Goal: Task Accomplishment & Management: Complete application form

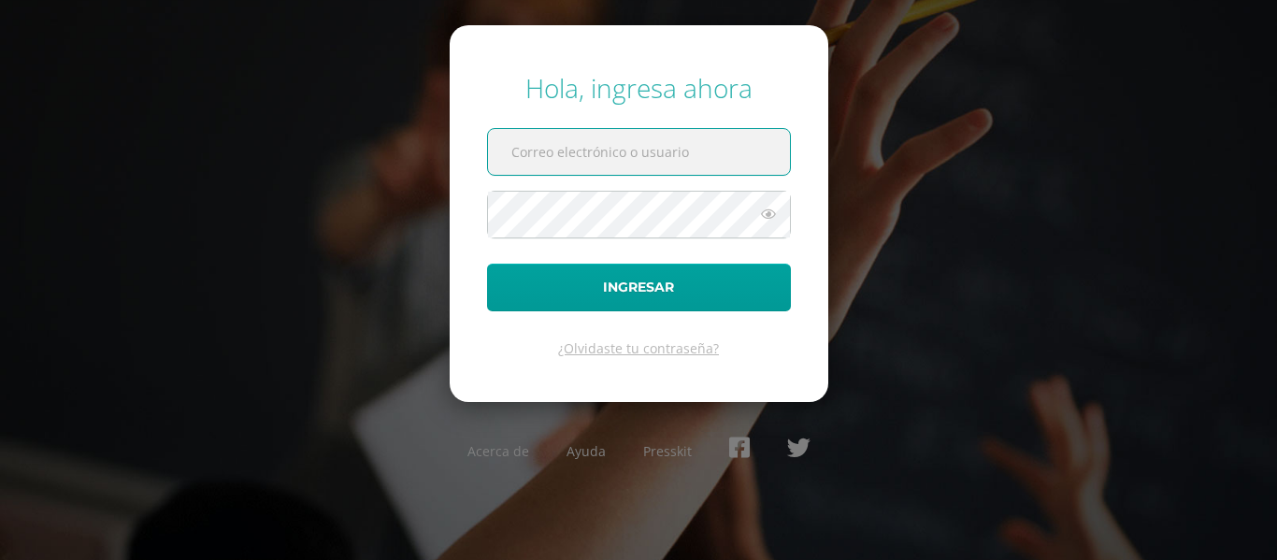
click at [735, 143] on input "text" at bounding box center [639, 152] width 302 height 46
click at [664, 153] on input "text" at bounding box center [639, 152] width 302 height 46
type input "mariafi@colegiomontemaria.edu.gt"
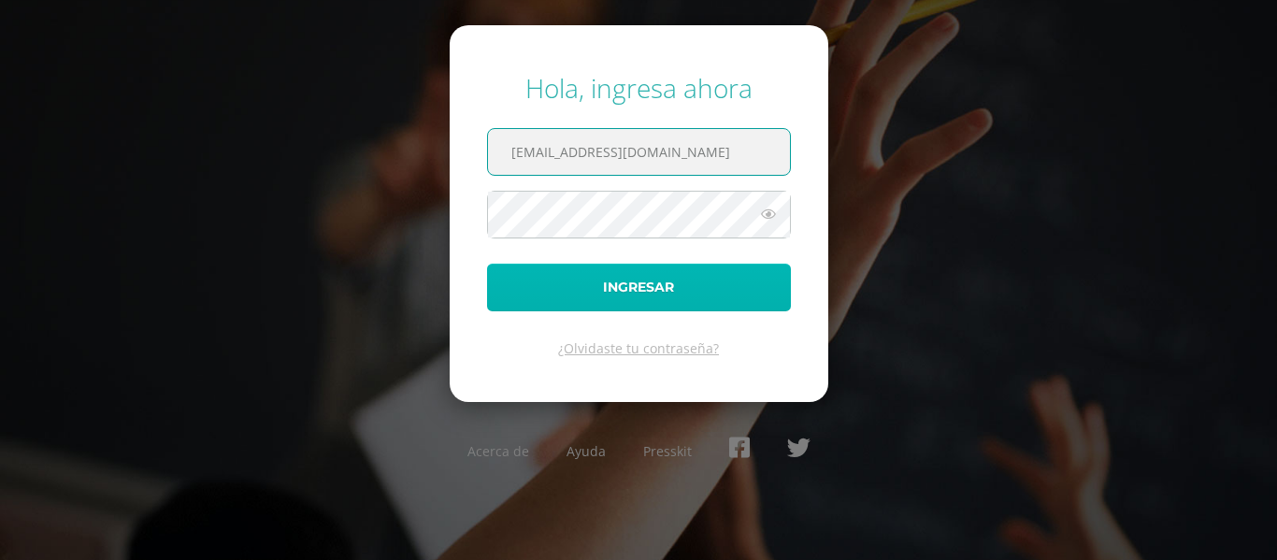
click at [641, 281] on button "Ingresar" at bounding box center [639, 288] width 304 height 48
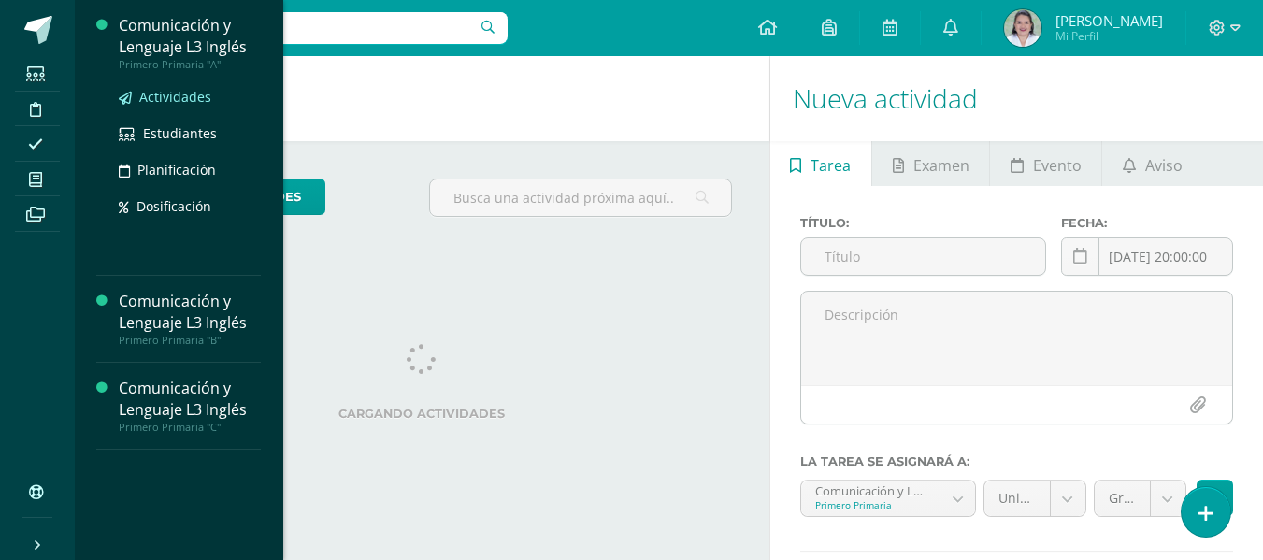
click at [181, 98] on span "Actividades" at bounding box center [175, 97] width 72 height 18
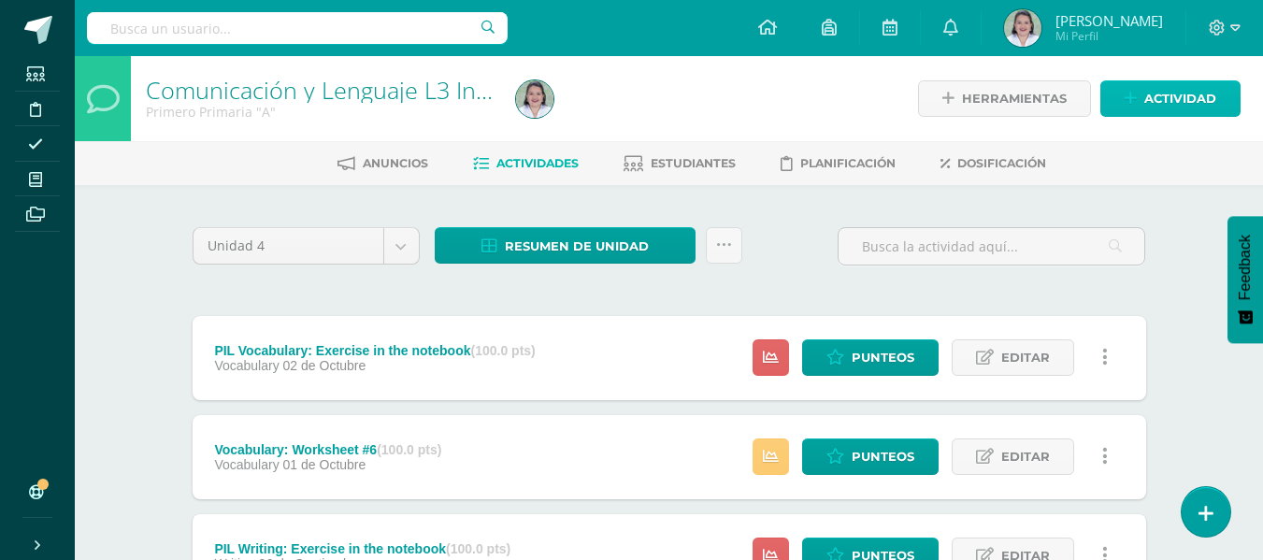
click at [1133, 92] on icon at bounding box center [1131, 99] width 12 height 16
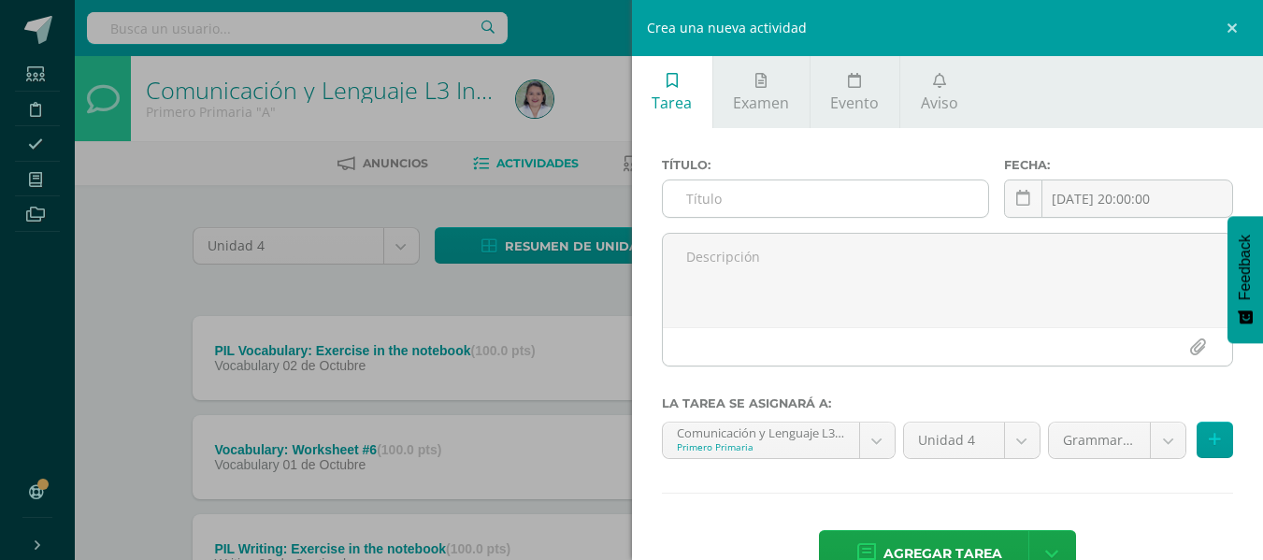
click at [698, 206] on input "text" at bounding box center [825, 198] width 325 height 36
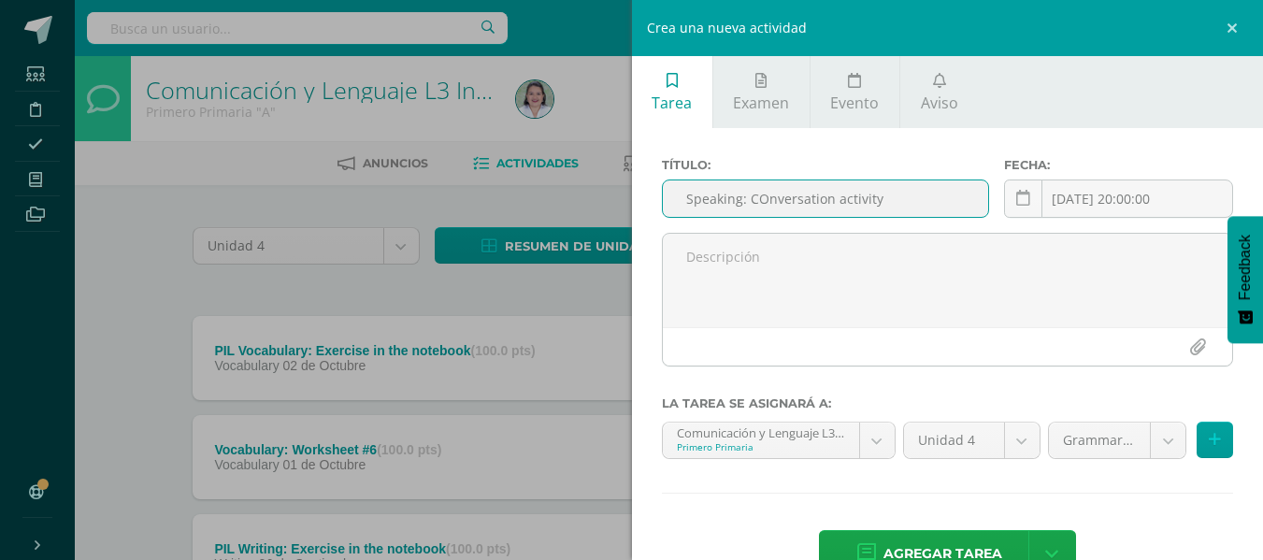
click at [768, 203] on input "Speaking: COnversation activity" at bounding box center [825, 198] width 325 height 36
type input "Speaking: Conversation activity"
click at [1016, 194] on icon at bounding box center [1023, 199] width 14 height 16
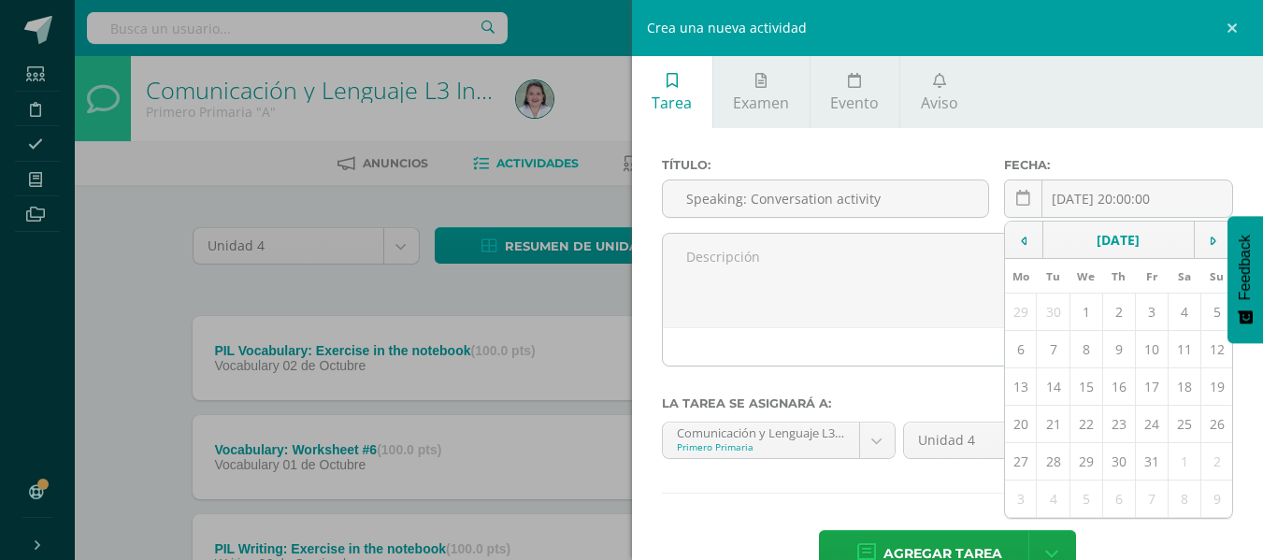
click at [1138, 354] on td "10" at bounding box center [1151, 349] width 33 height 37
type input "[DATE]"
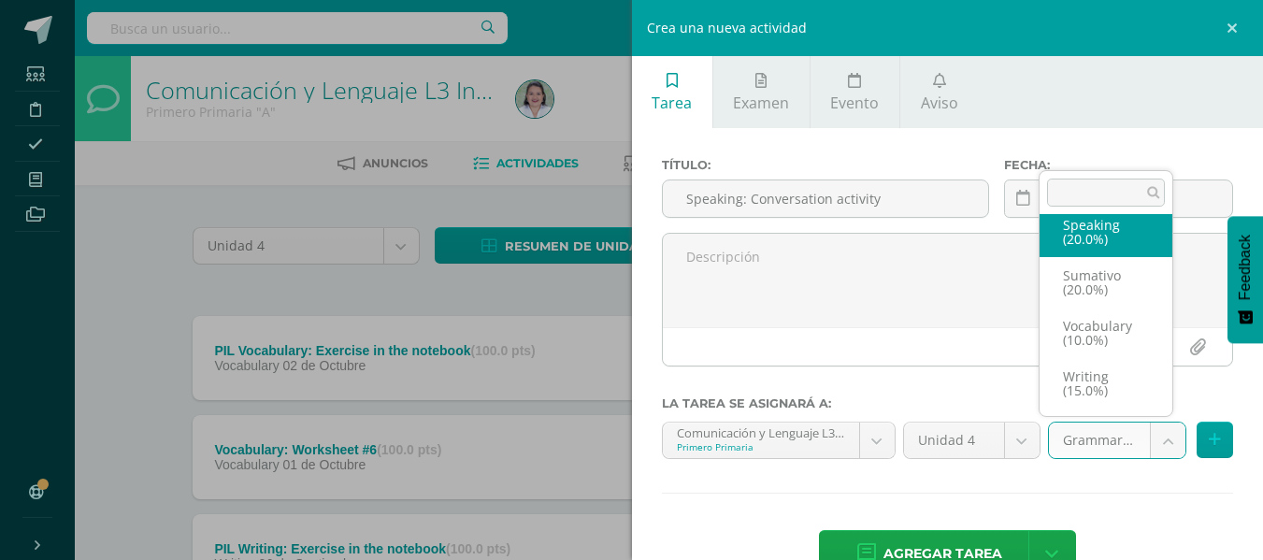
scroll to position [159, 0]
select select "234618"
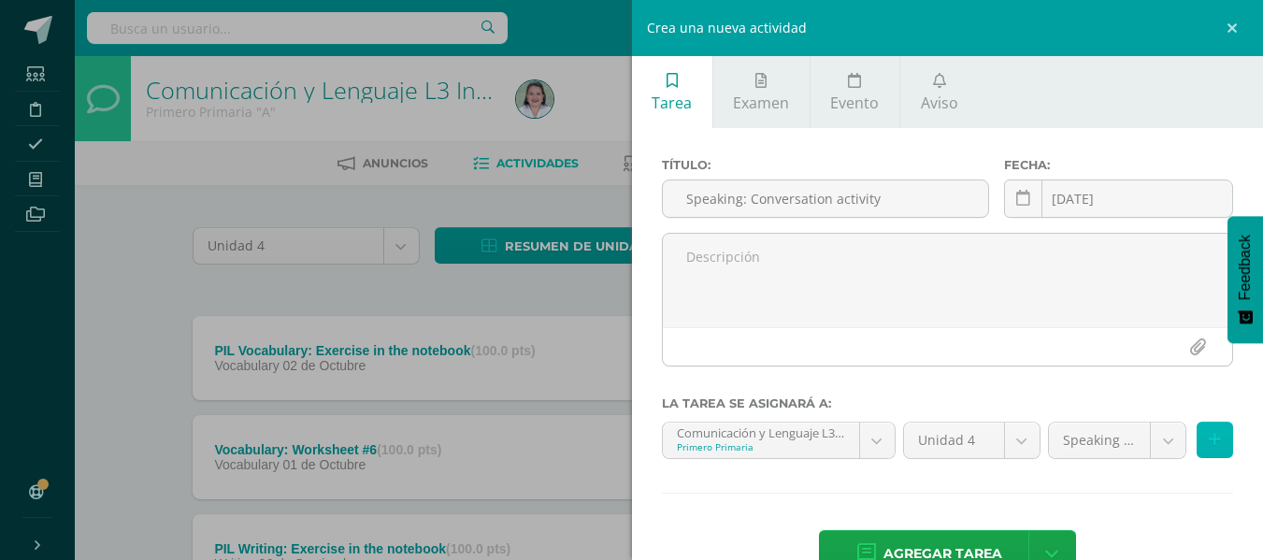
click at [1209, 447] on icon at bounding box center [1215, 440] width 12 height 16
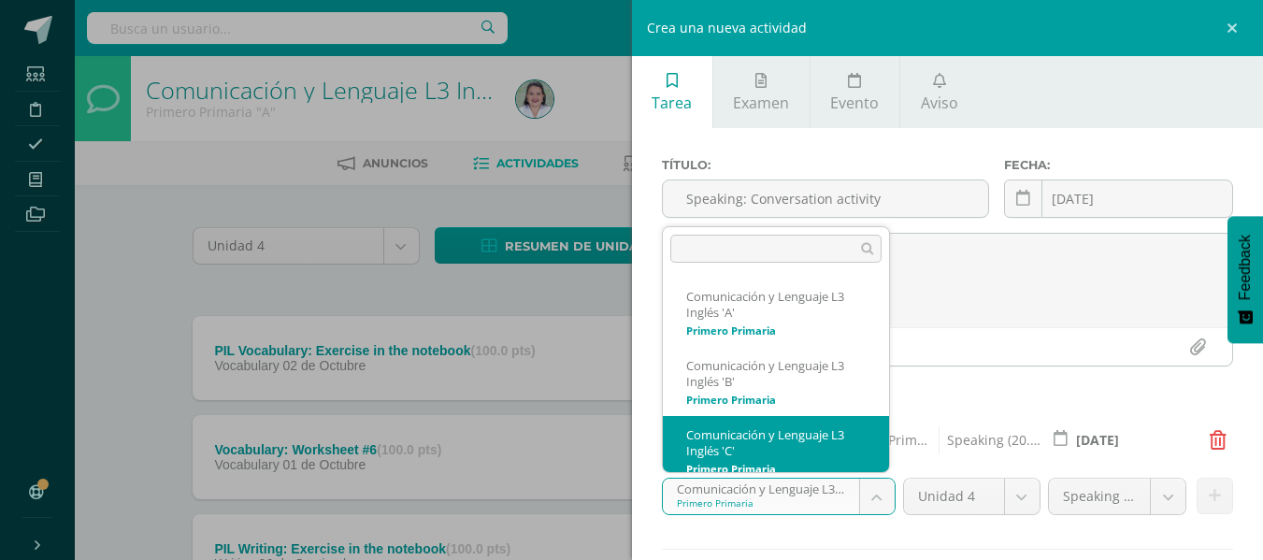
scroll to position [13, 0]
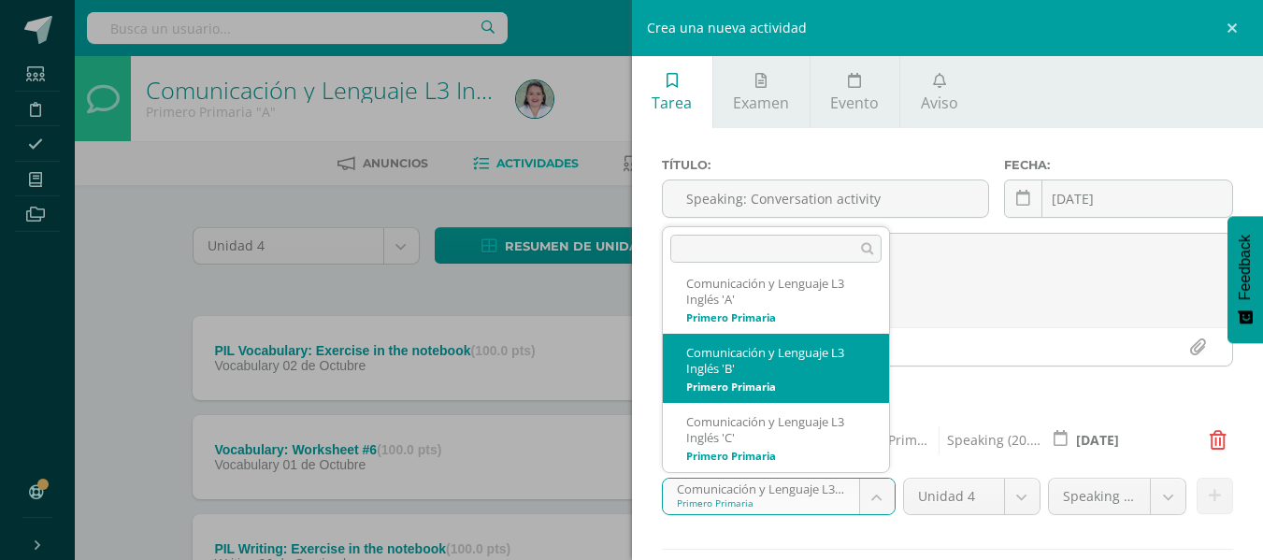
select select "234815"
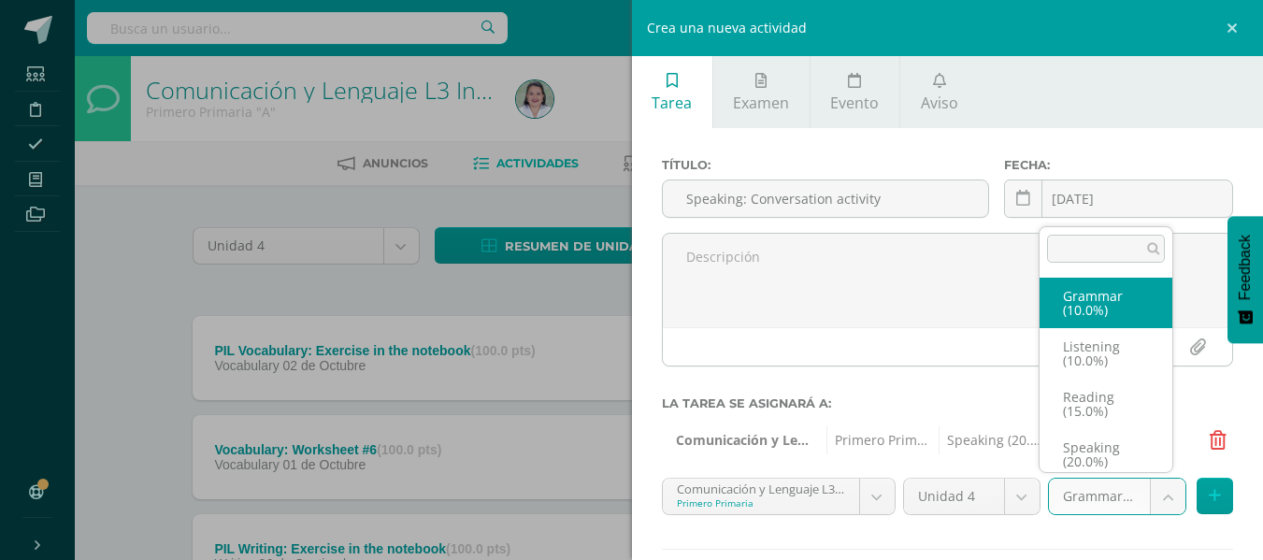
scroll to position [7, 0]
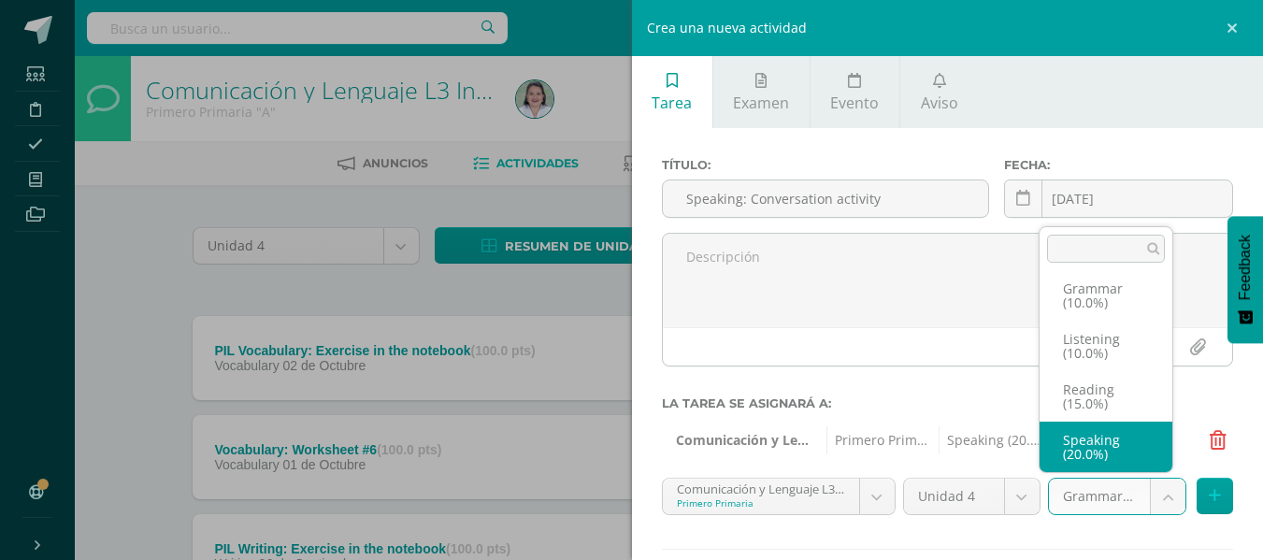
select select "234826"
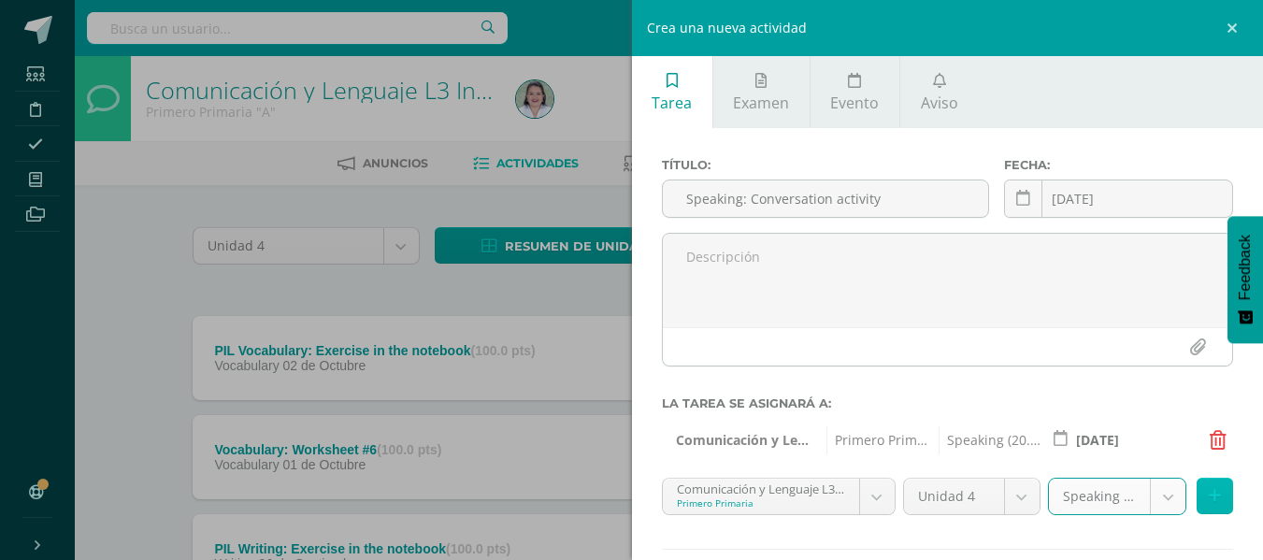
click at [1209, 500] on icon at bounding box center [1215, 496] width 12 height 16
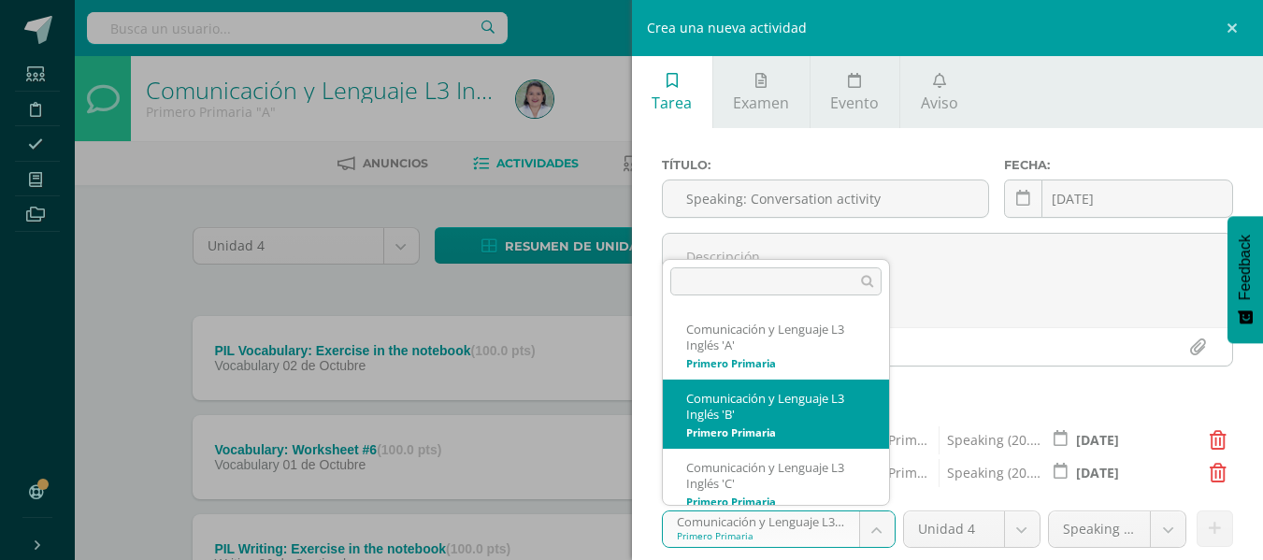
scroll to position [13, 0]
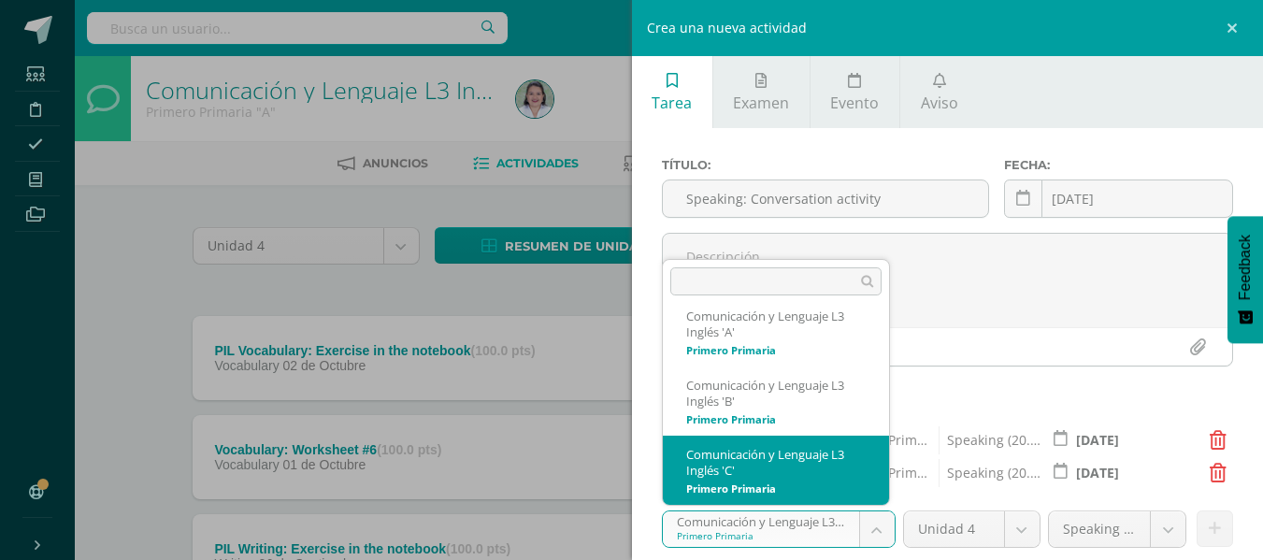
select select "235201"
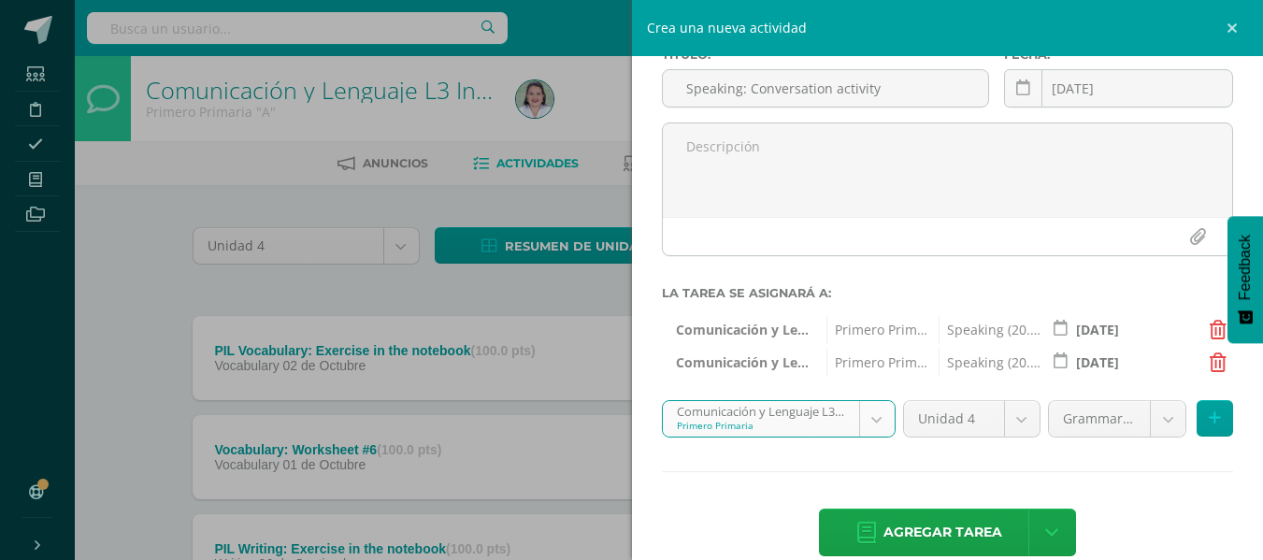
scroll to position [125, 0]
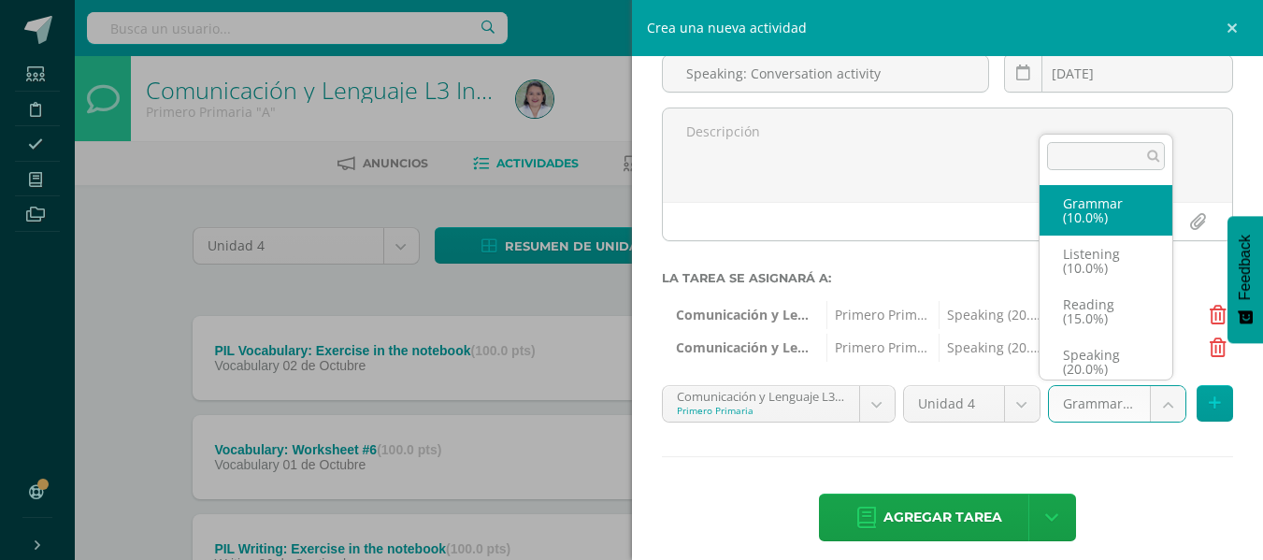
scroll to position [7, 0]
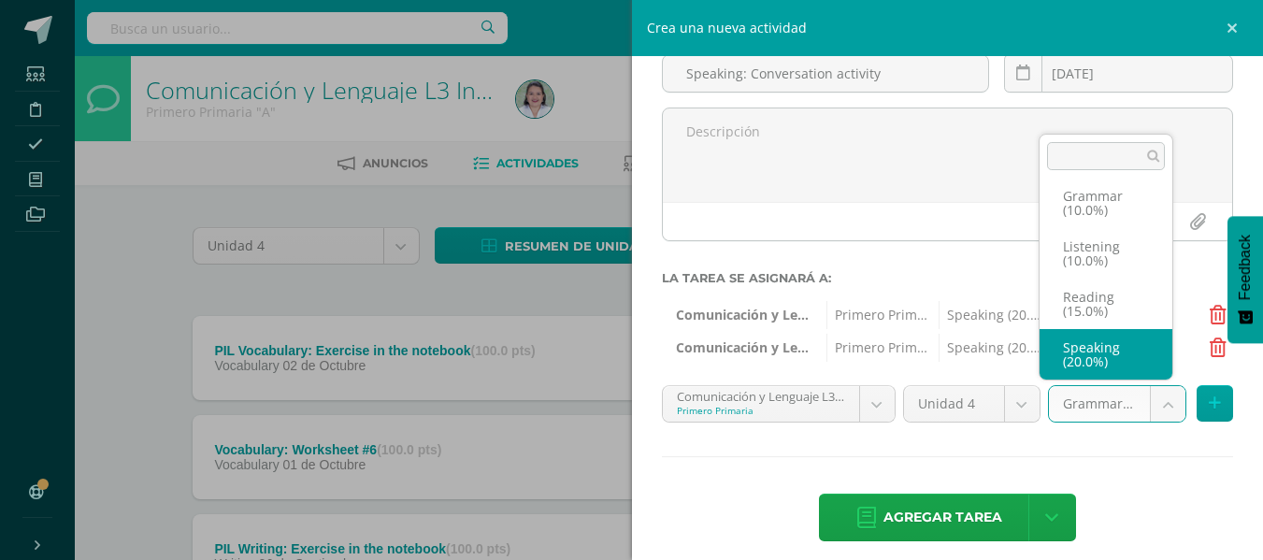
select select "235212"
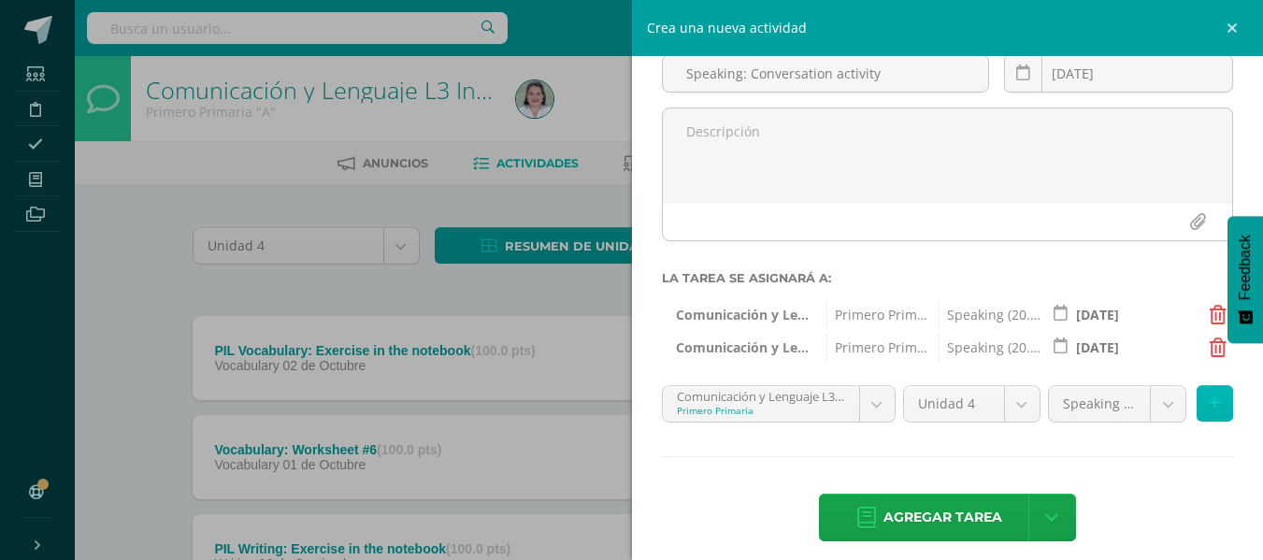
click at [1206, 414] on button at bounding box center [1215, 403] width 36 height 36
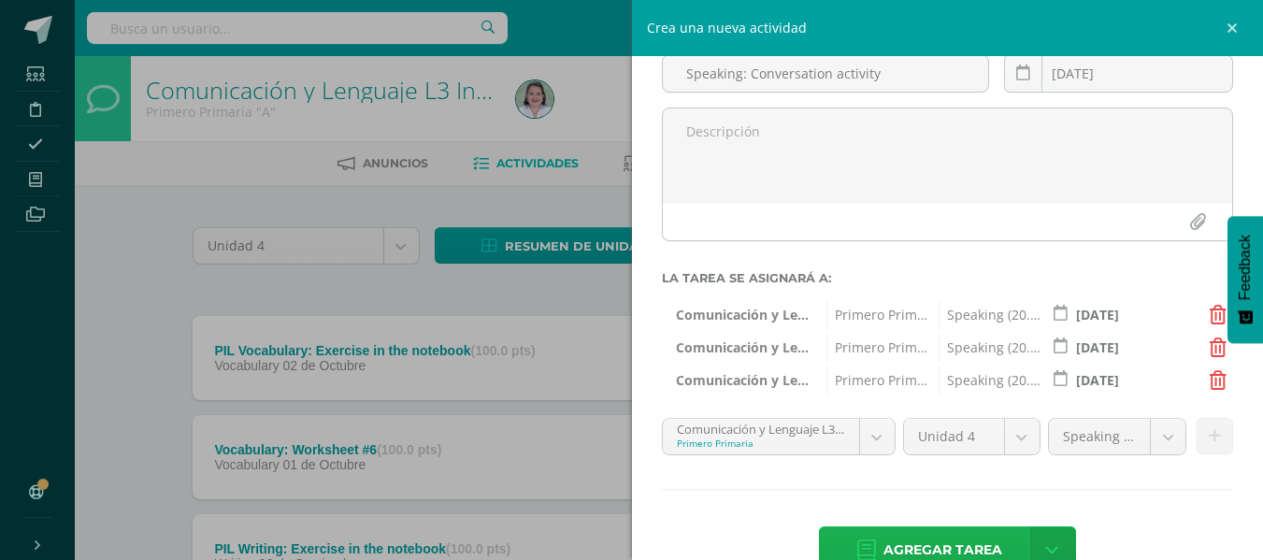
click at [897, 542] on span "Agregar tarea" at bounding box center [943, 550] width 119 height 46
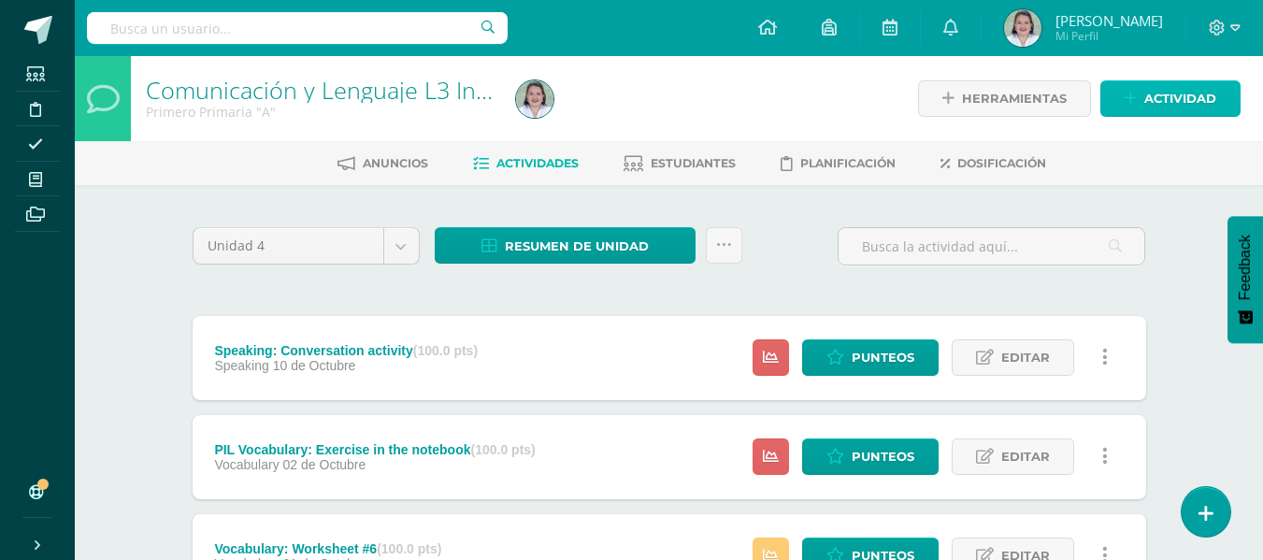
click at [1159, 94] on span "Actividad" at bounding box center [1180, 98] width 72 height 35
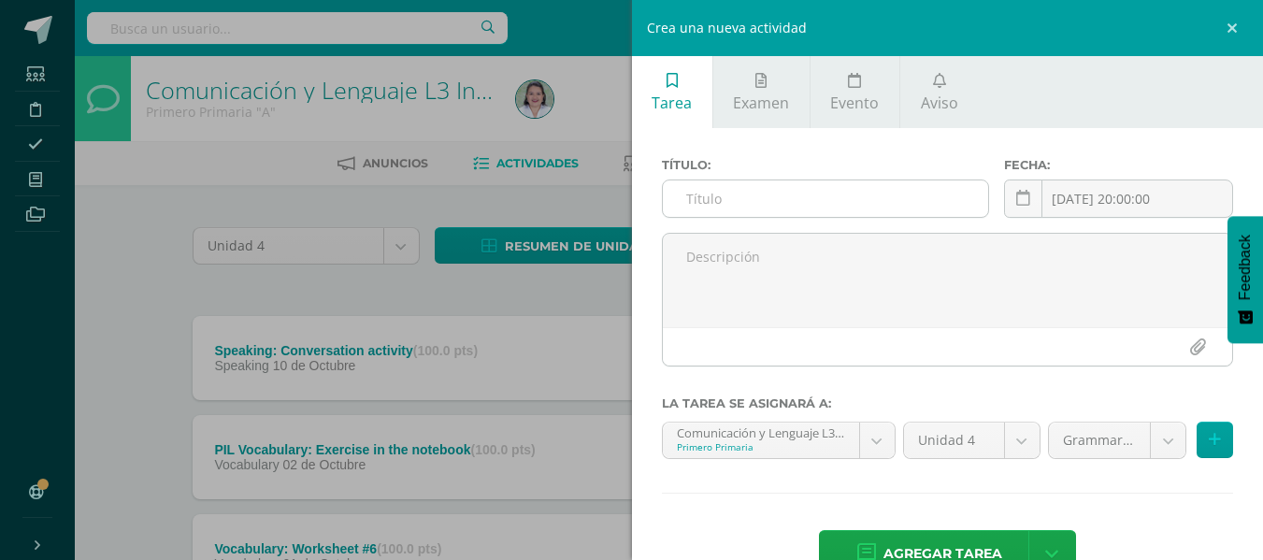
click at [755, 194] on input "text" at bounding box center [825, 198] width 325 height 36
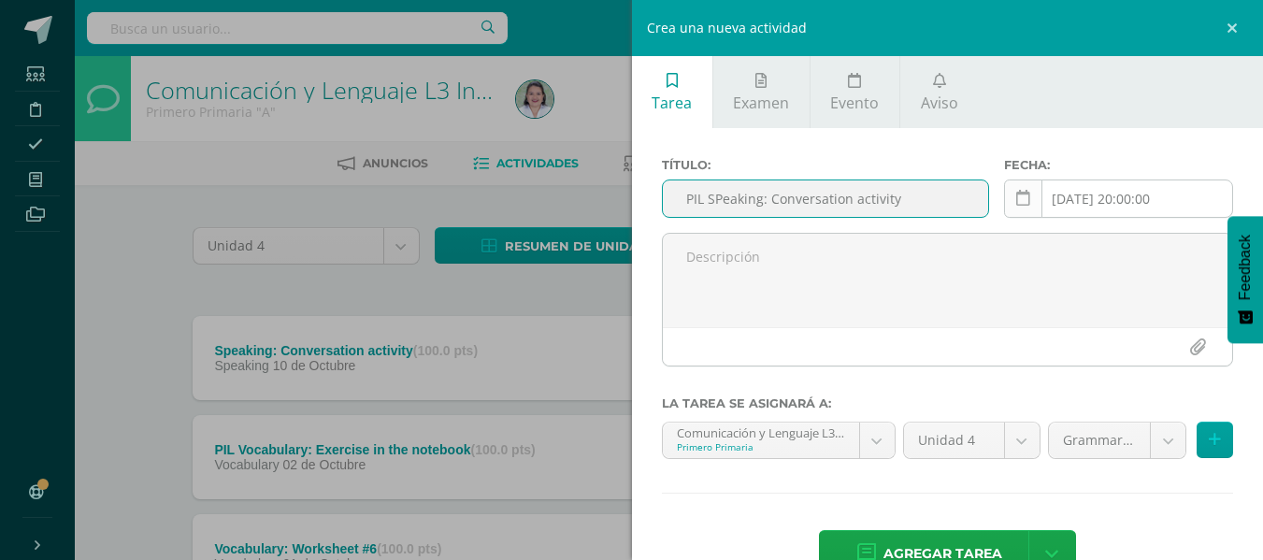
type input "PIL SPeaking: Conversation activity"
click at [1006, 202] on link at bounding box center [1023, 199] width 38 height 38
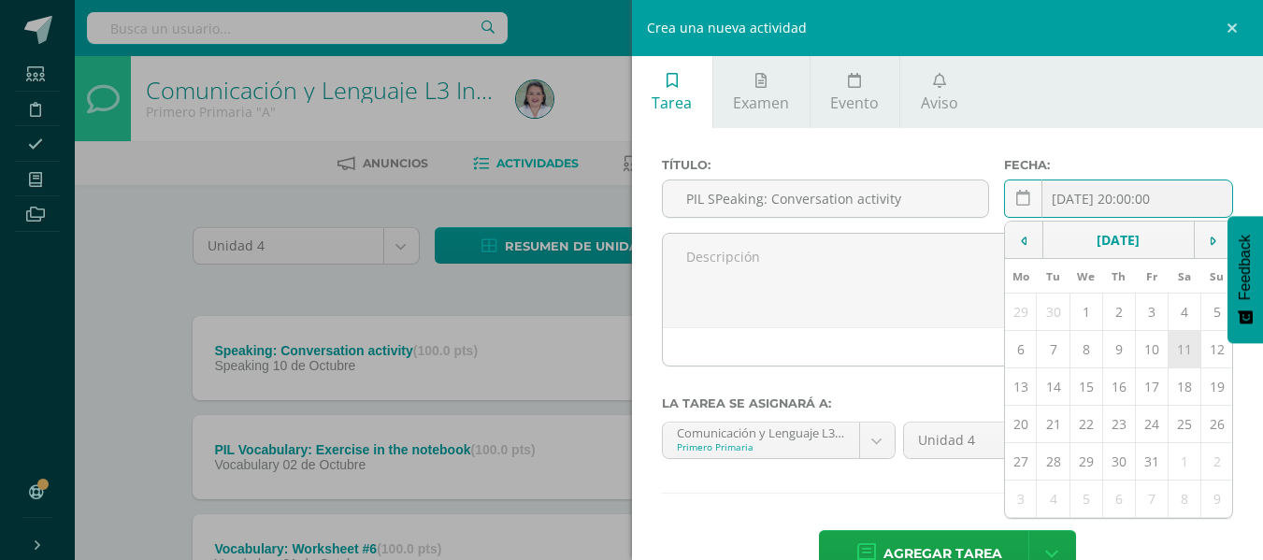
click at [1172, 345] on td "11" at bounding box center [1184, 349] width 33 height 37
type input "[DATE]"
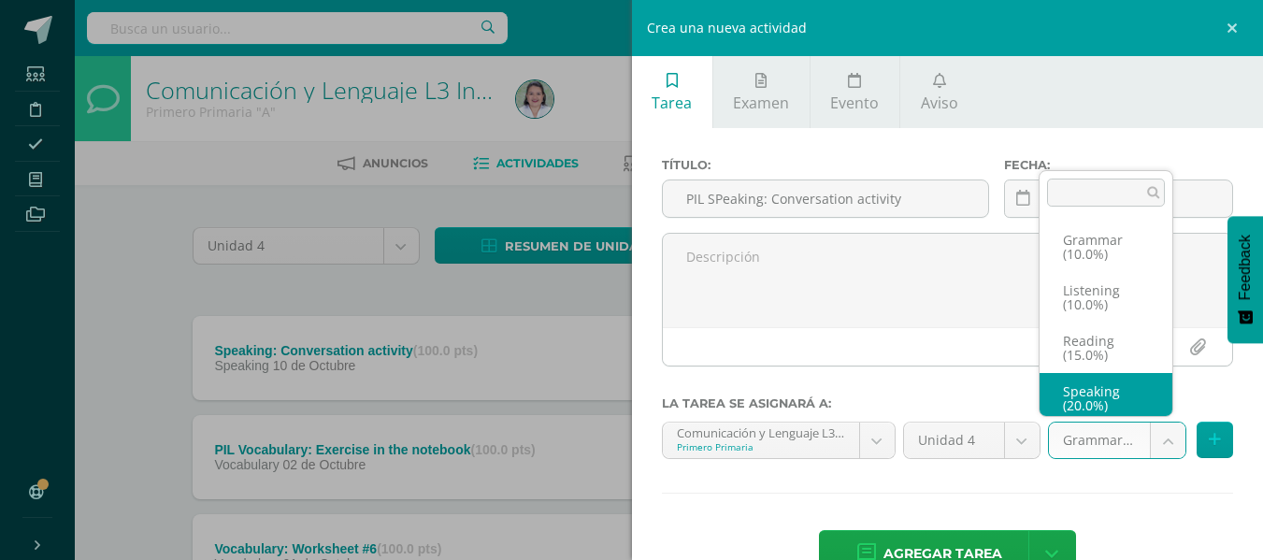
scroll to position [7, 0]
select select "234618"
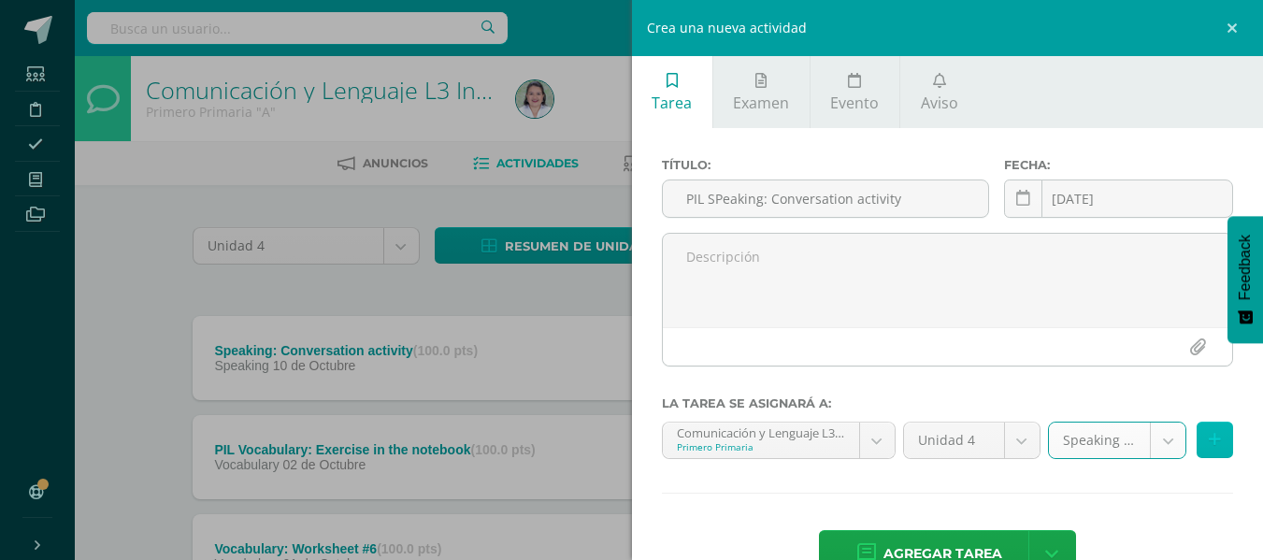
click at [1209, 441] on icon at bounding box center [1215, 440] width 12 height 16
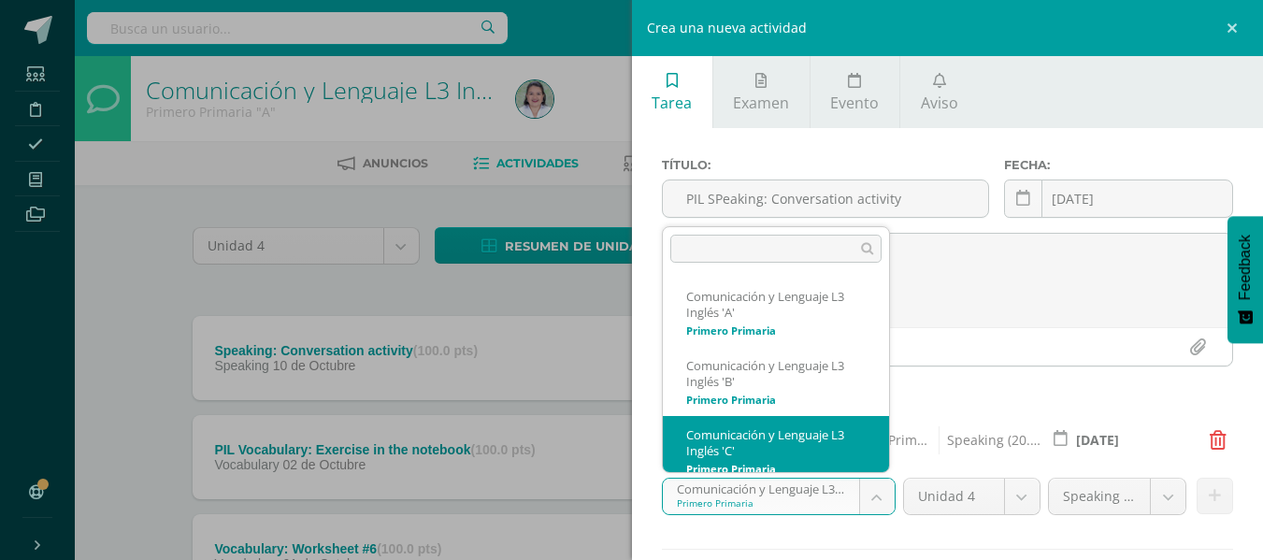
scroll to position [13, 0]
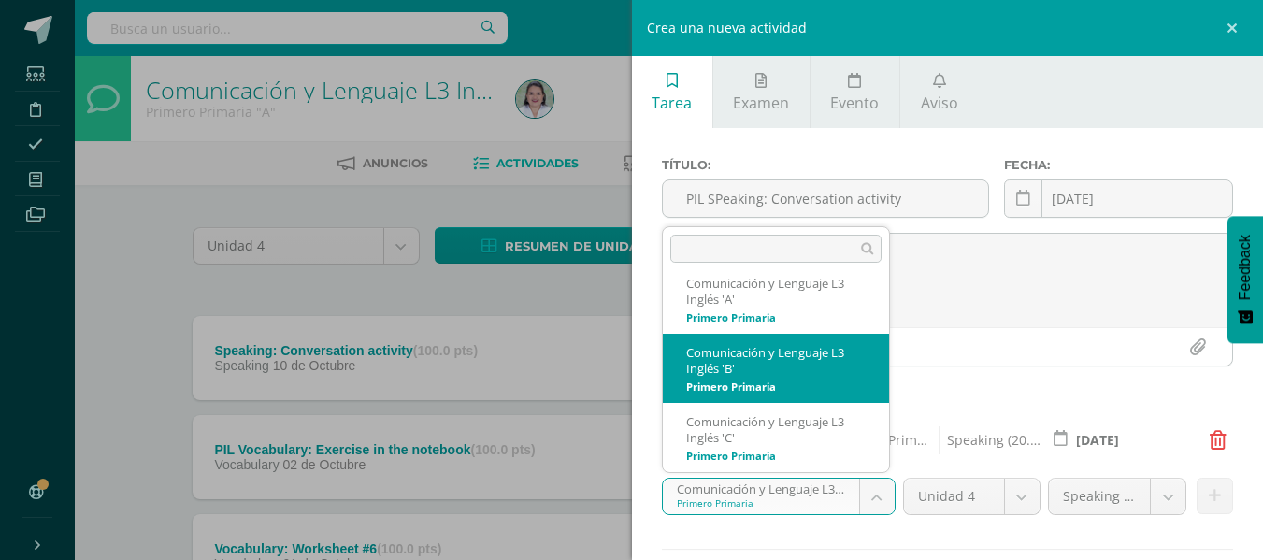
select select "234815"
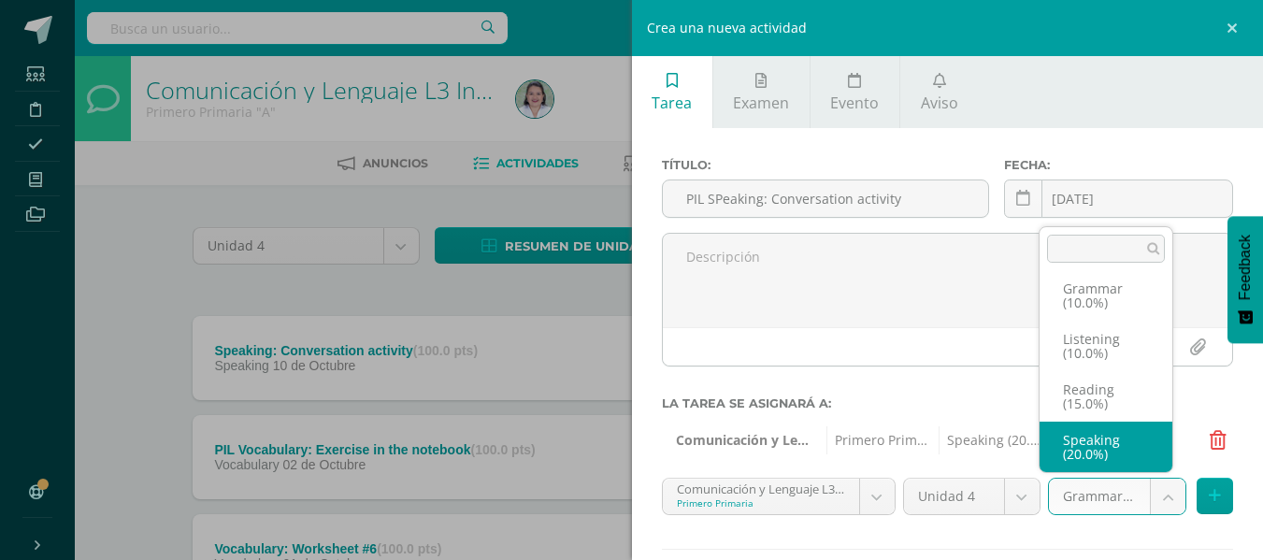
select select "234826"
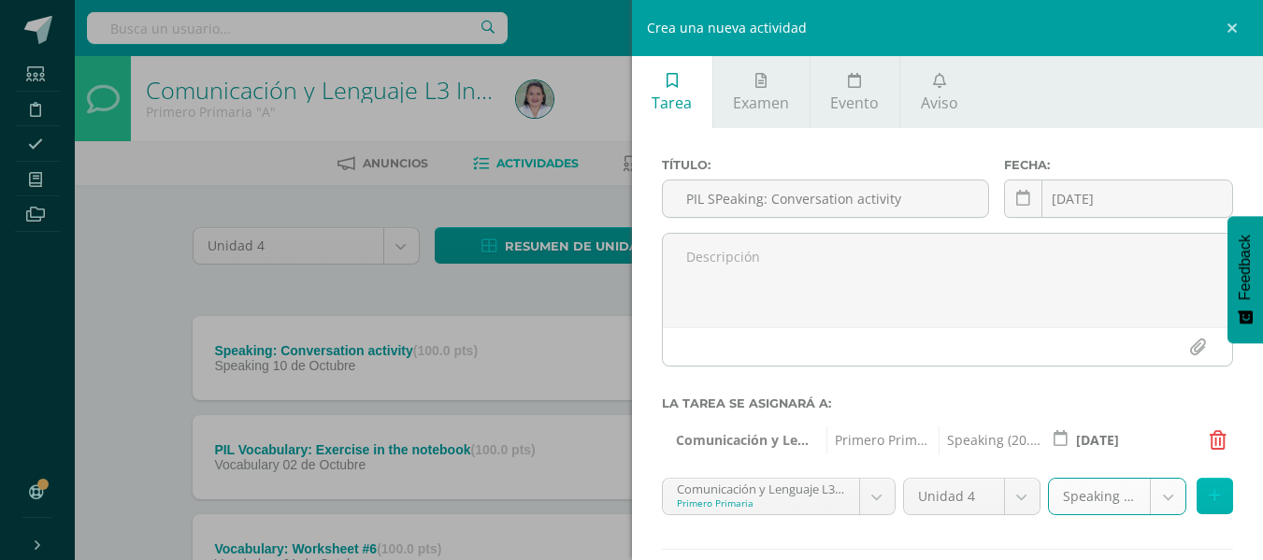
click at [1209, 494] on icon at bounding box center [1215, 496] width 12 height 16
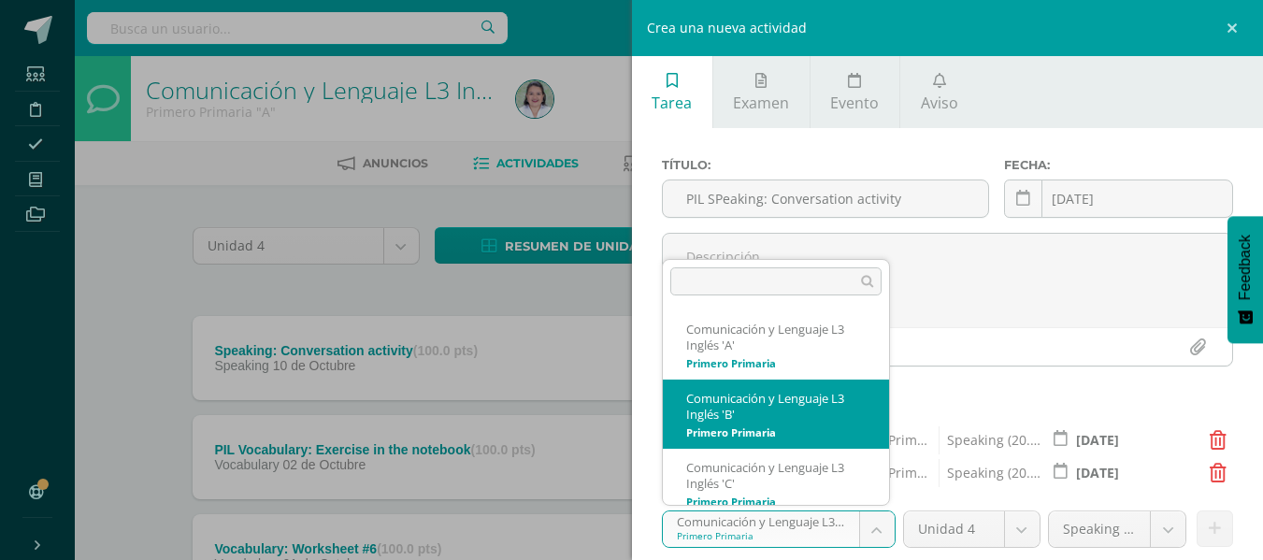
scroll to position [13, 0]
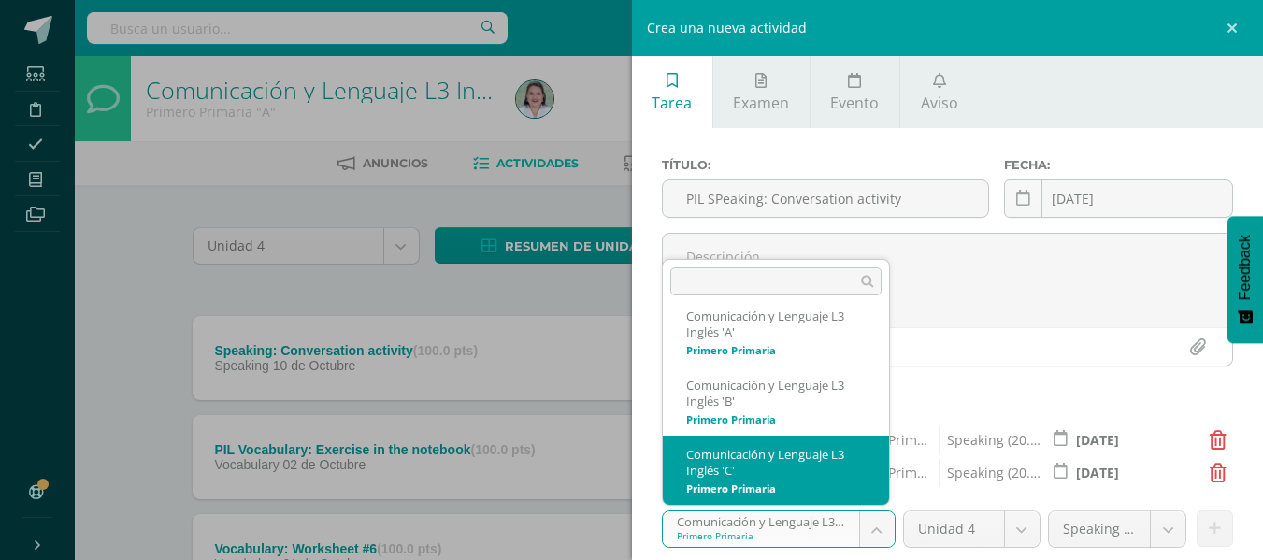
select select "235201"
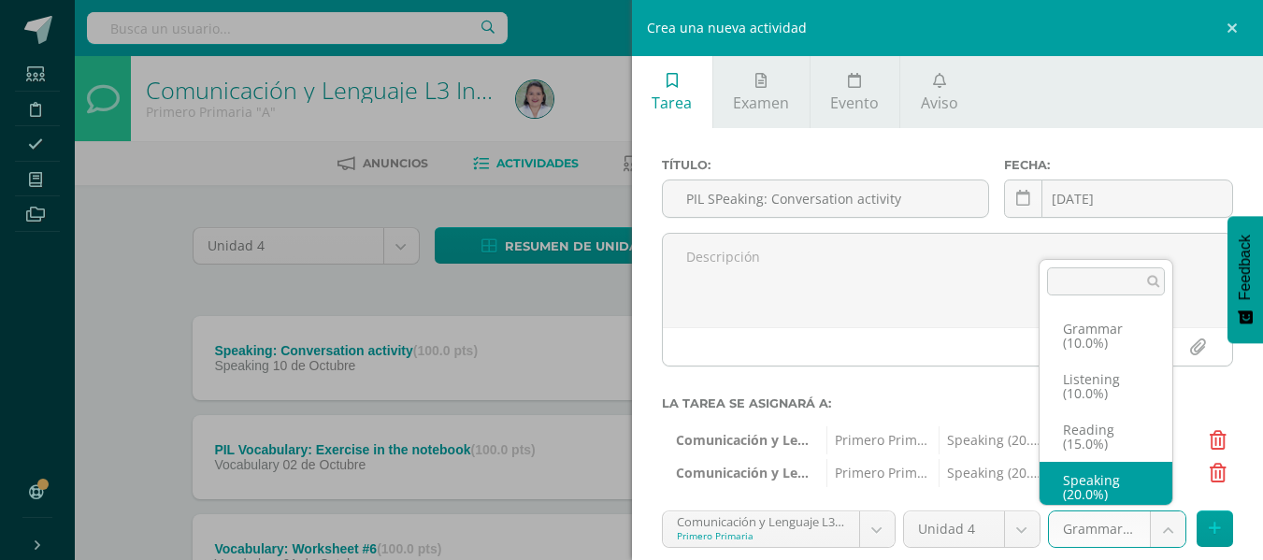
scroll to position [7, 0]
select select "235212"
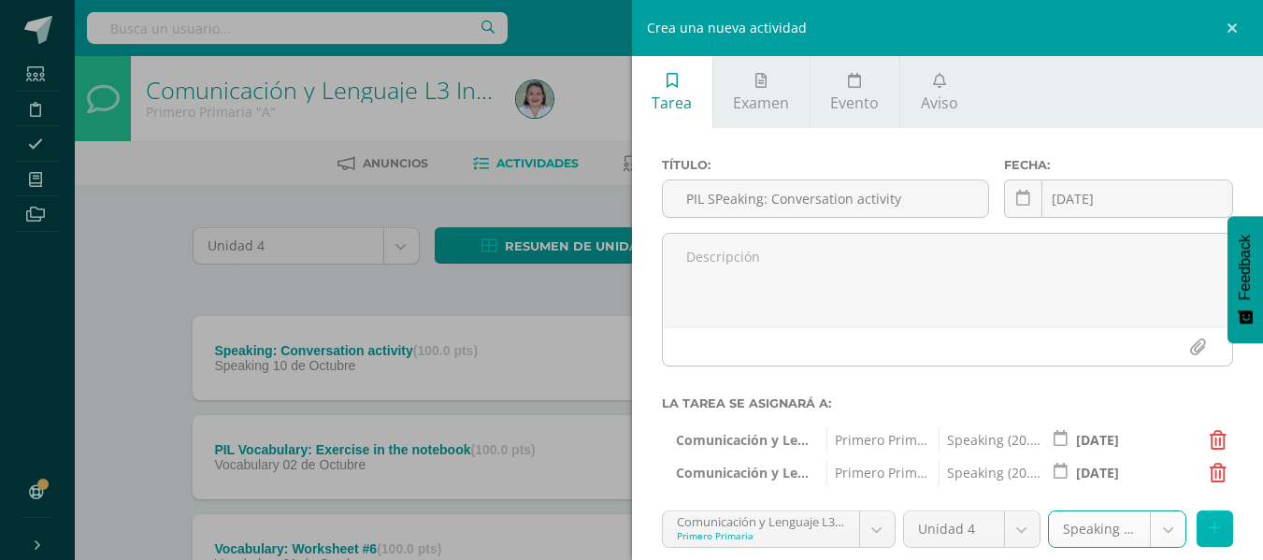
click at [1209, 523] on icon at bounding box center [1215, 529] width 12 height 16
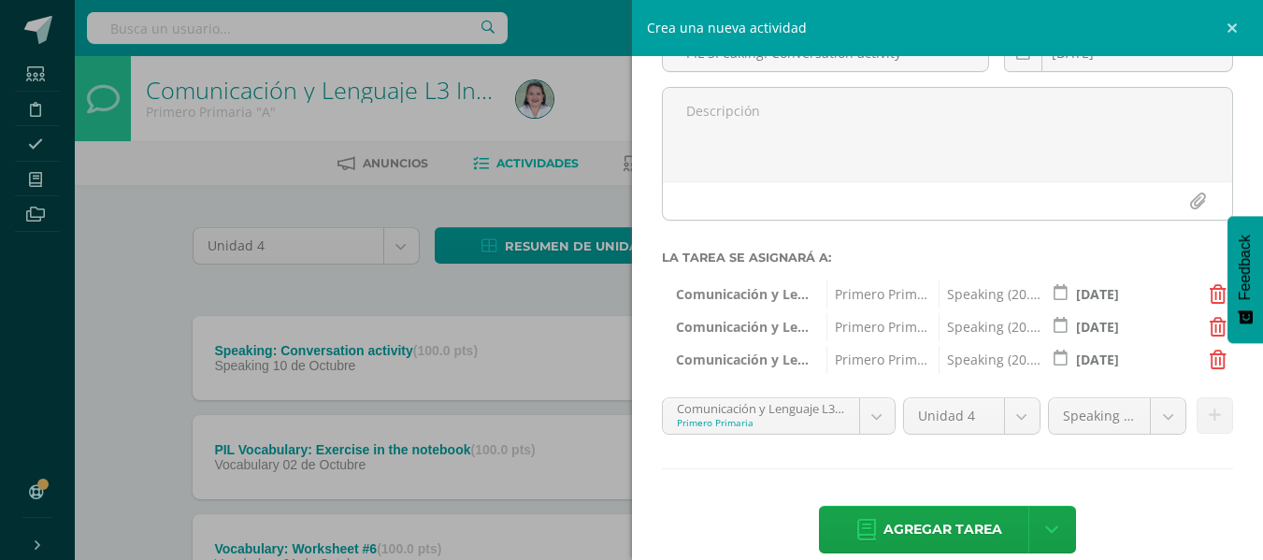
scroll to position [173, 0]
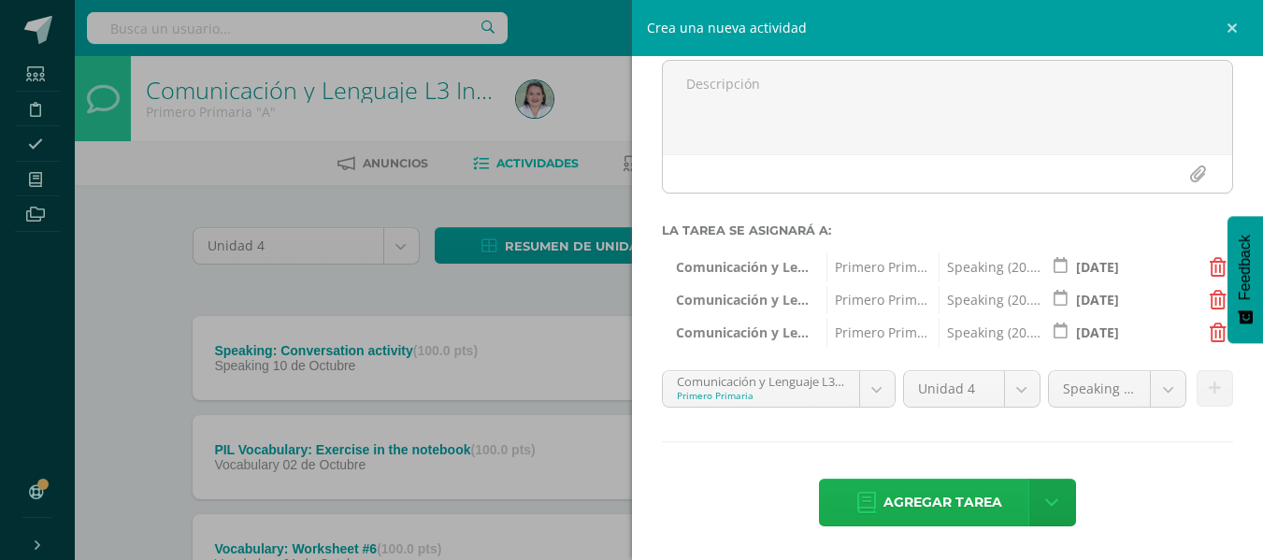
click at [921, 509] on span "Agregar tarea" at bounding box center [943, 503] width 119 height 46
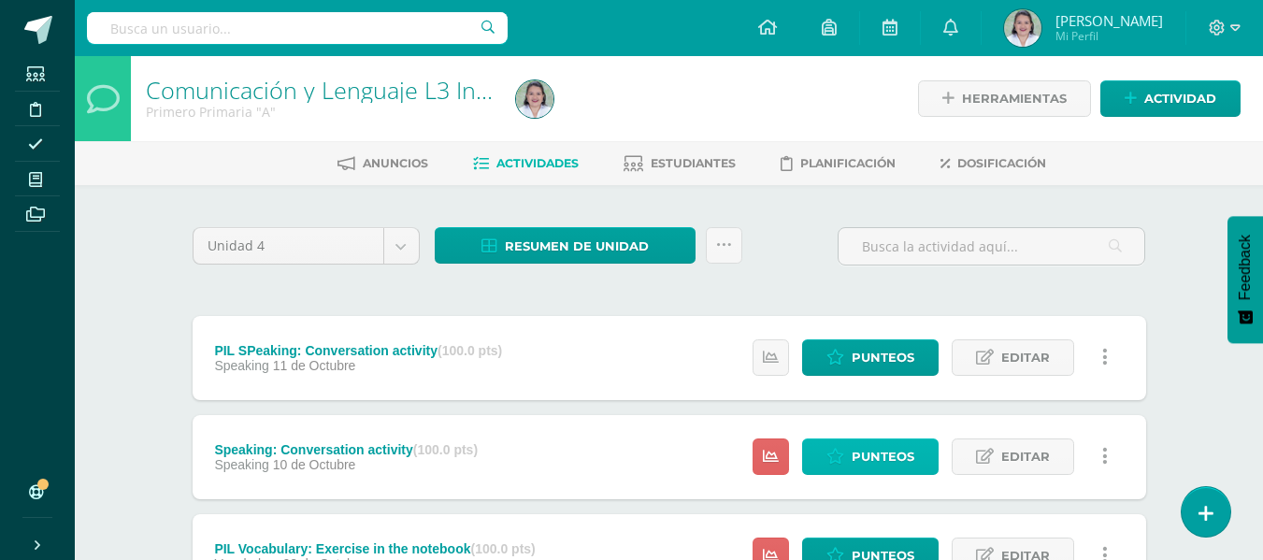
click at [835, 461] on icon at bounding box center [836, 457] width 18 height 16
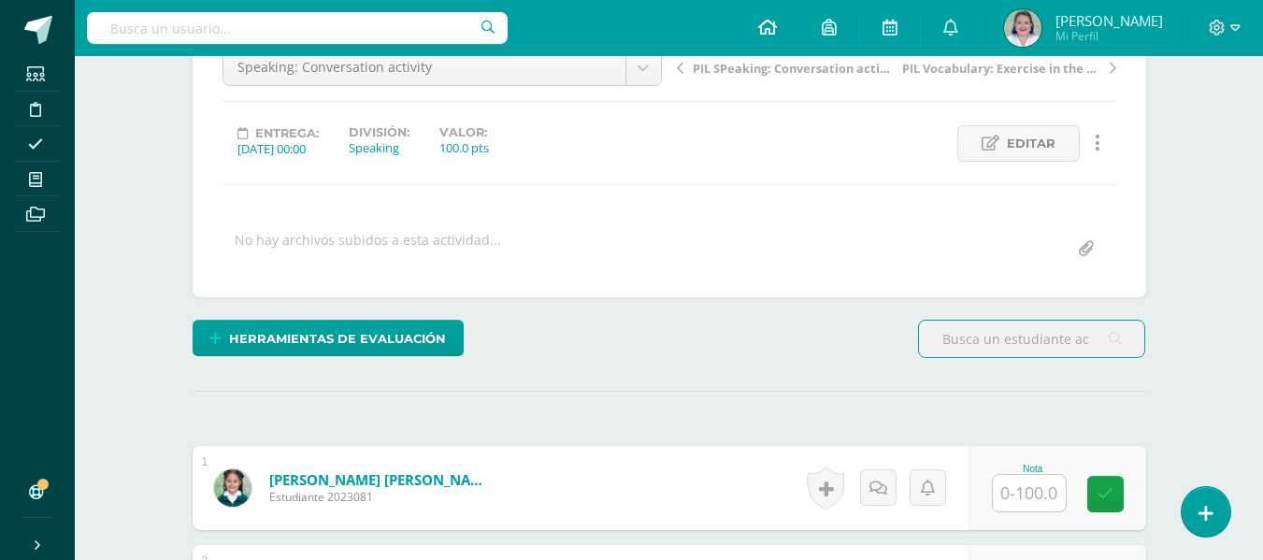
scroll to position [205, 0]
click at [1046, 494] on input "text" at bounding box center [1029, 492] width 73 height 36
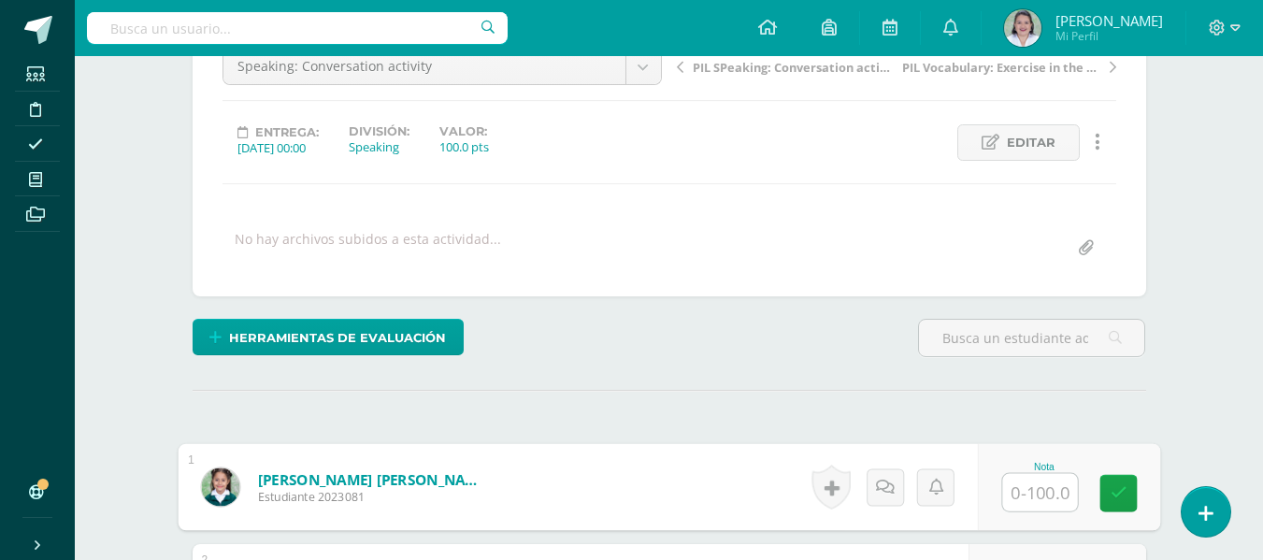
scroll to position [206, 0]
type input "83"
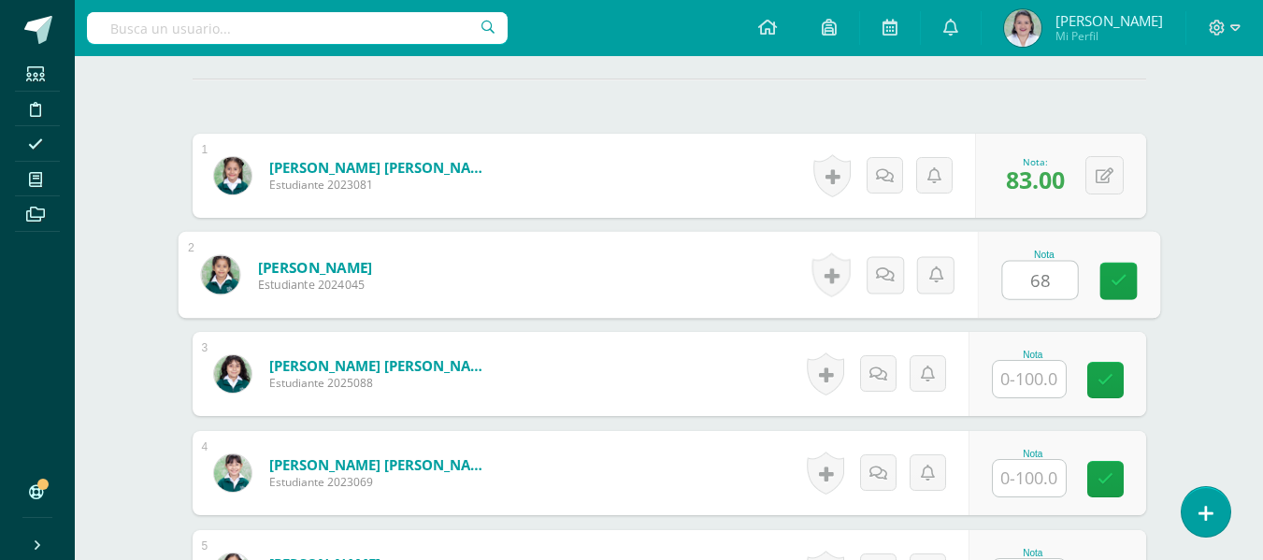
type input "68"
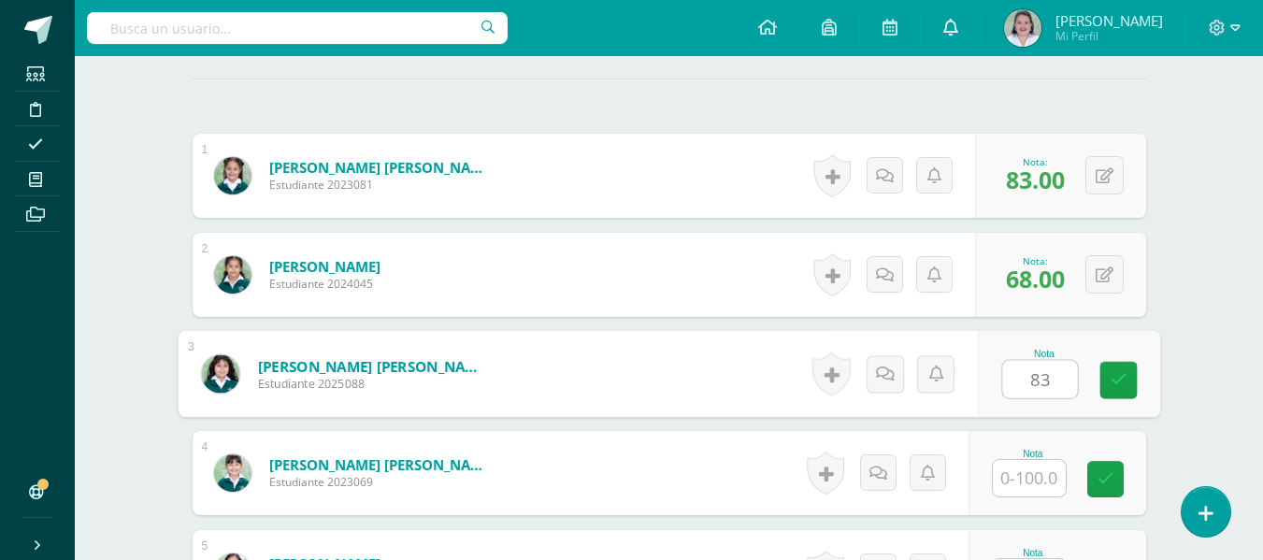
type input "83"
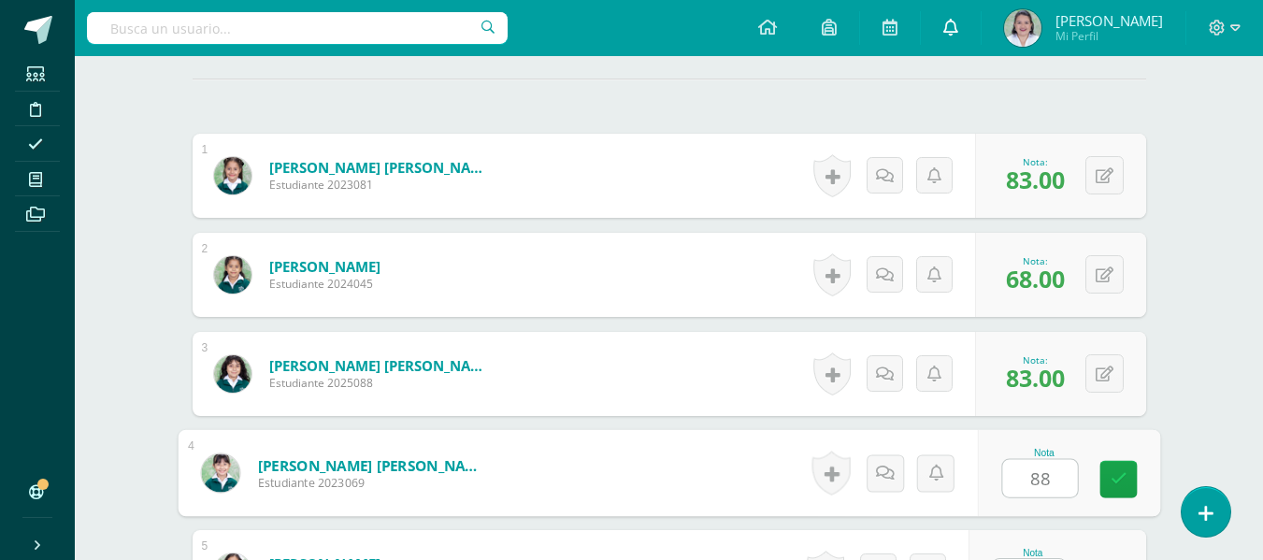
type input "88"
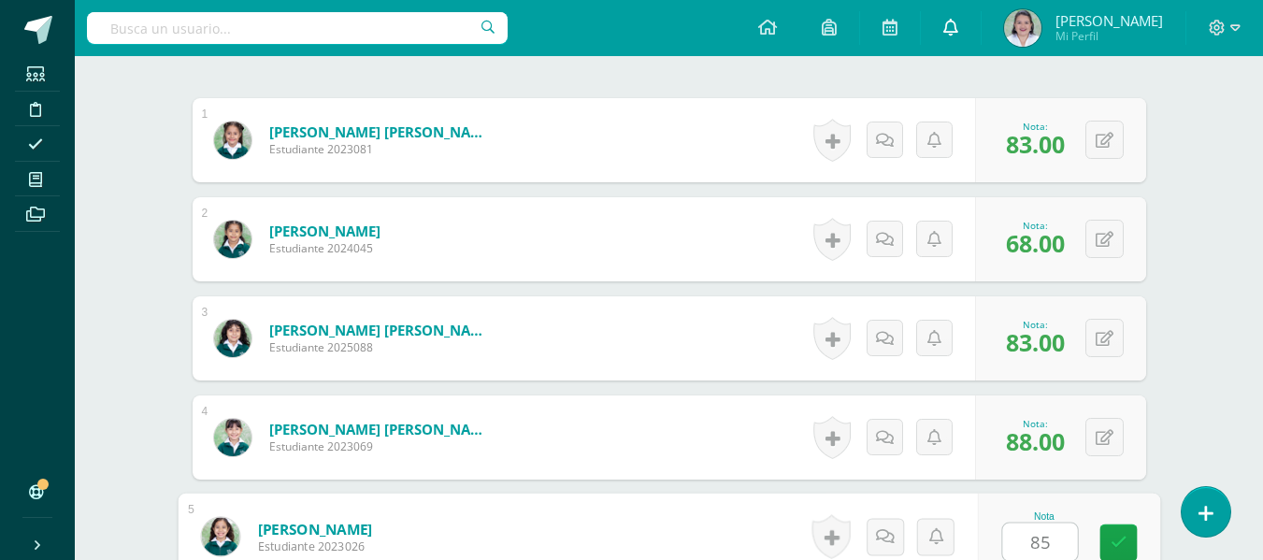
type input "85"
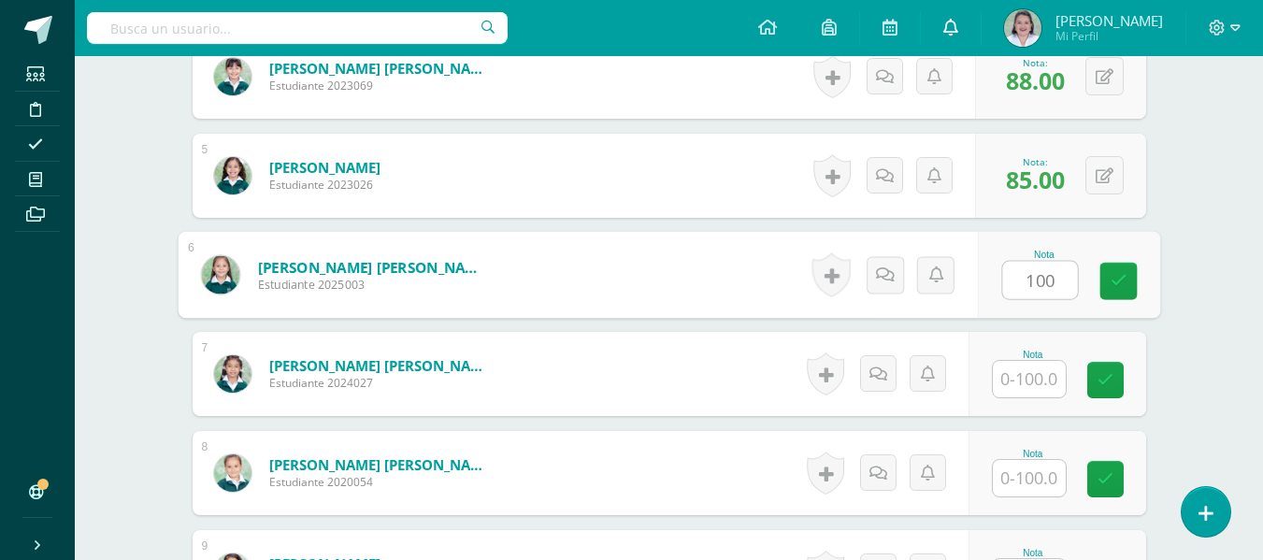
type input "100"
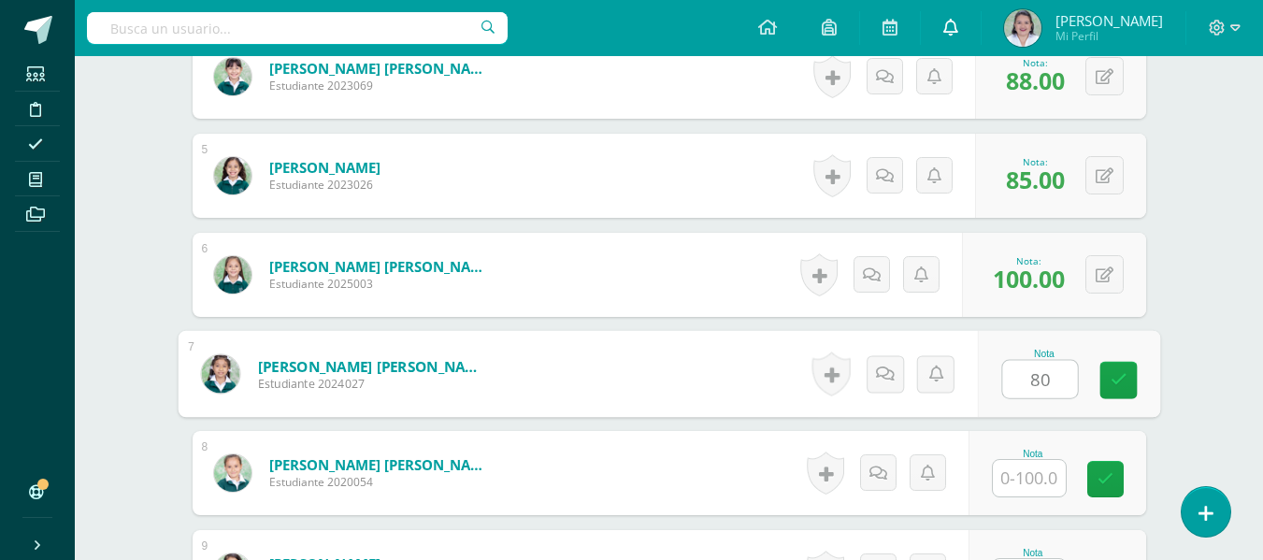
type input "80"
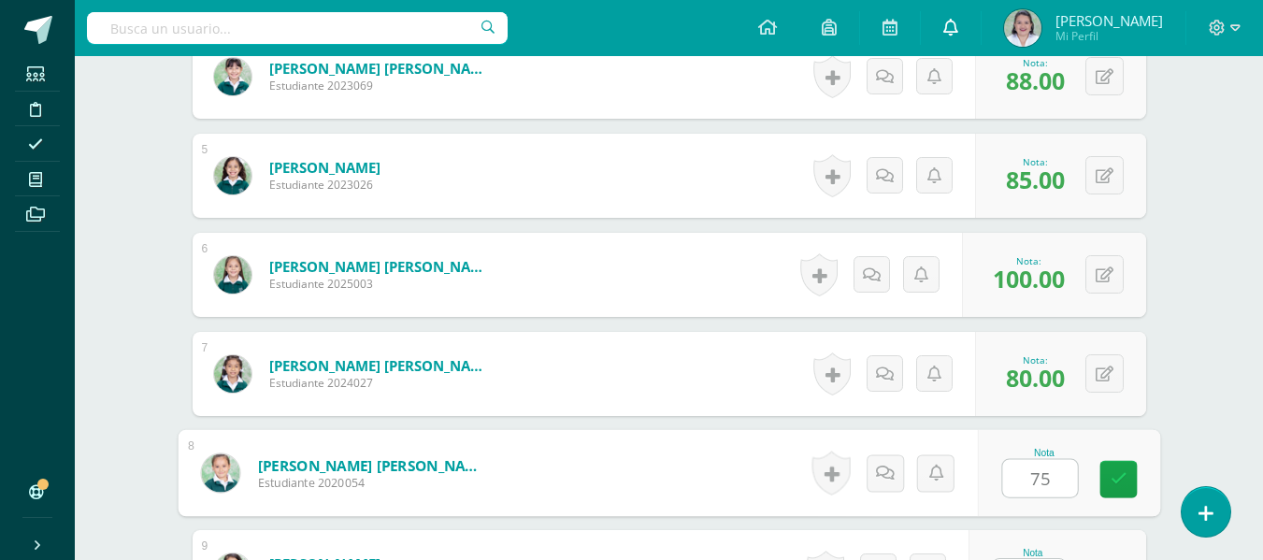
type input "75"
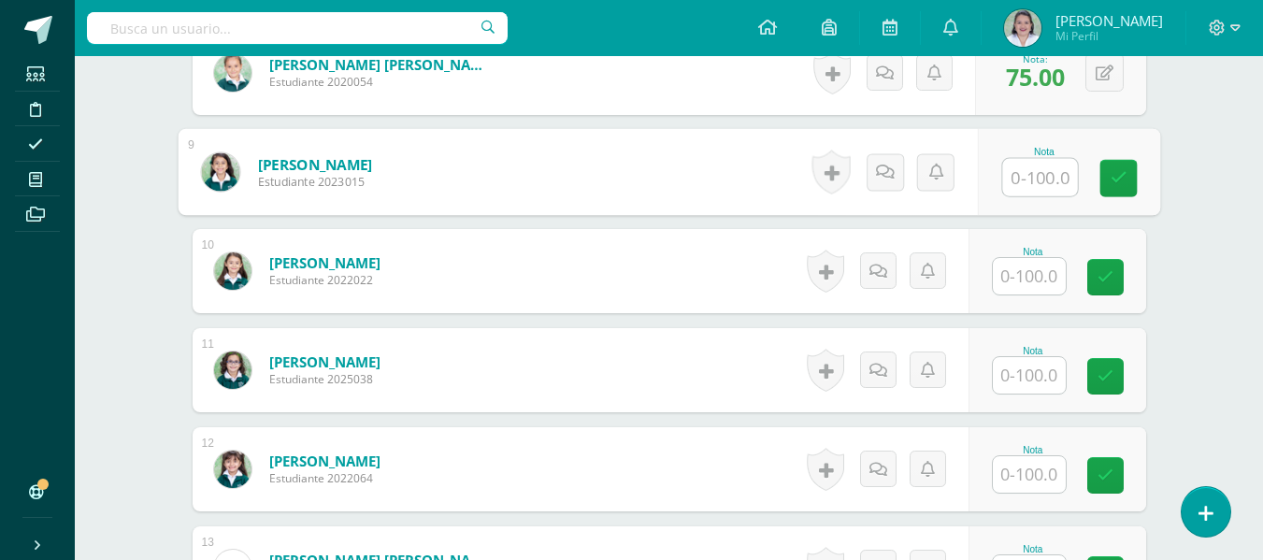
scroll to position [1331, 0]
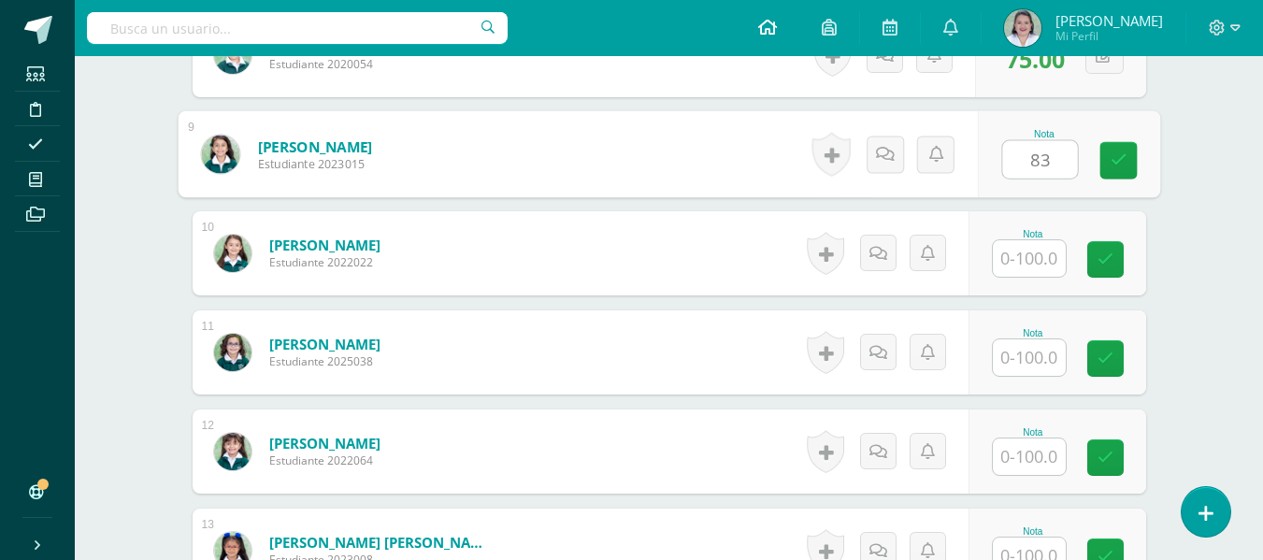
type input "83"
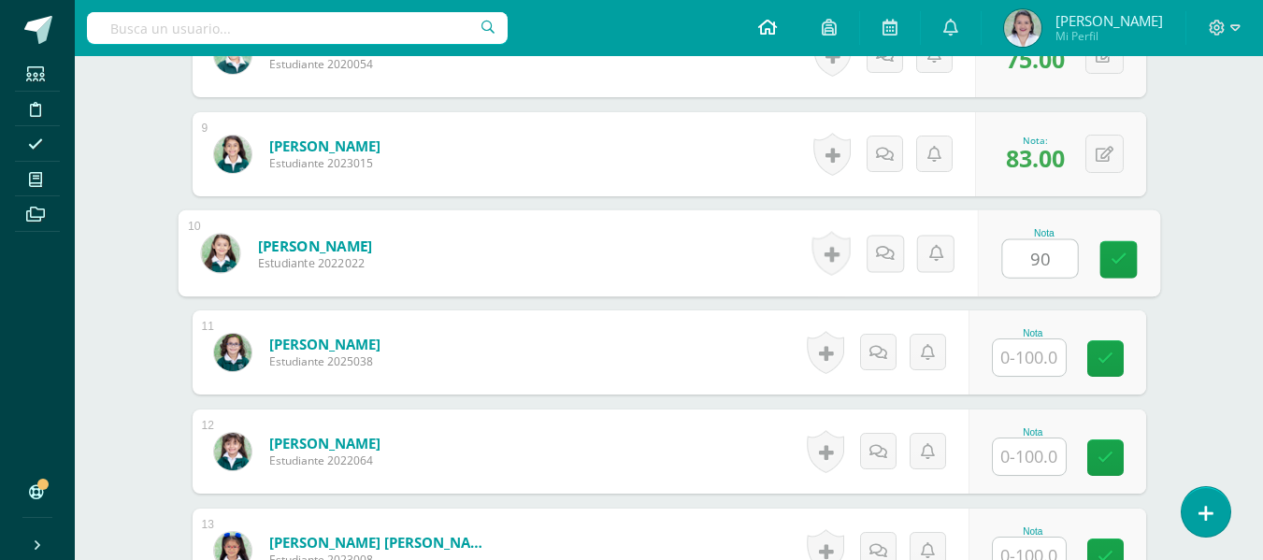
type input "90"
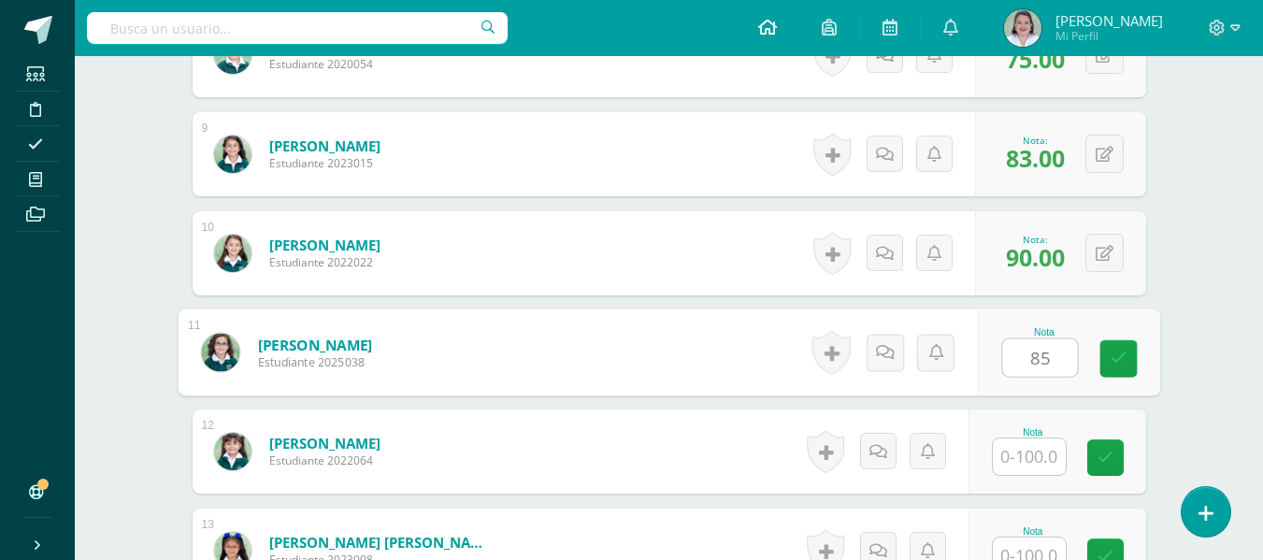
type input "85"
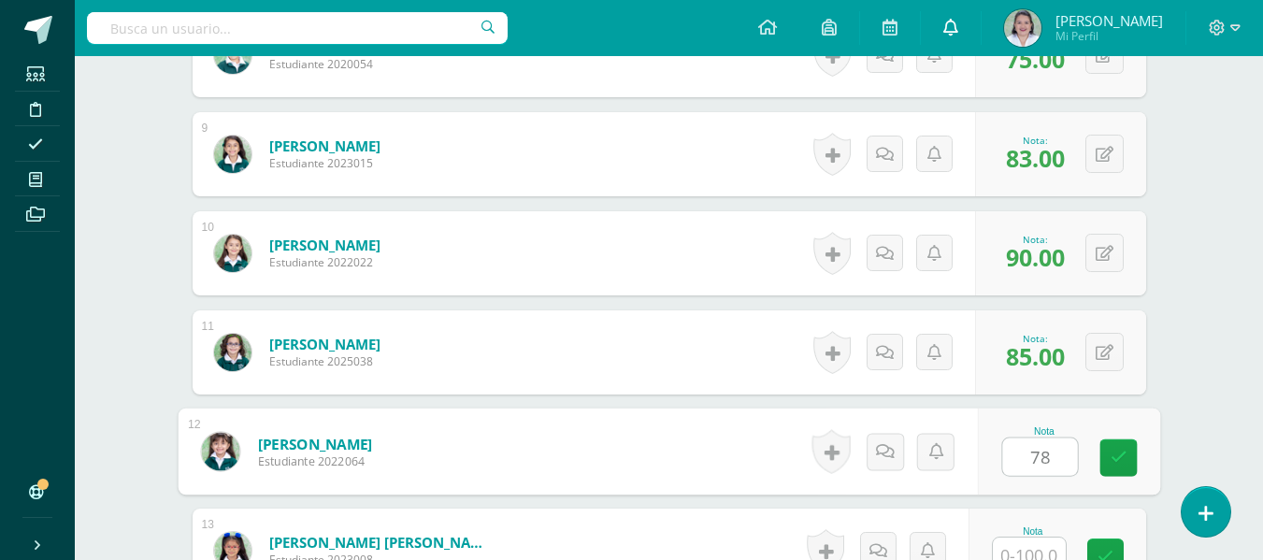
type input "78"
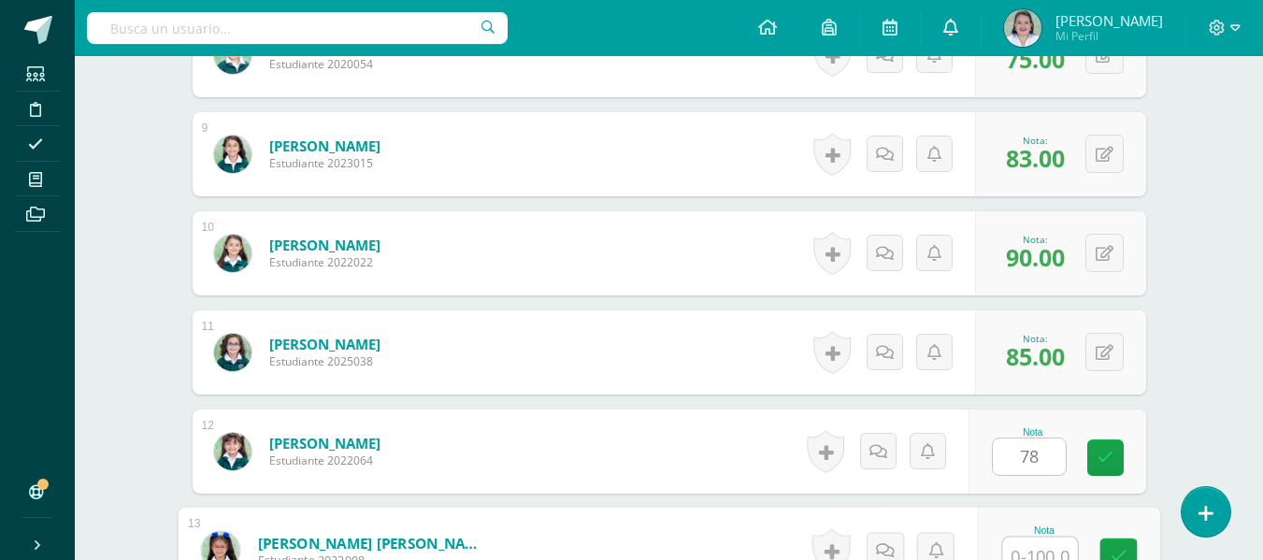
scroll to position [1345, 0]
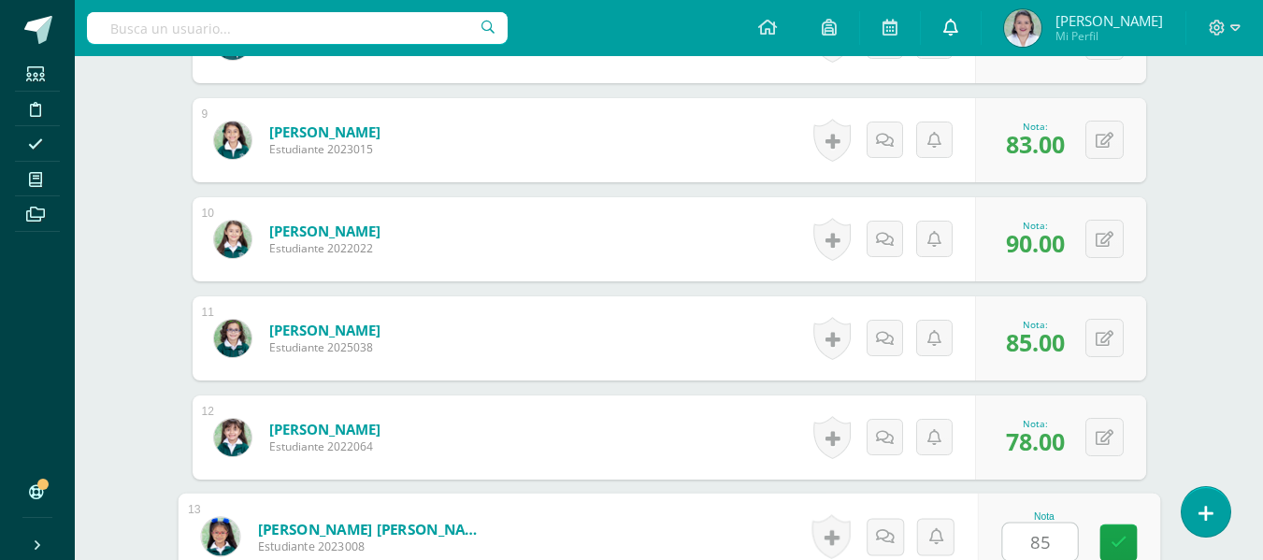
type input "85"
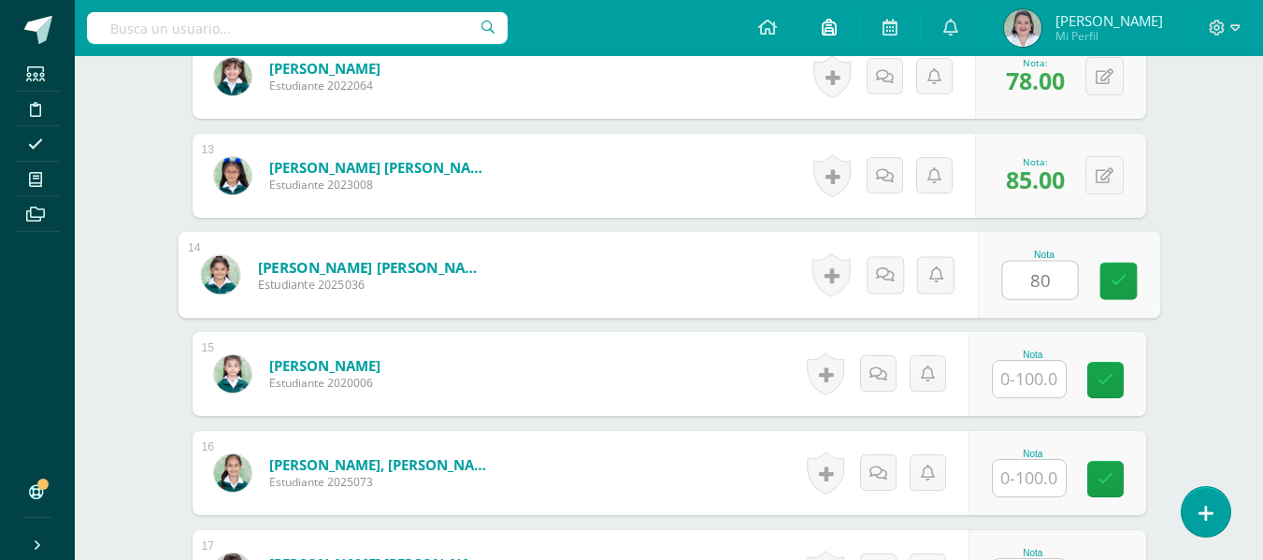
type input "80"
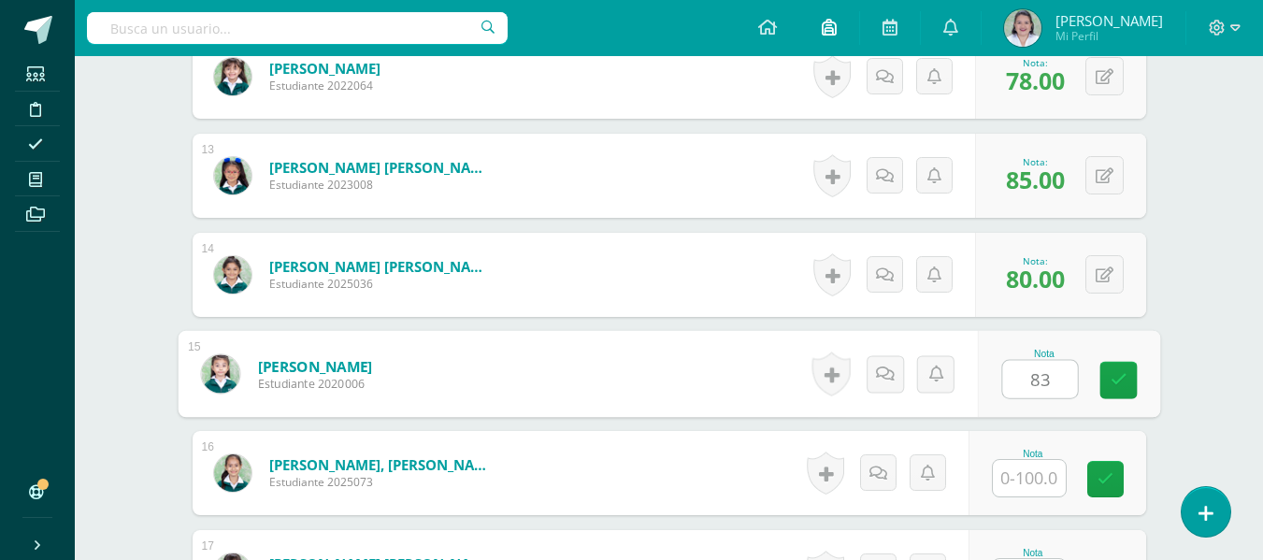
type input "83"
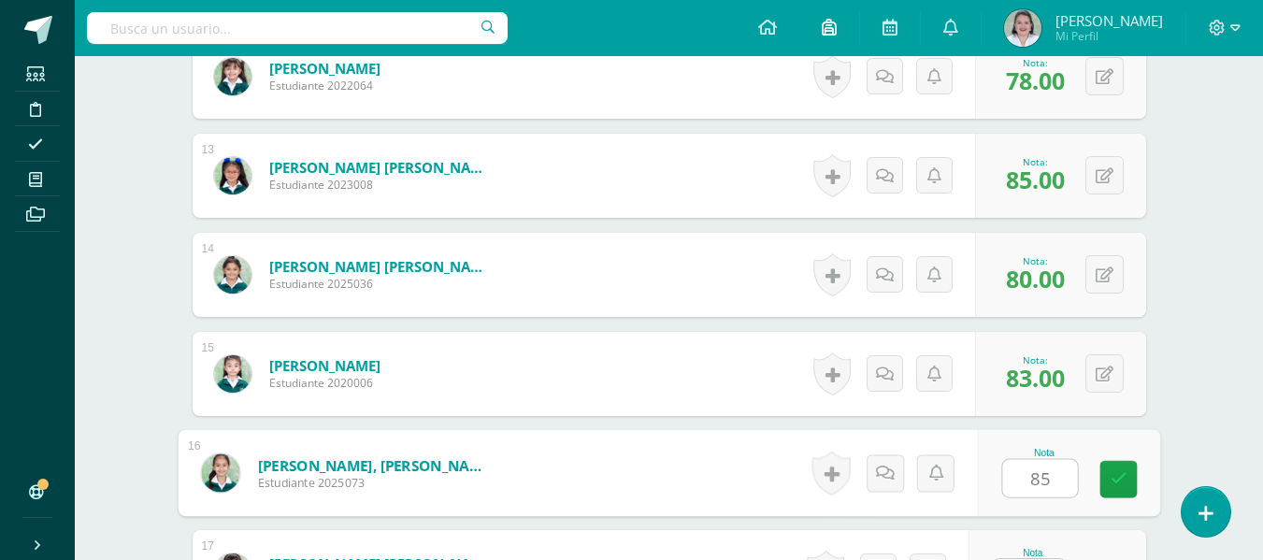
type input "85"
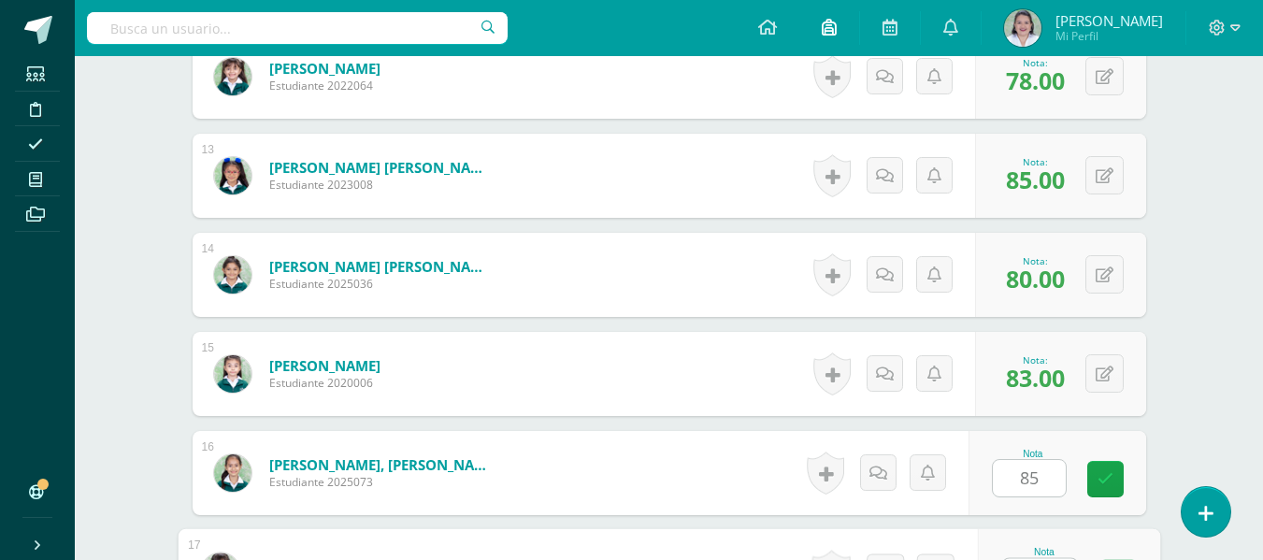
scroll to position [1741, 0]
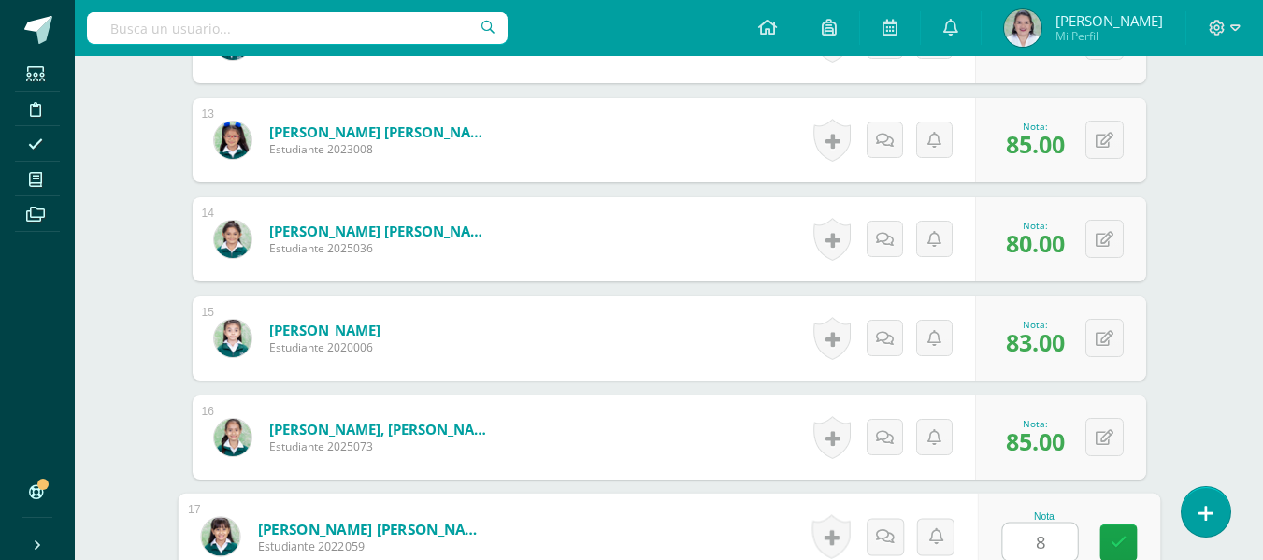
type input "80"
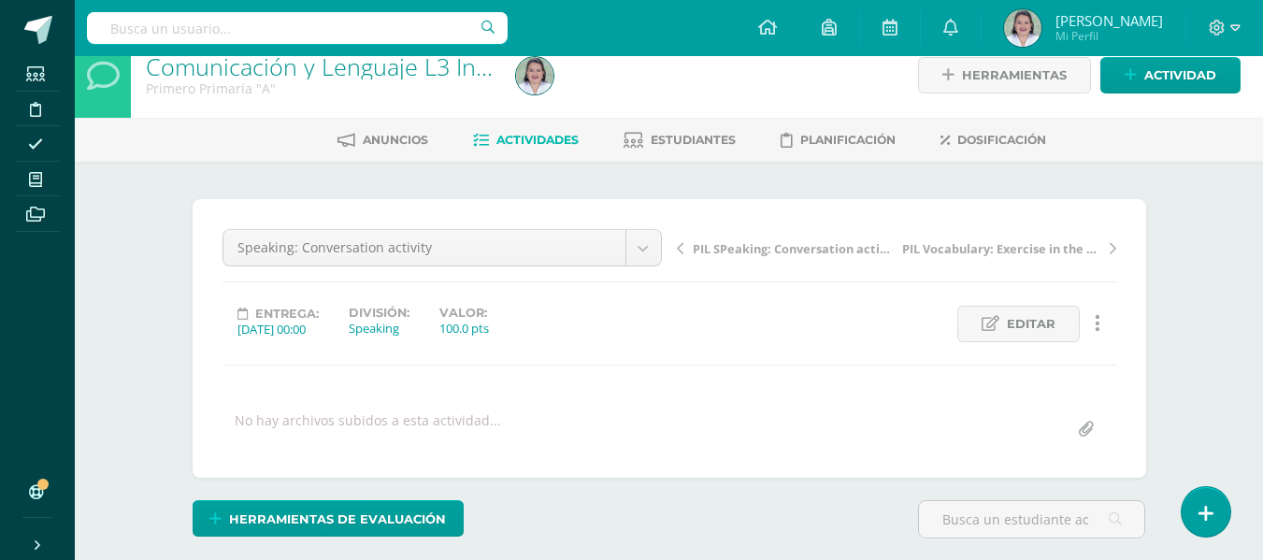
scroll to position [0, 0]
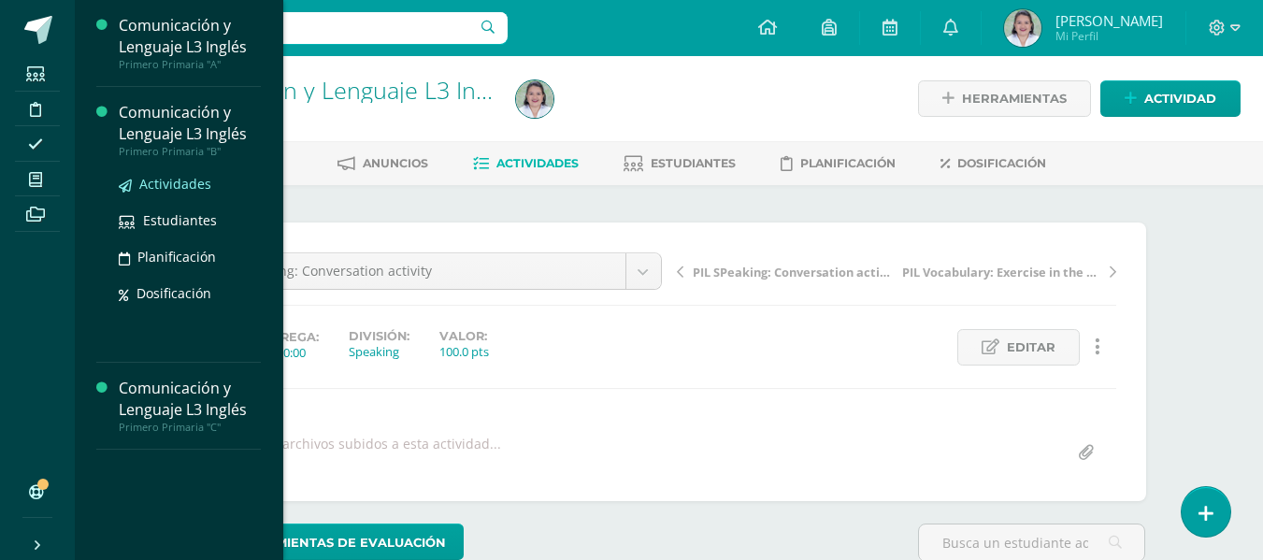
click at [180, 182] on span "Actividades" at bounding box center [175, 184] width 72 height 18
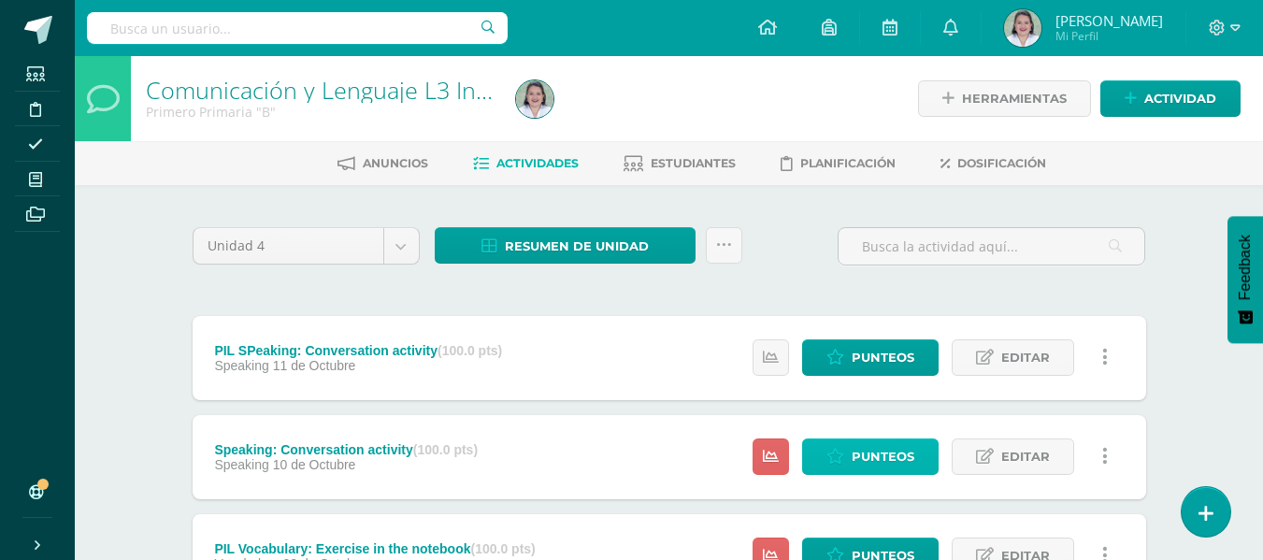
click at [856, 453] on span "Punteos" at bounding box center [883, 456] width 63 height 35
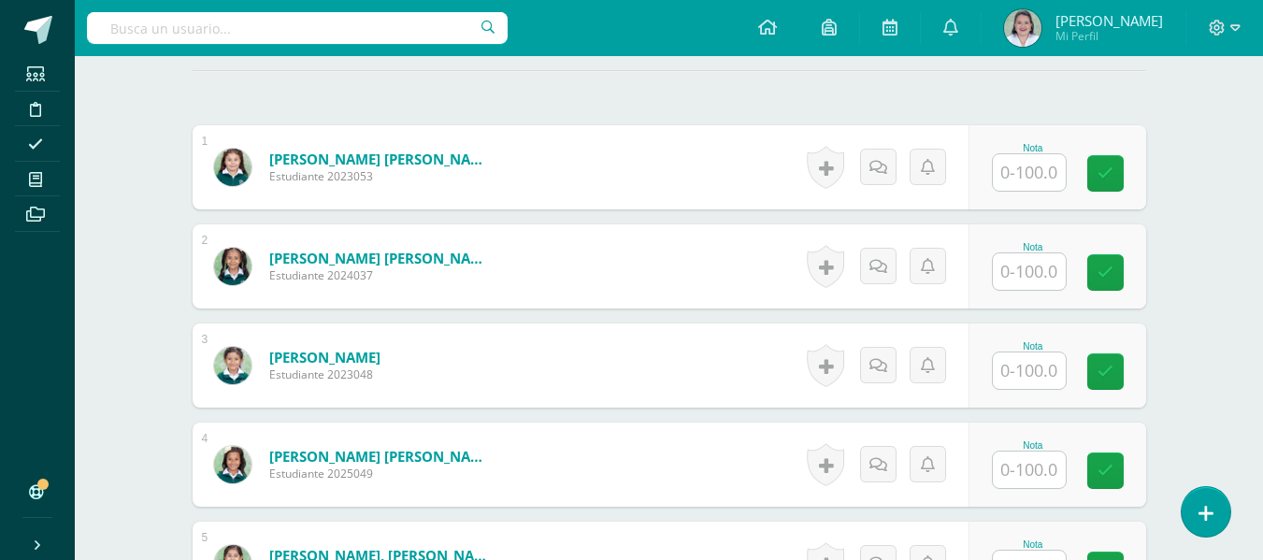
scroll to position [535, 0]
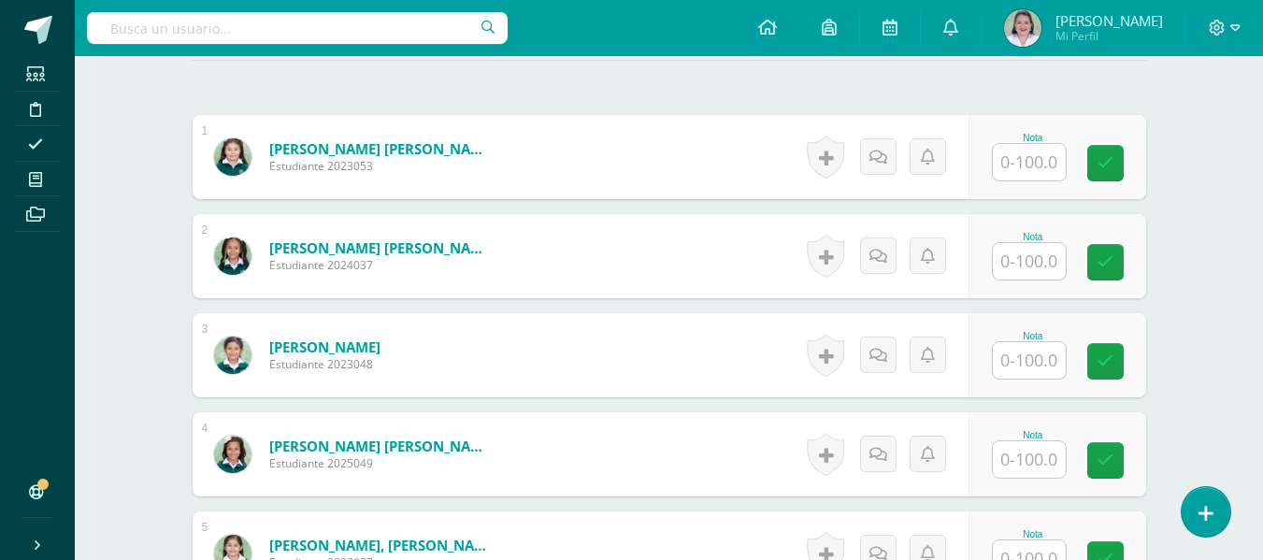
drag, startPoint x: 1275, startPoint y: 131, endPoint x: 1276, endPoint y: 329, distance: 198.2
click at [1263, 329] on html "Estudiantes Disciplina Asistencia Mis cursos Archivos Soporte Ayuda Reportar un…" at bounding box center [631, 382] width 1263 height 1834
click at [1031, 155] on input "text" at bounding box center [1029, 161] width 73 height 36
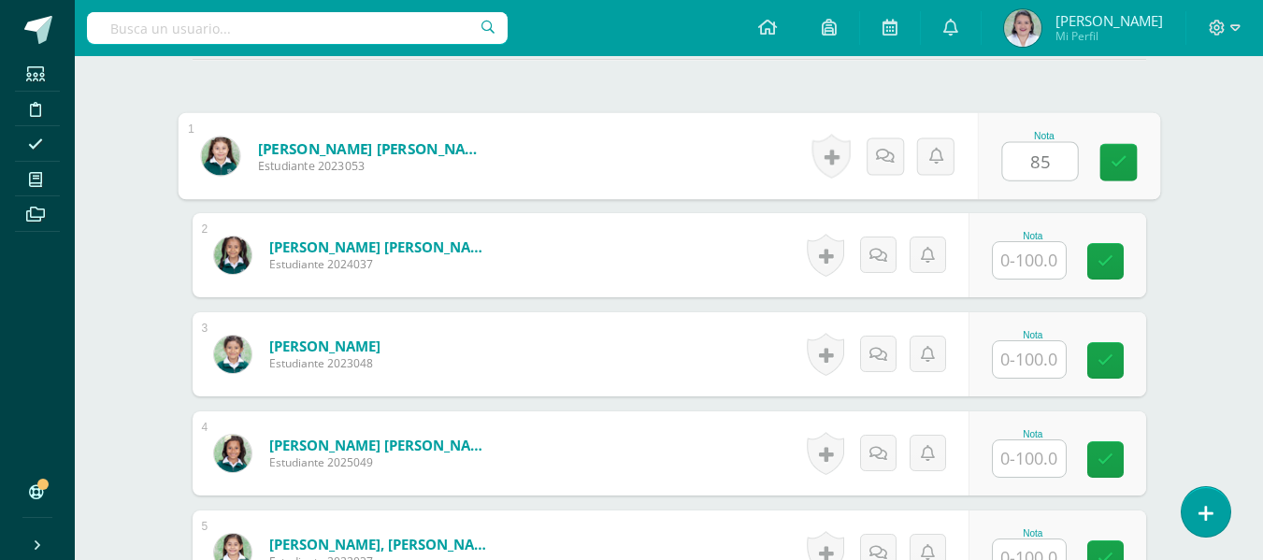
type input "85"
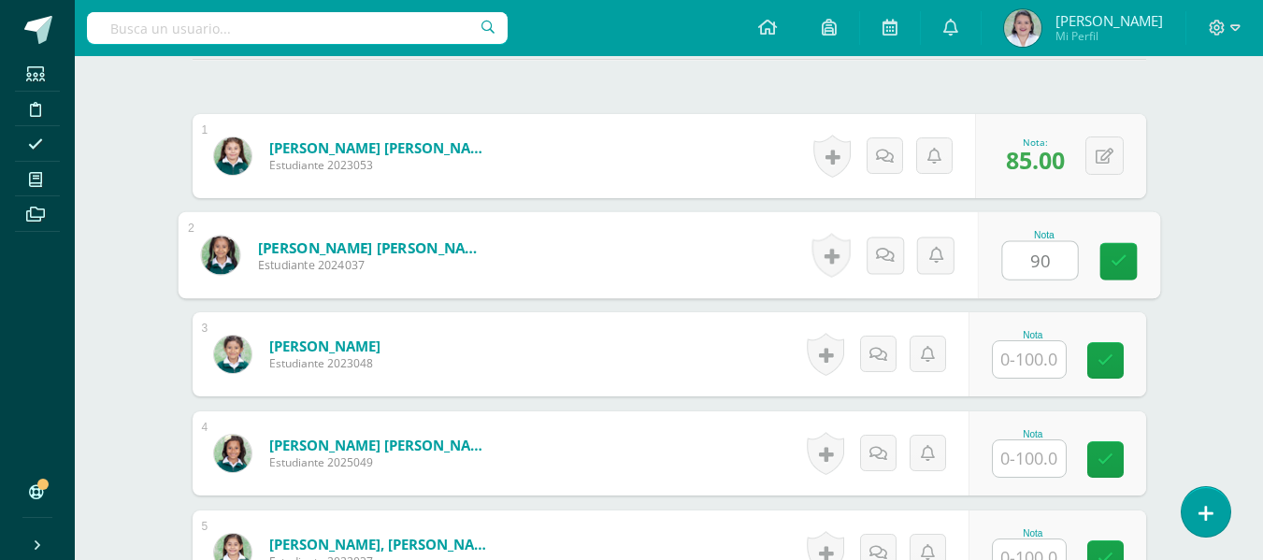
type input "90"
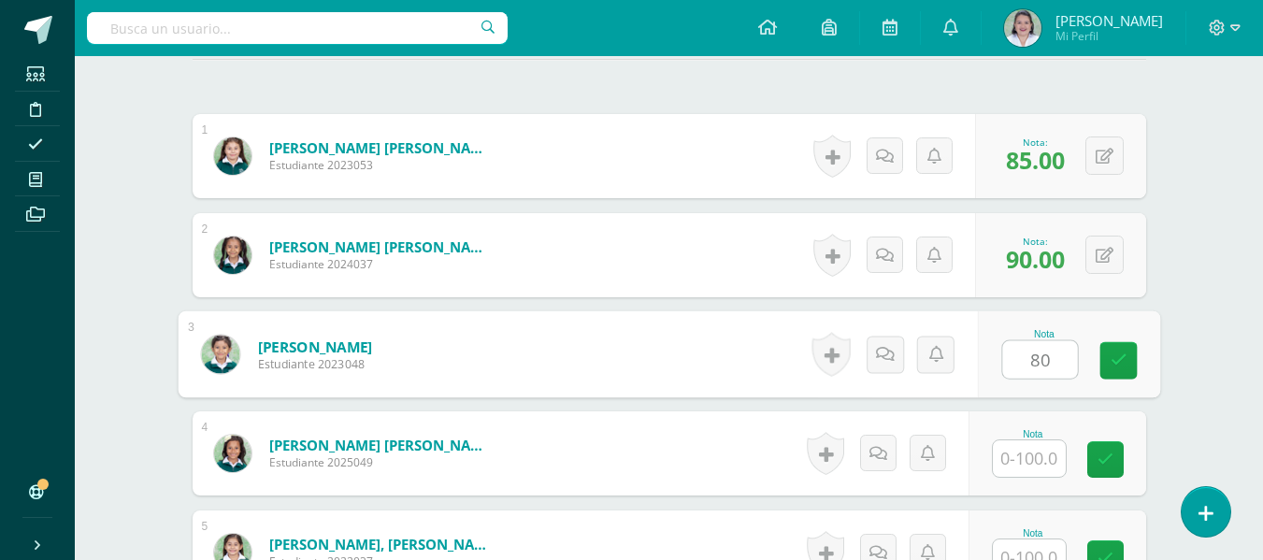
type input "80"
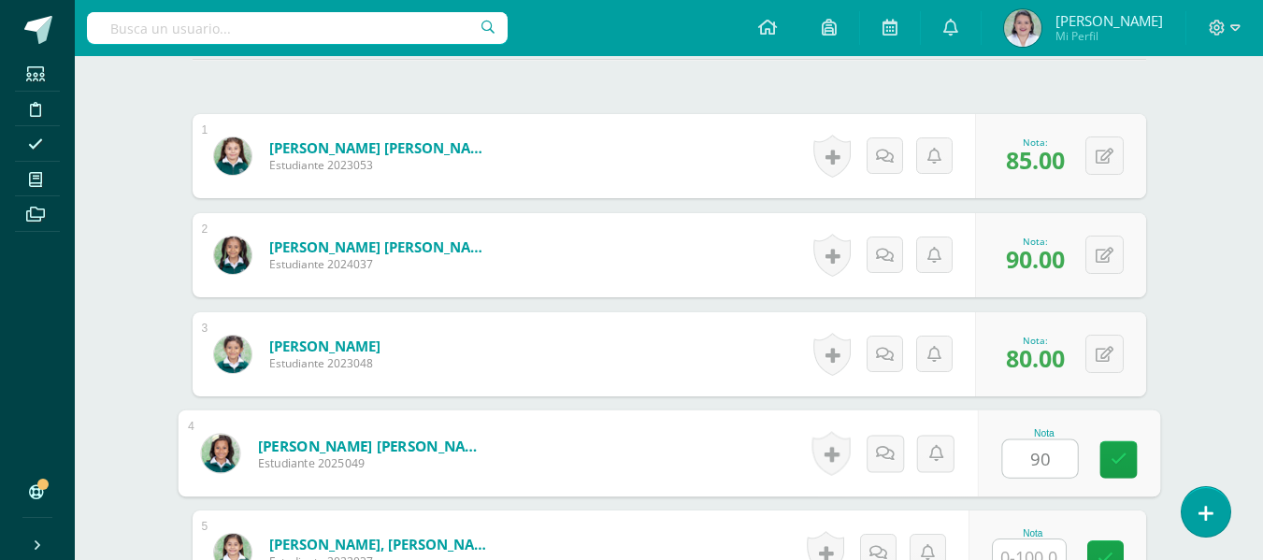
type input "90"
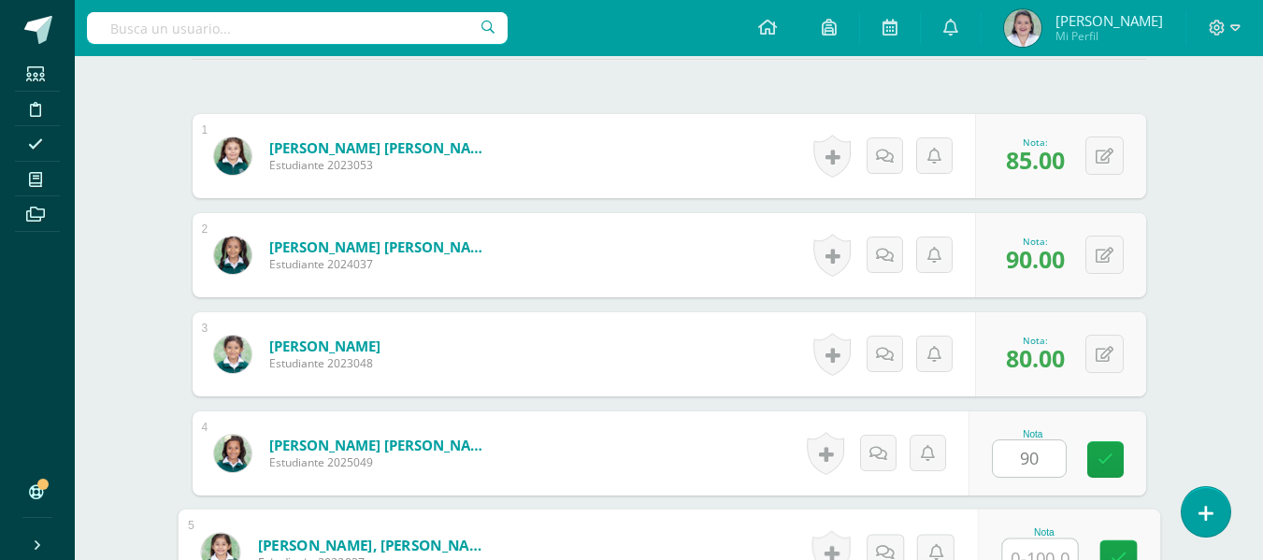
scroll to position [552, 0]
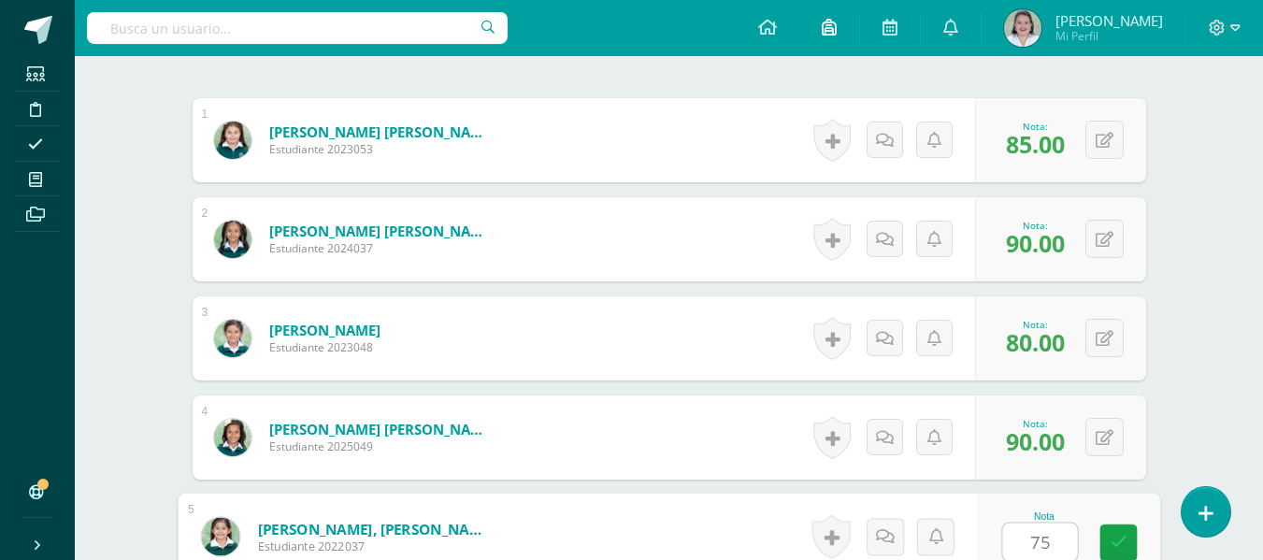
type input "75"
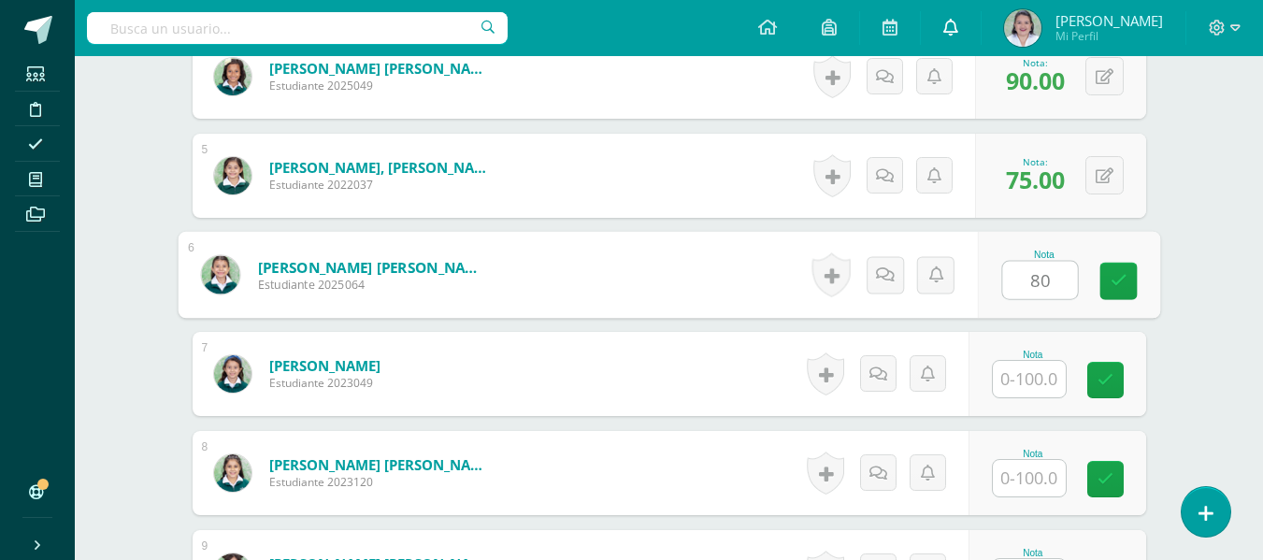
type input "80"
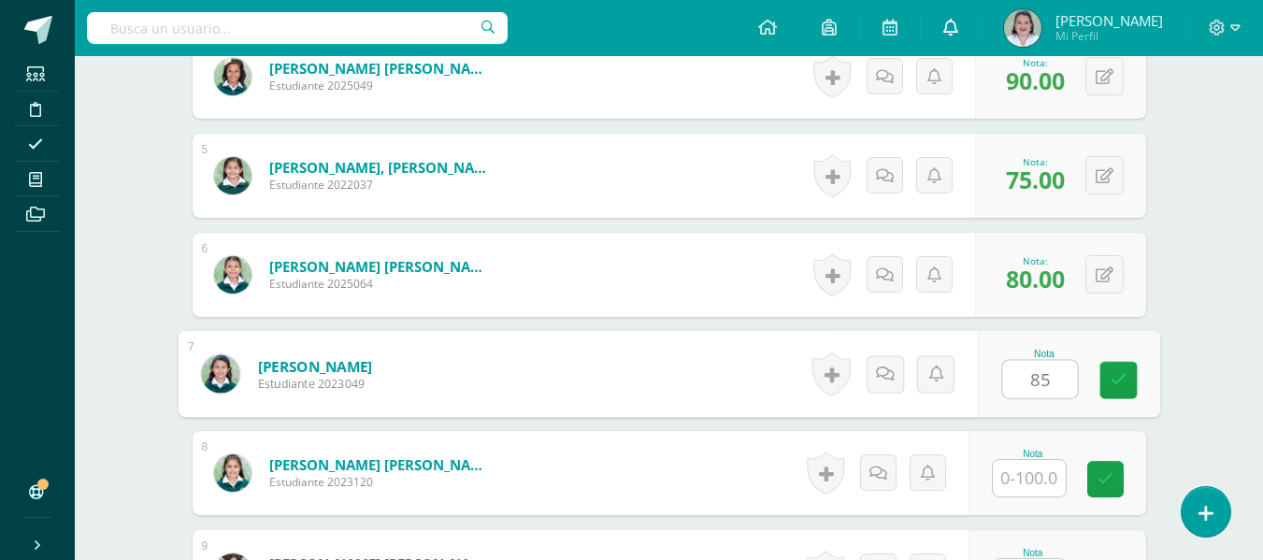
type input "85"
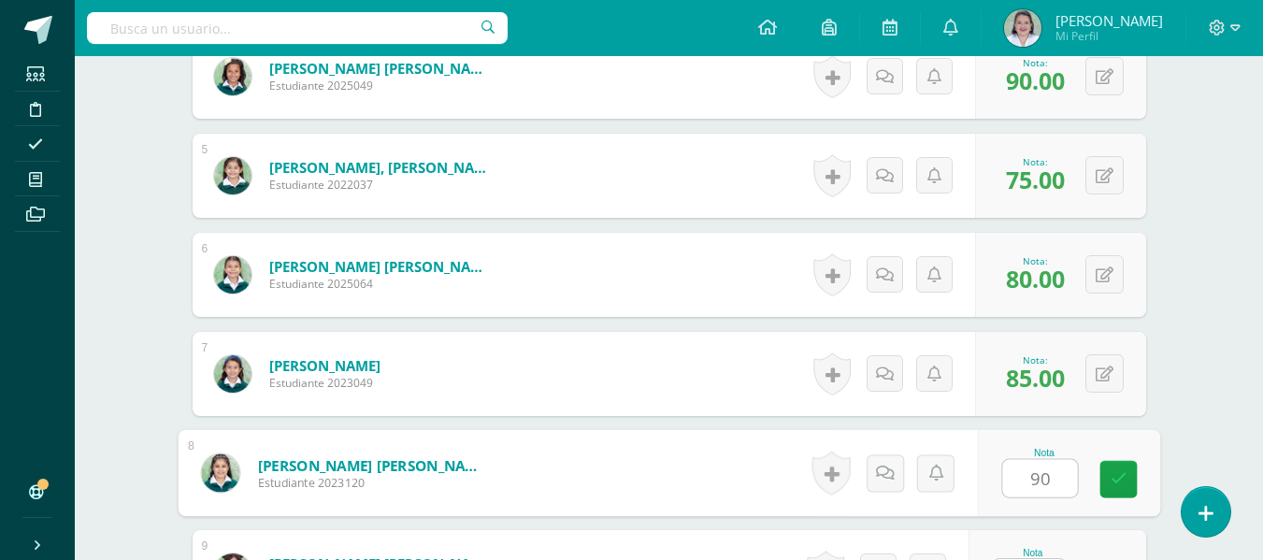
type input "90"
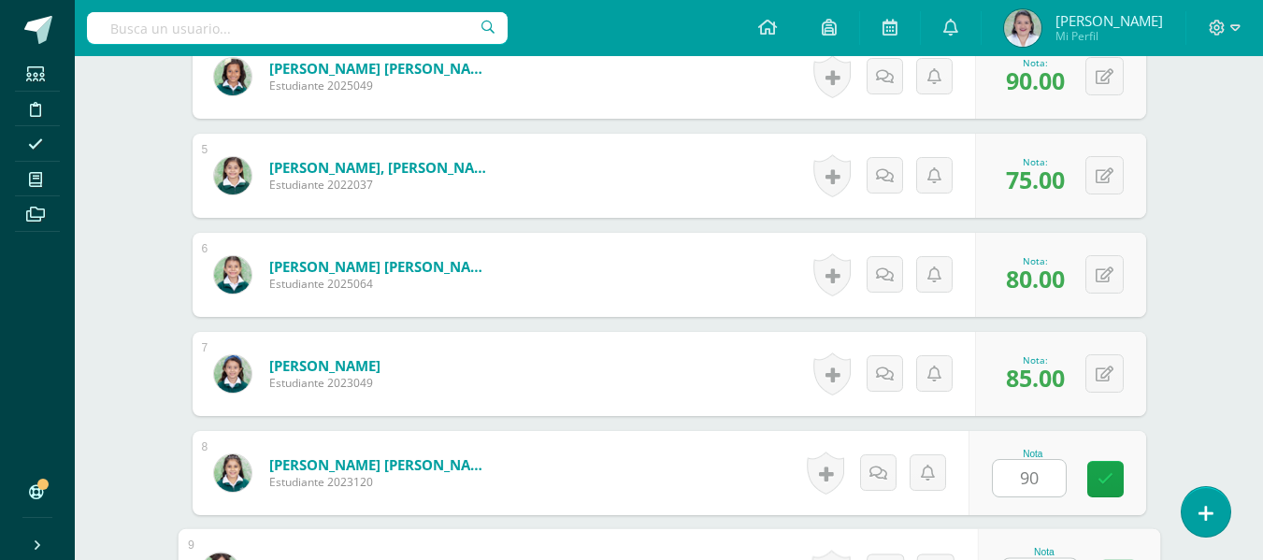
scroll to position [948, 0]
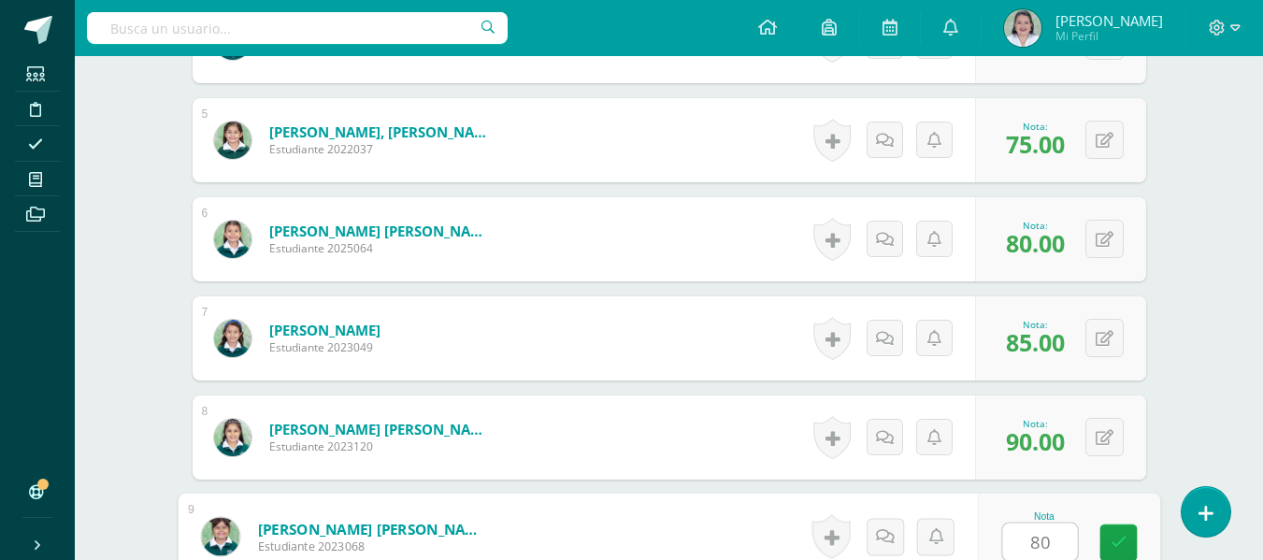
type input "80"
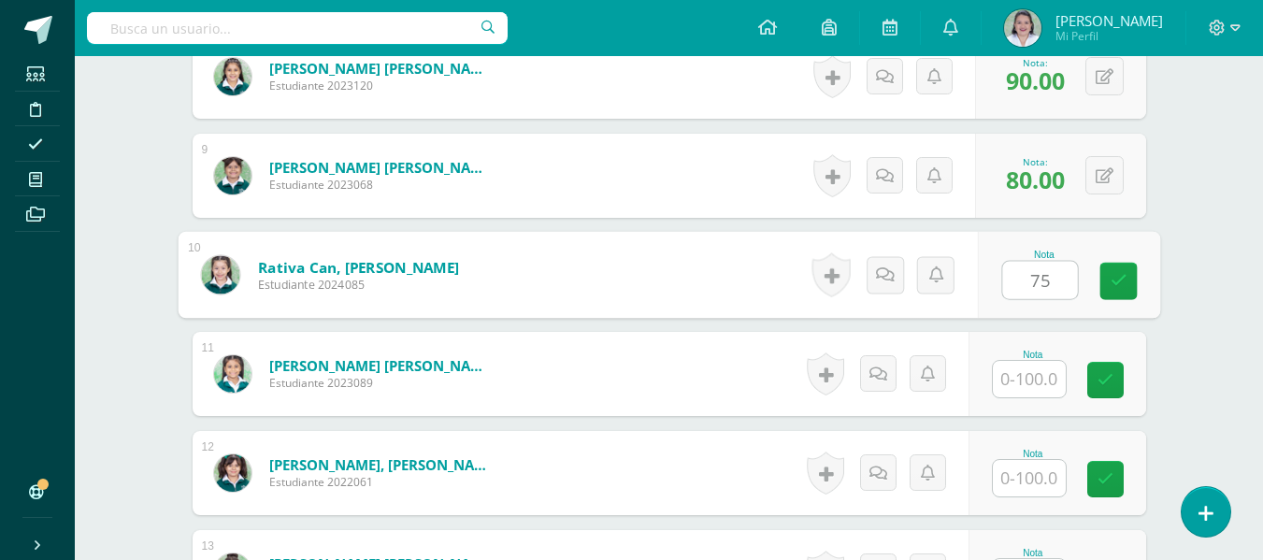
type input "75"
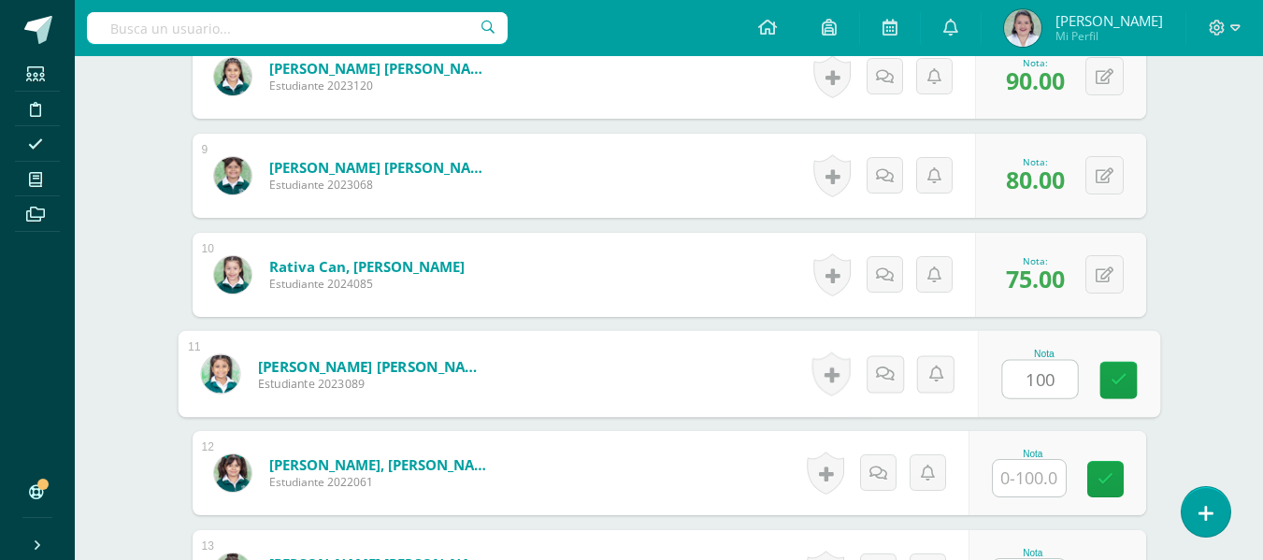
type input "100"
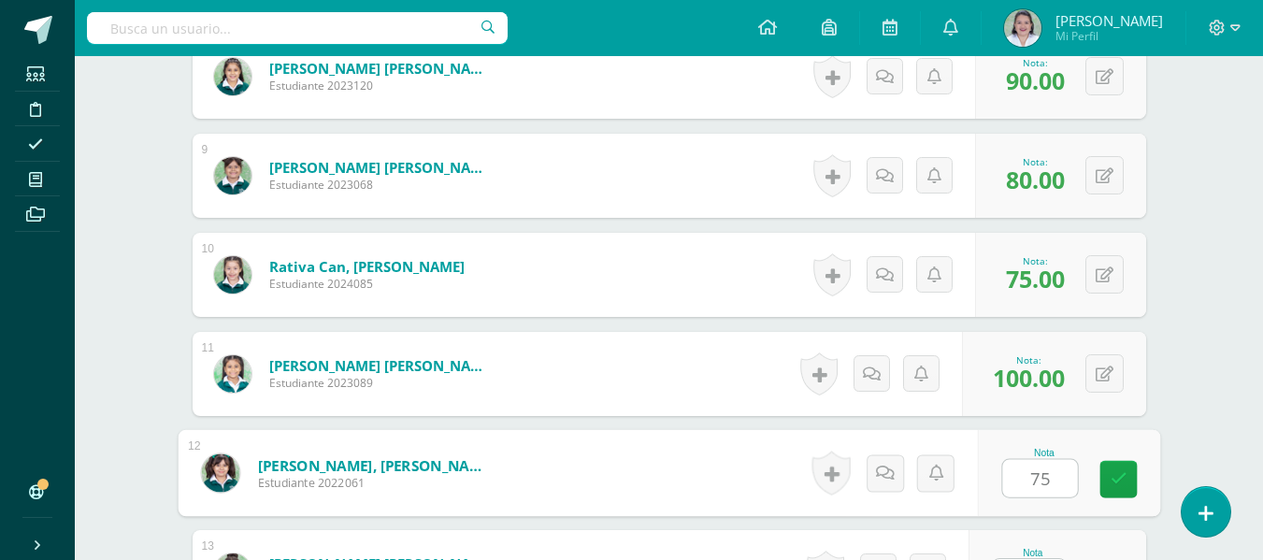
type input "75"
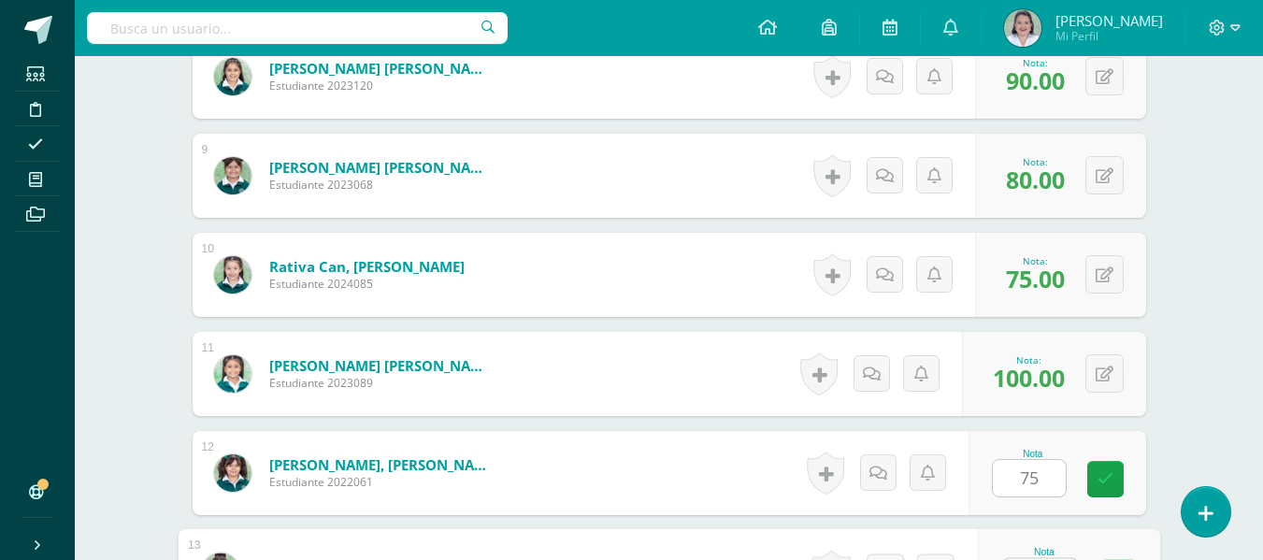
scroll to position [1345, 0]
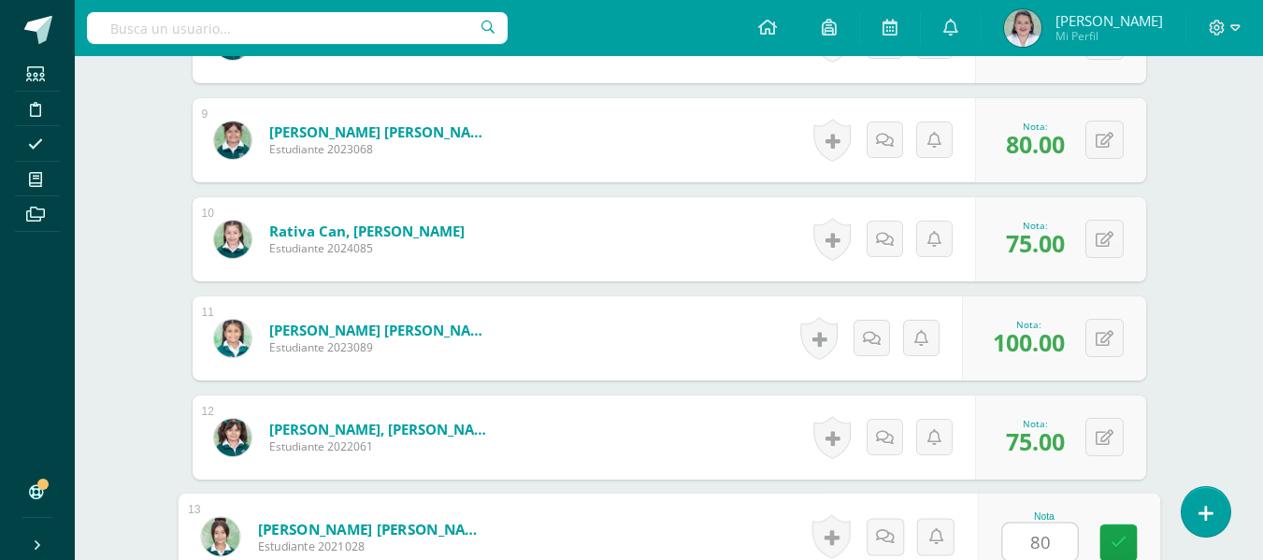
type input "80"
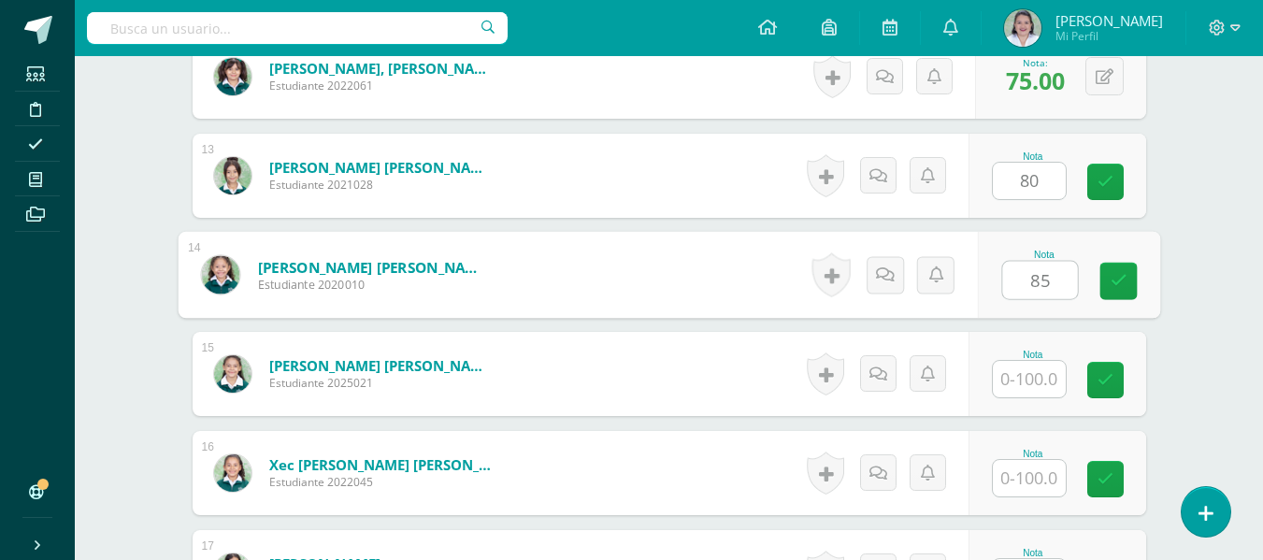
type input "85"
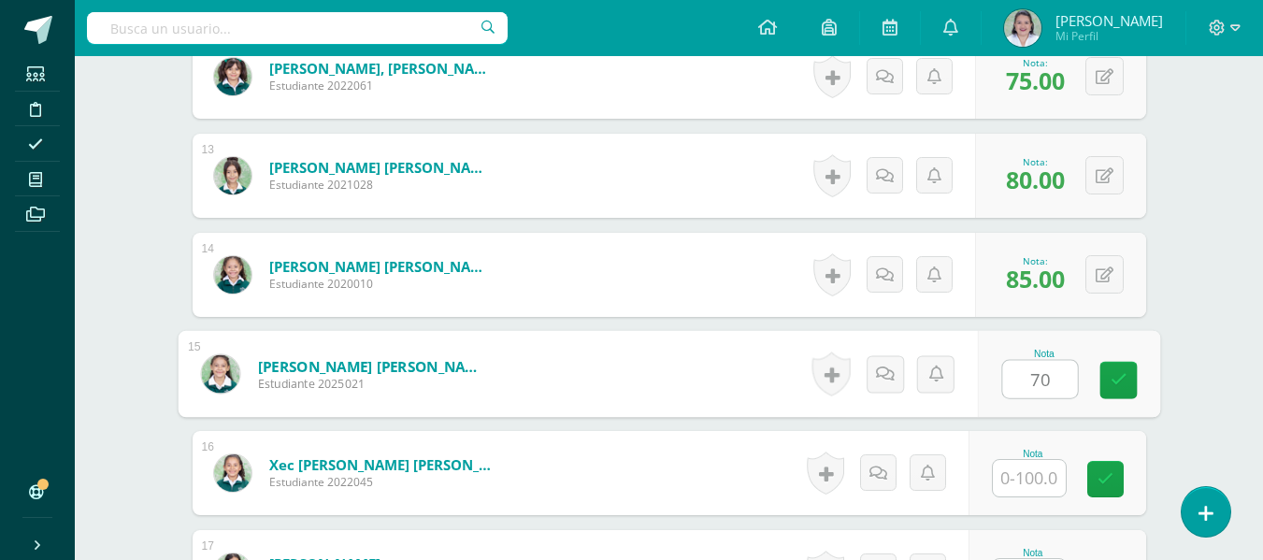
type input "70"
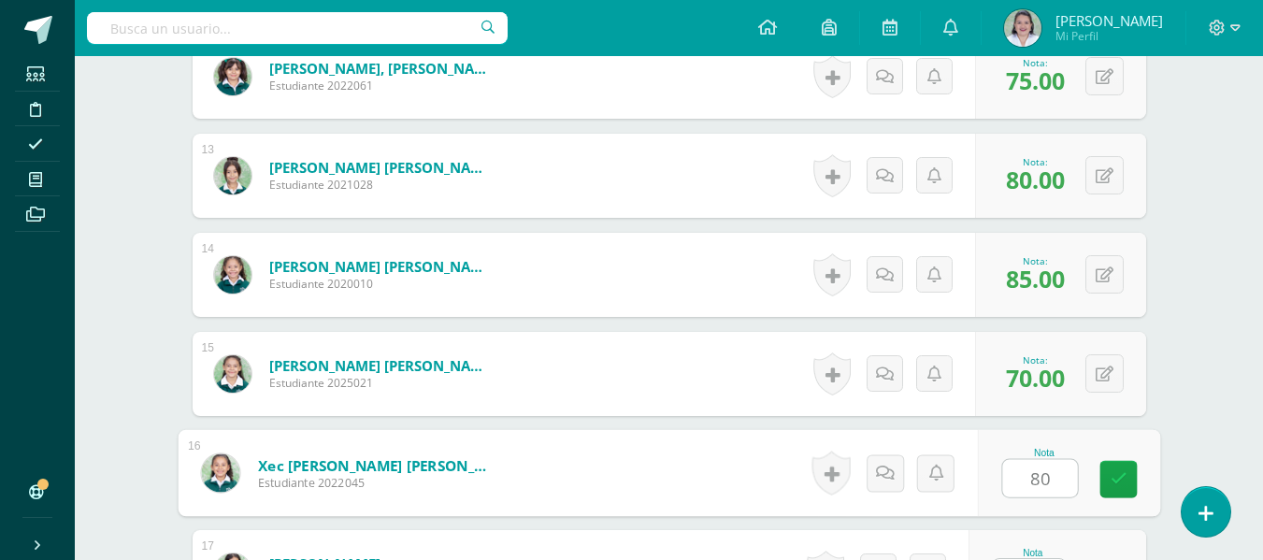
type input "80"
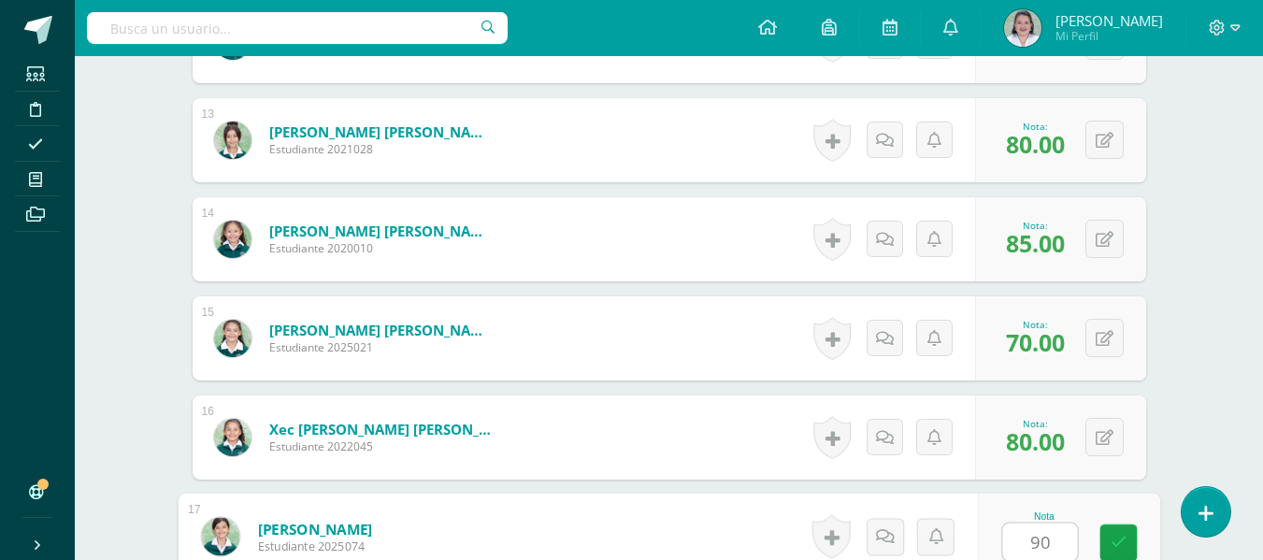
type input "90"
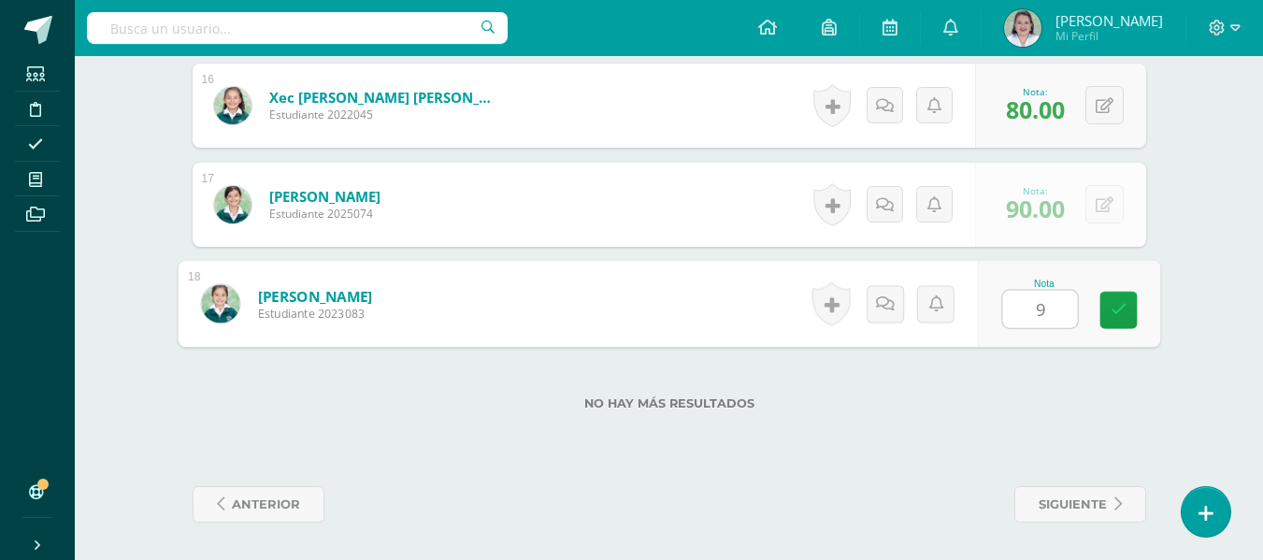
type input "90"
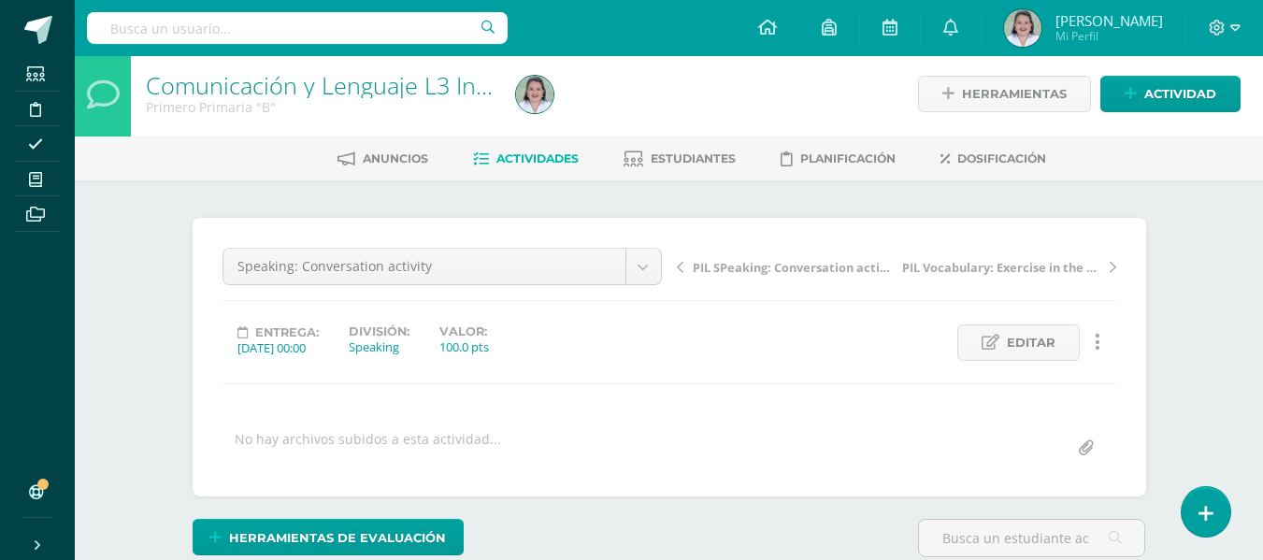
scroll to position [0, 0]
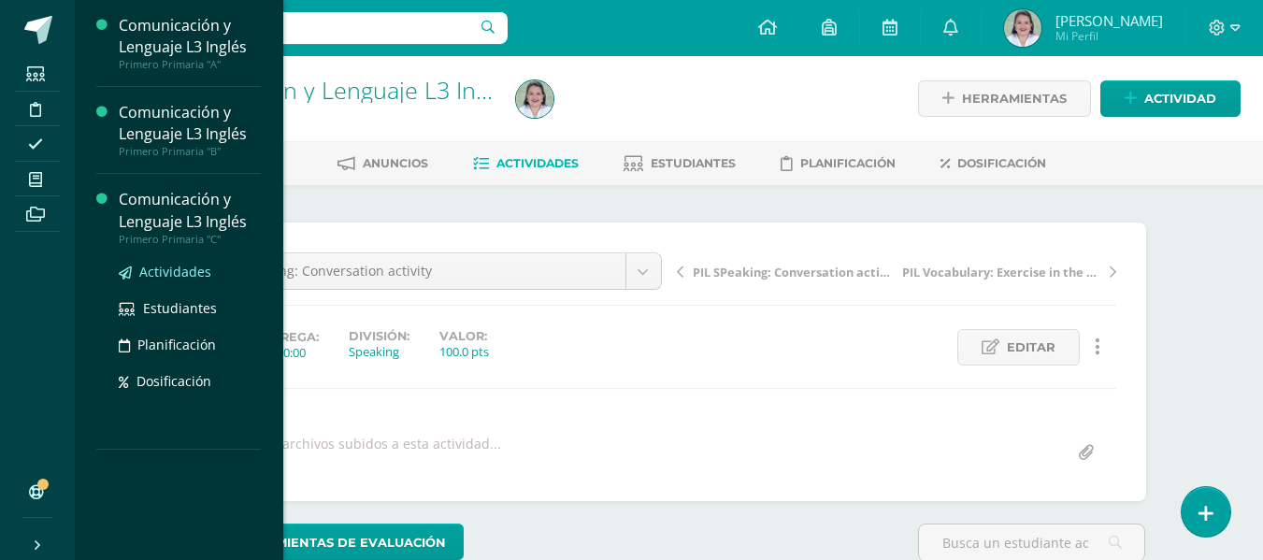
click at [175, 270] on span "Actividades" at bounding box center [175, 272] width 72 height 18
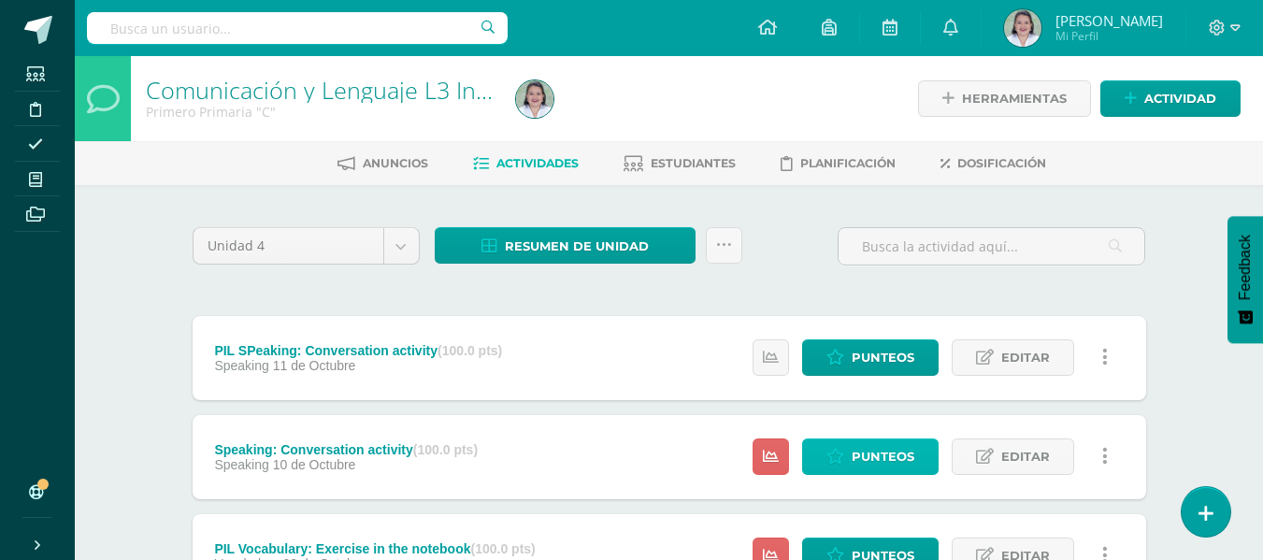
click at [852, 457] on link "Punteos" at bounding box center [870, 457] width 137 height 36
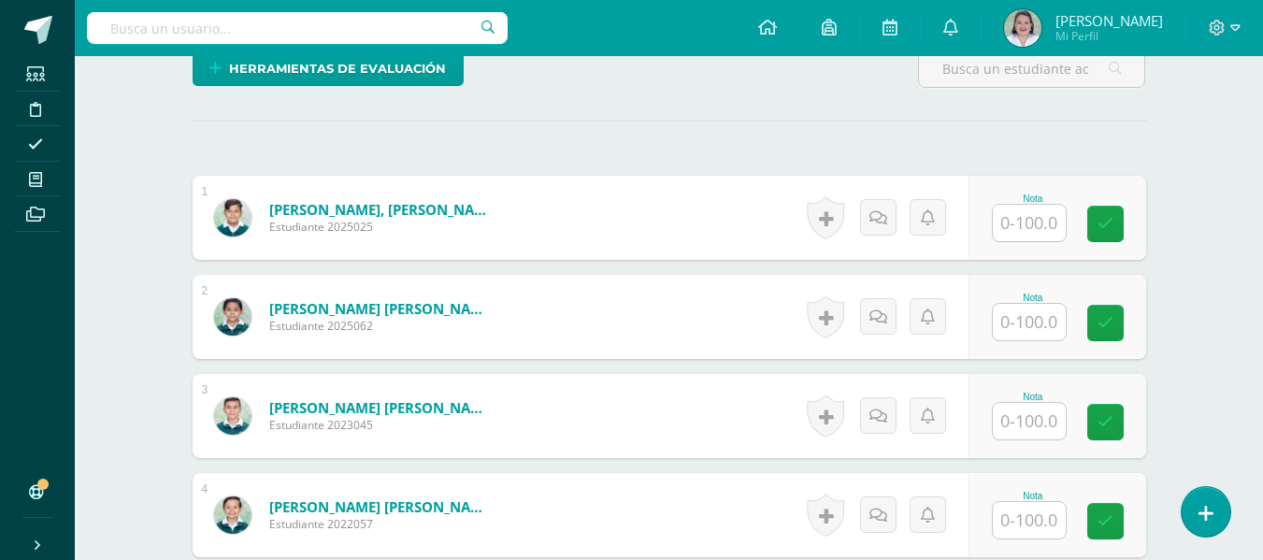
scroll to position [515, 0]
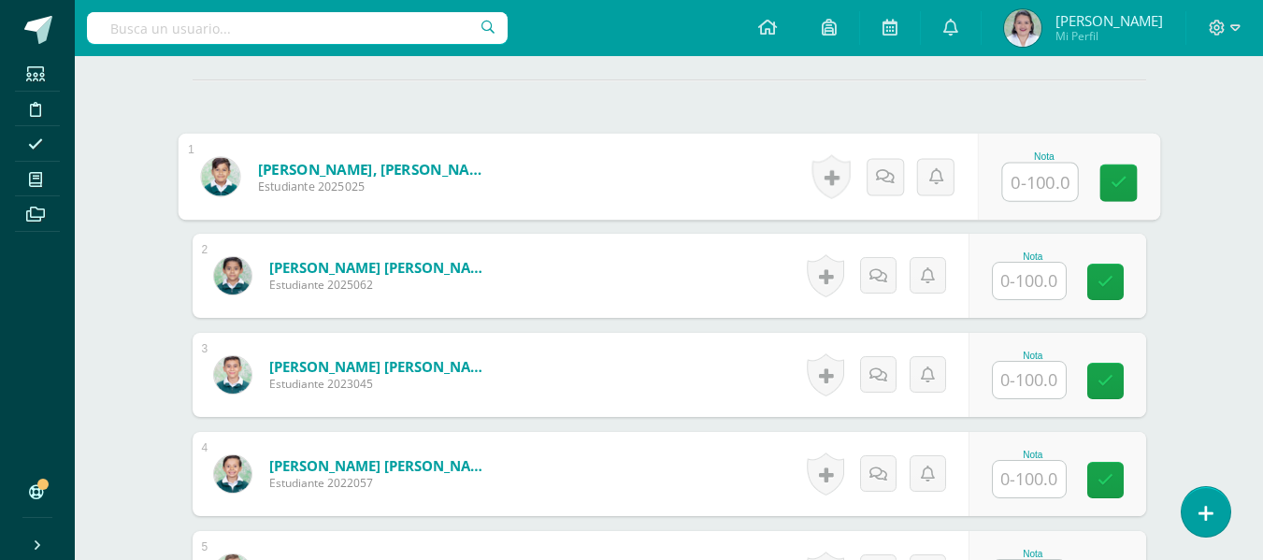
click at [1027, 185] on input "text" at bounding box center [1039, 182] width 75 height 37
type input "93"
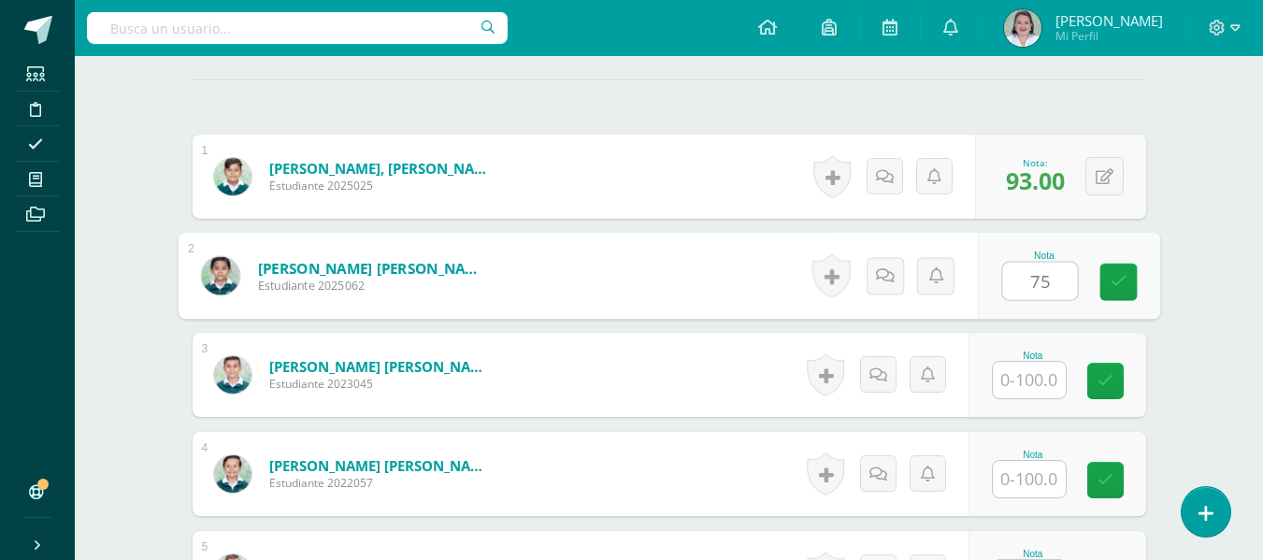
type input "75"
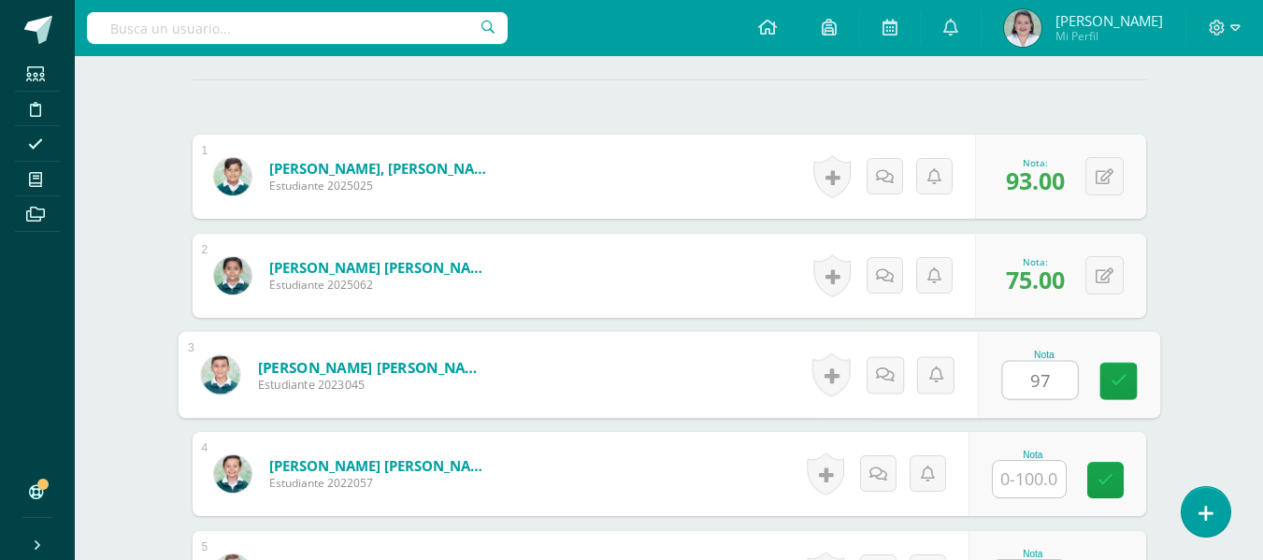
type input "97"
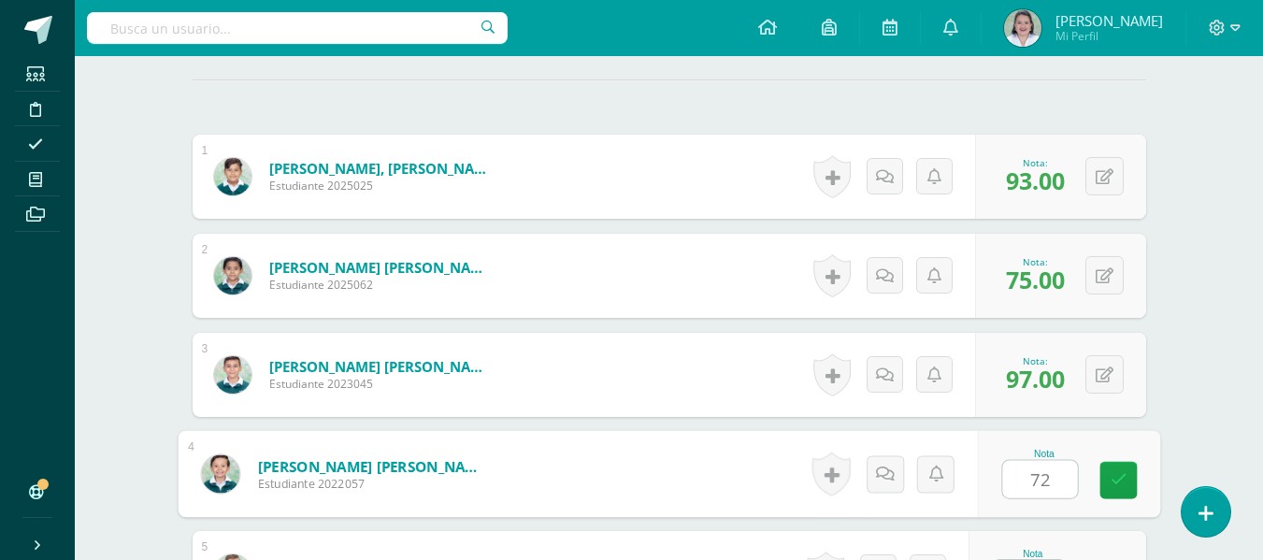
type input "72"
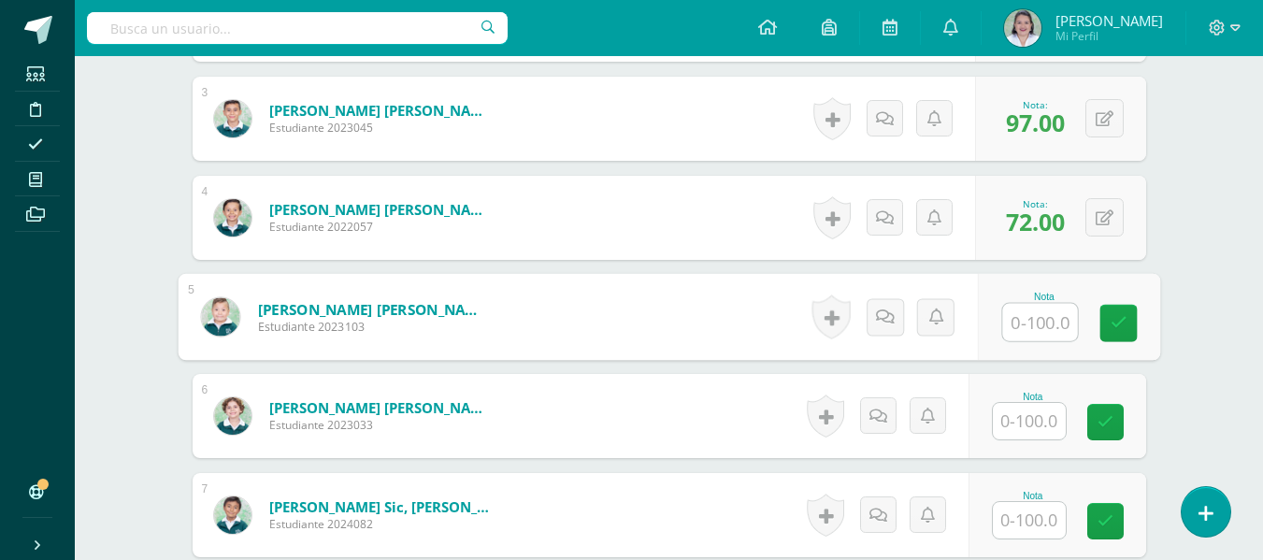
scroll to position [798, 0]
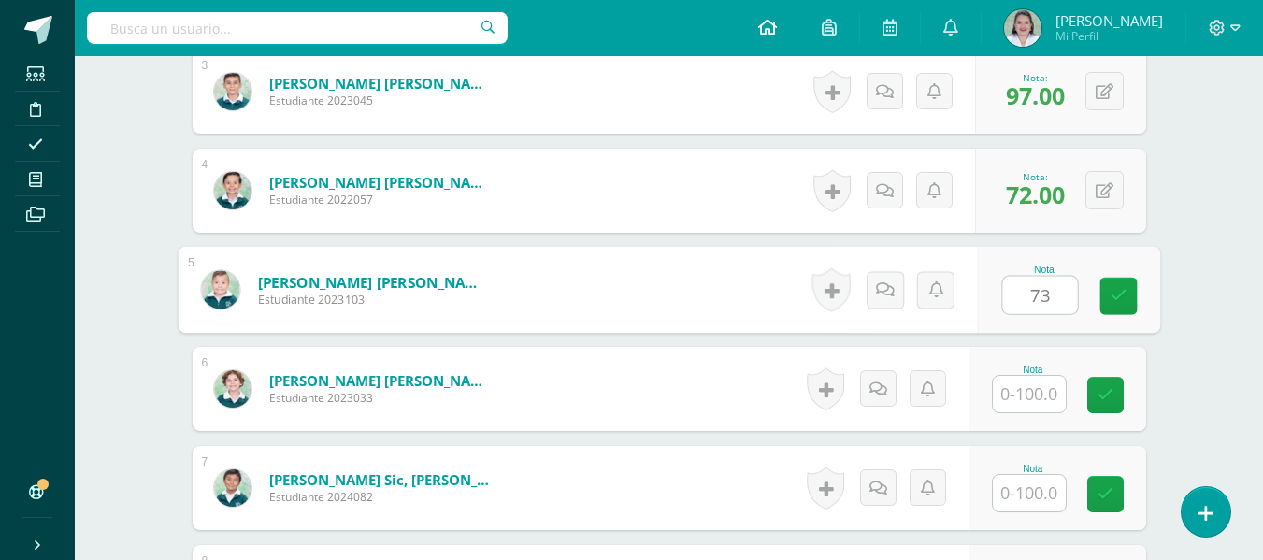
type input "73"
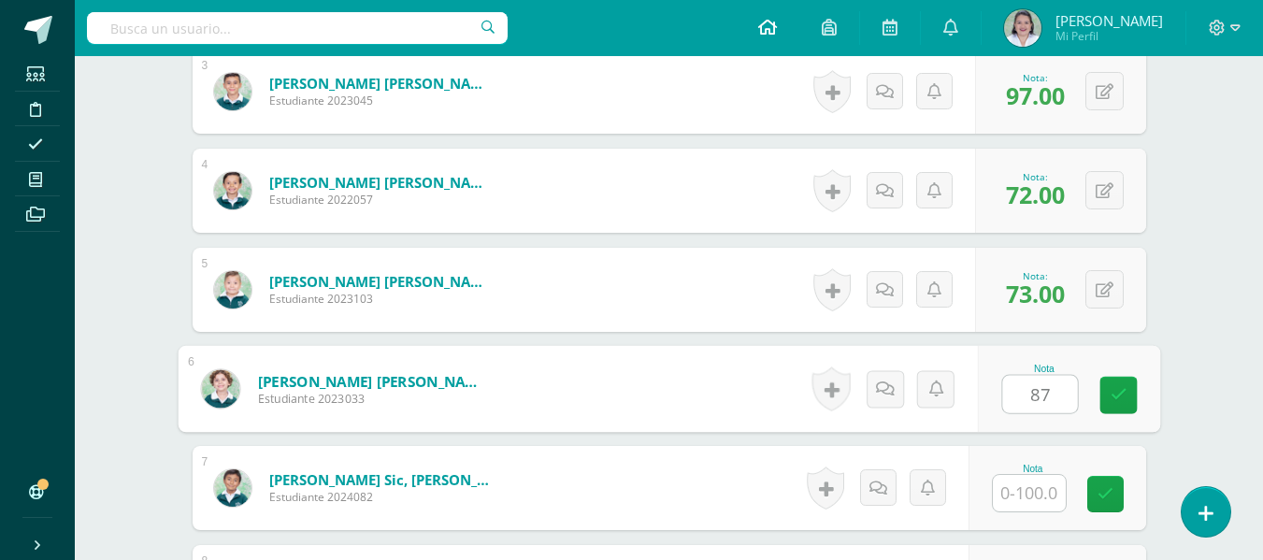
type input "87"
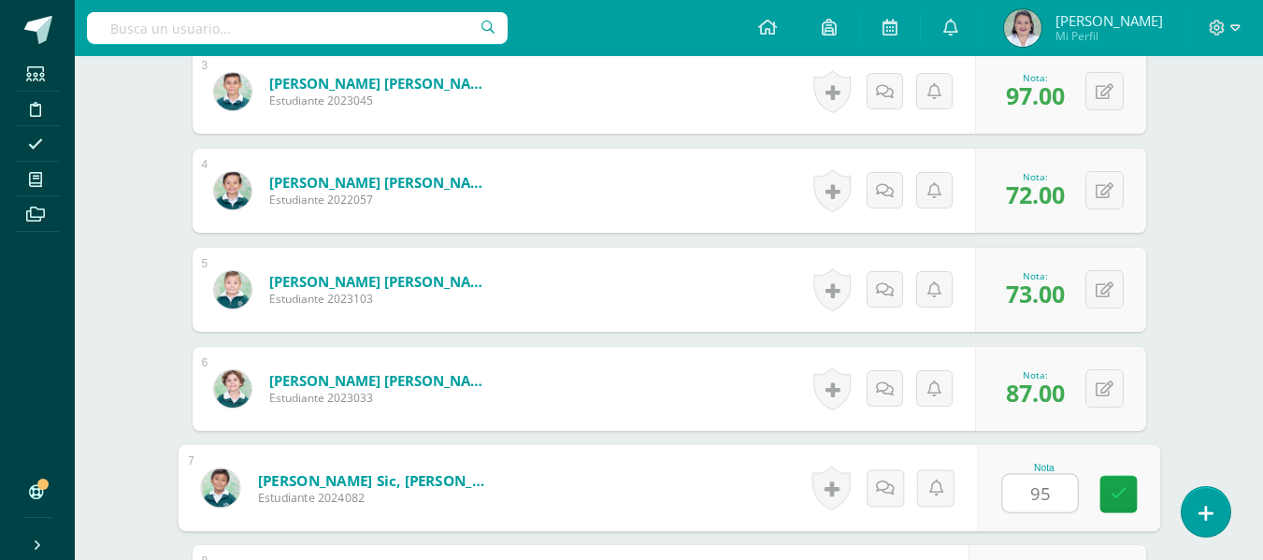
type input "95"
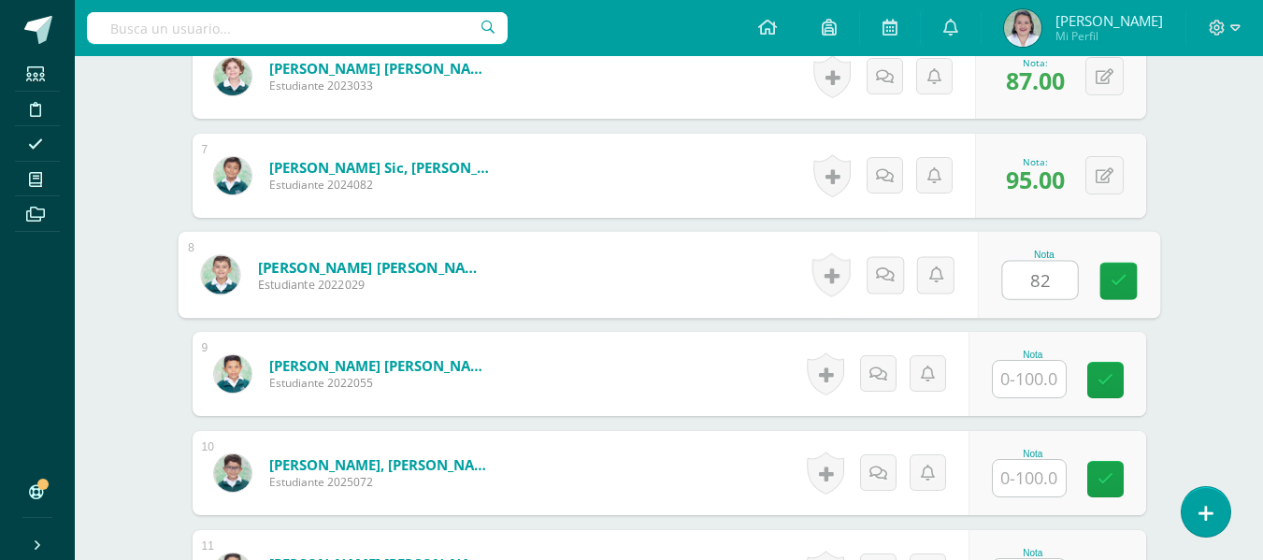
type input "82"
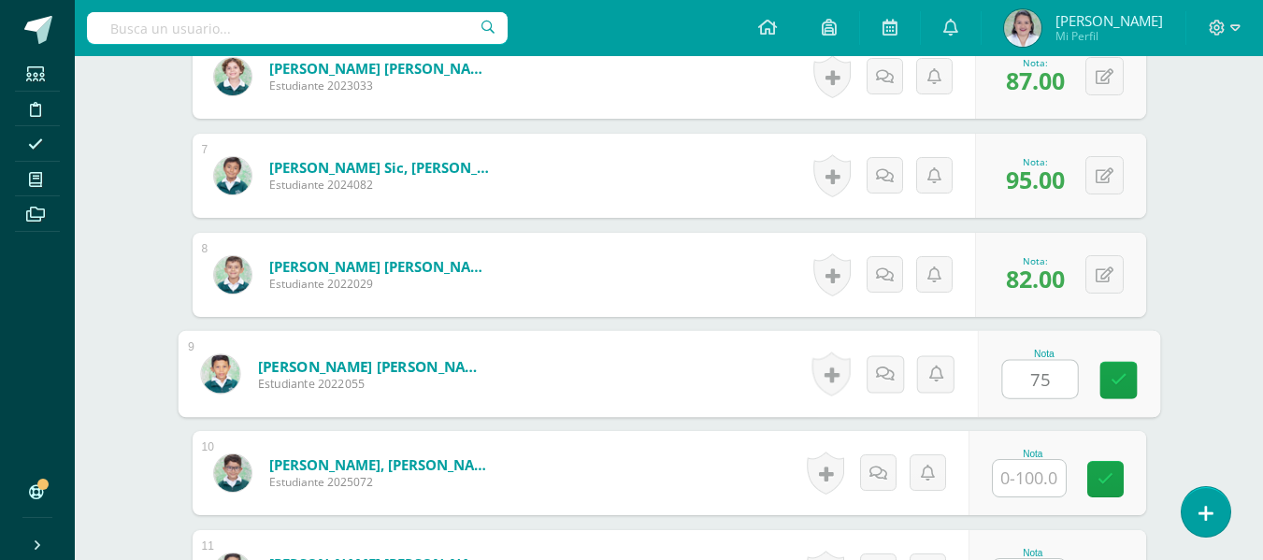
type input "75"
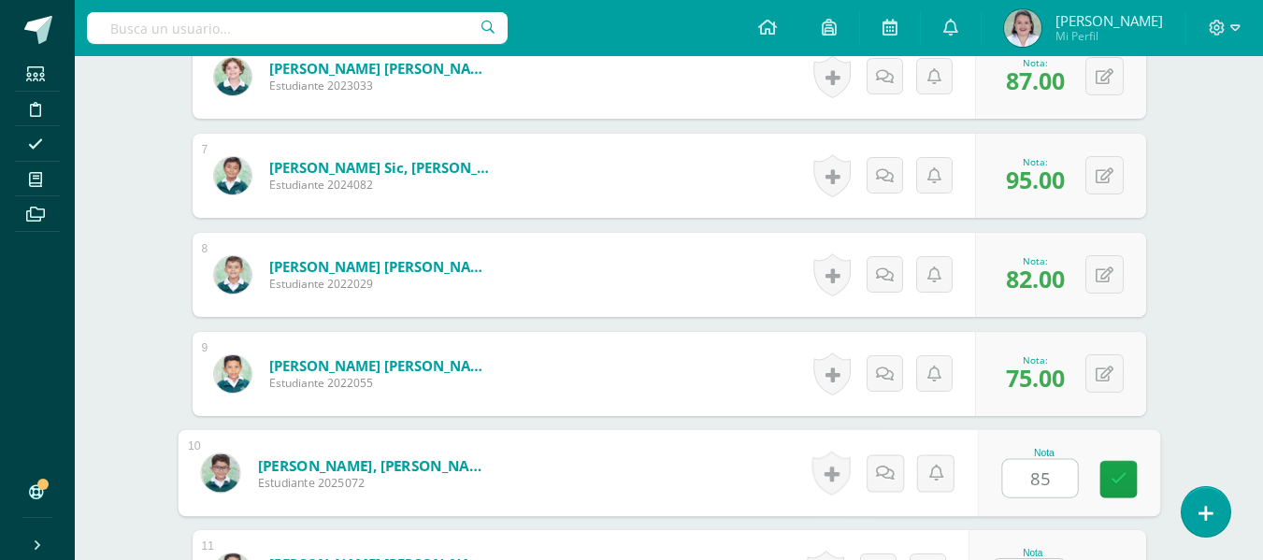
type input "85"
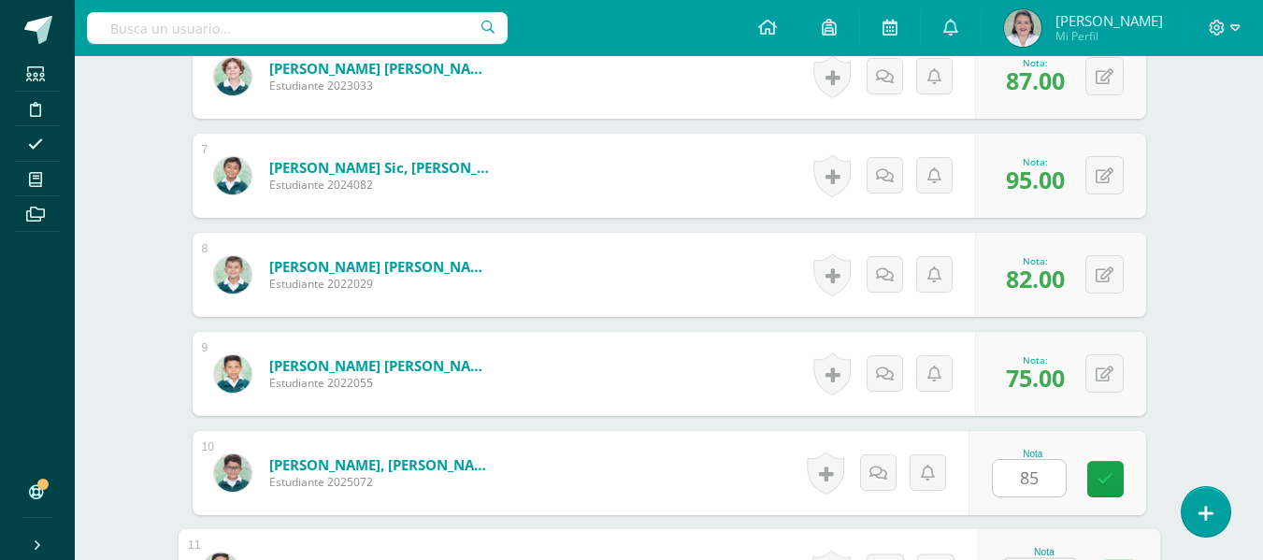
scroll to position [1146, 0]
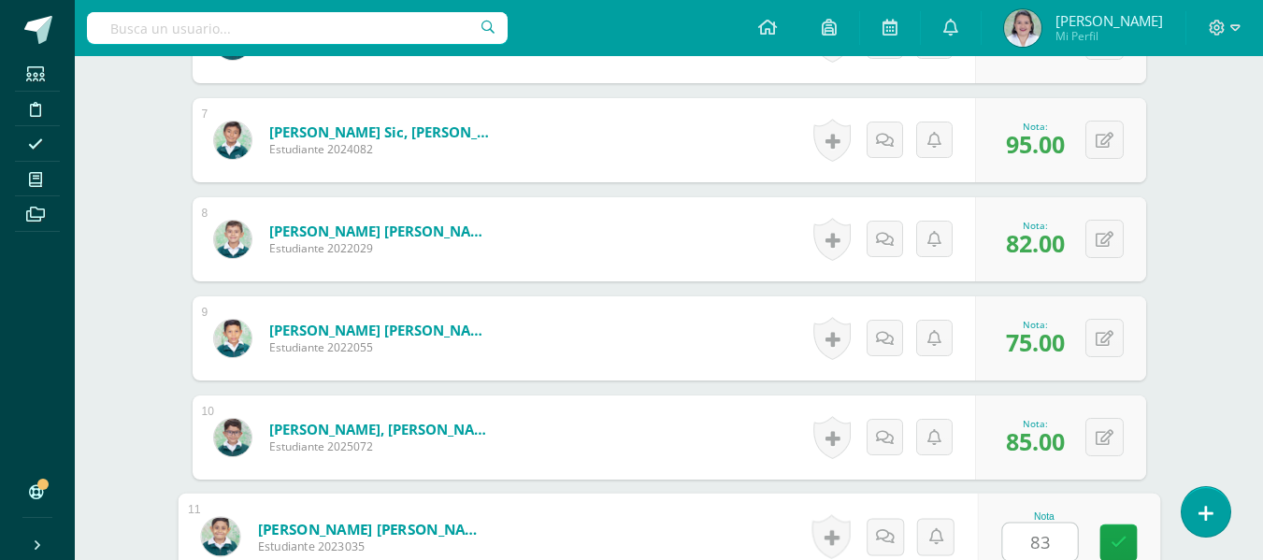
type input "83"
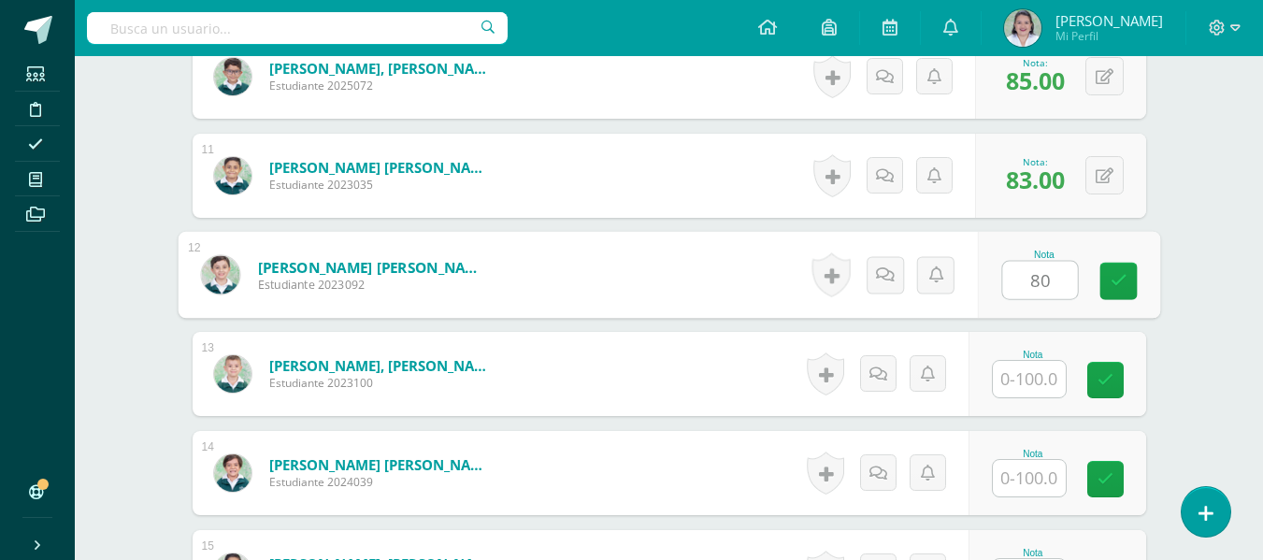
type input "80"
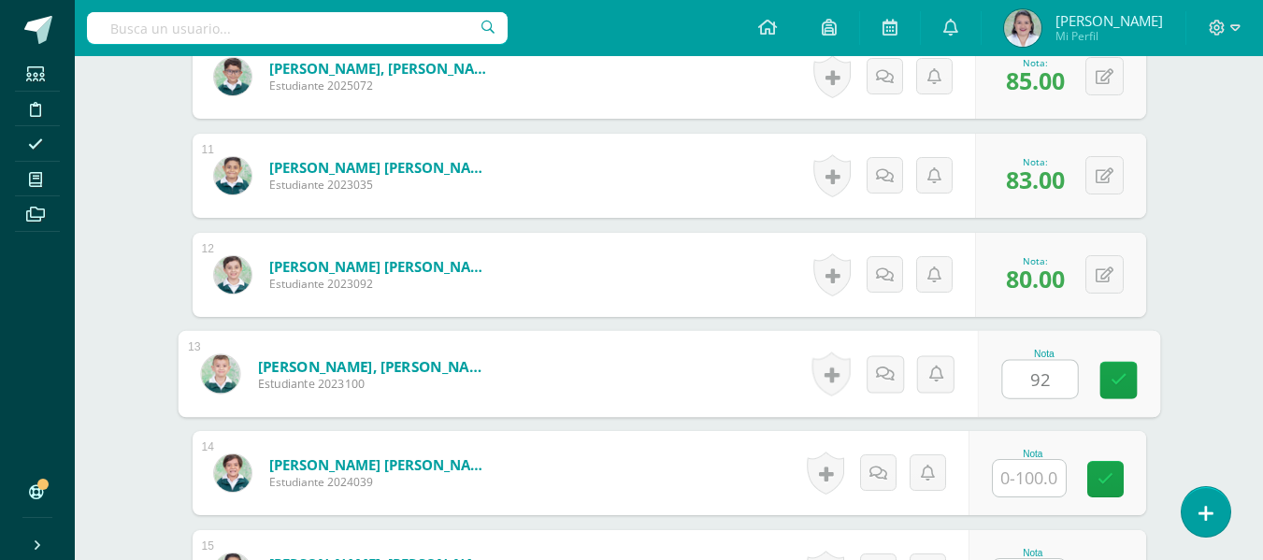
type input "92"
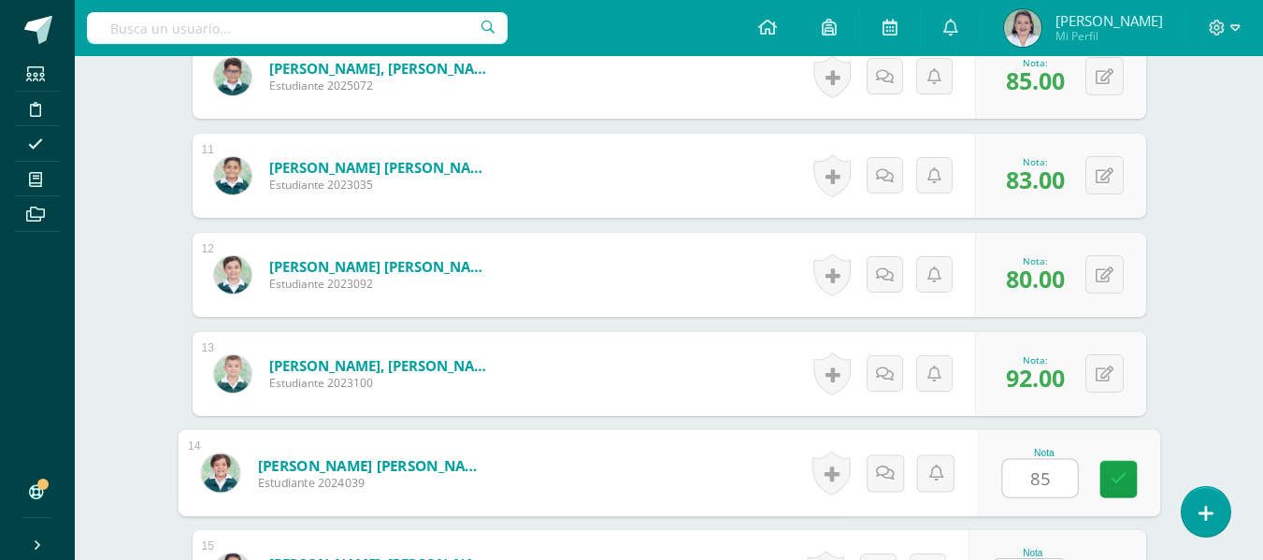
type input "85"
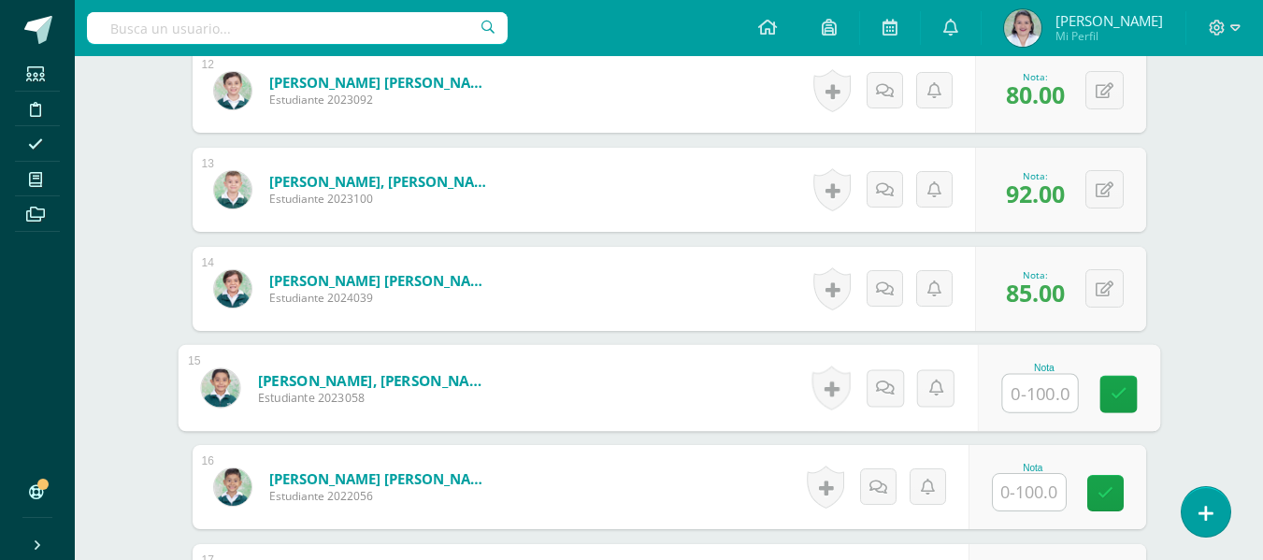
scroll to position [1722, 0]
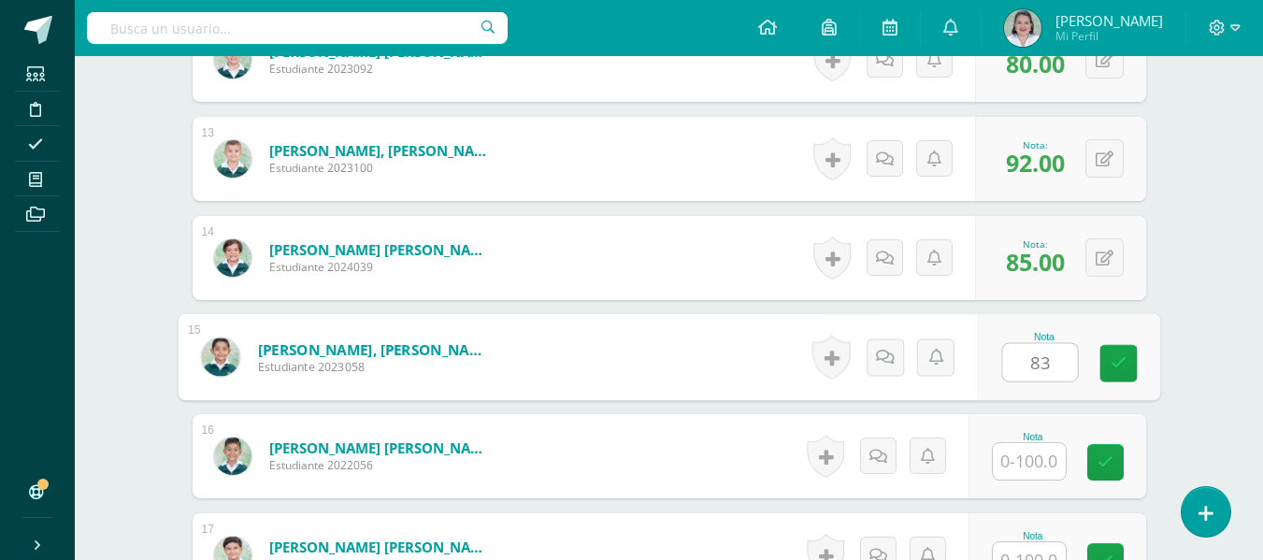
type input "83"
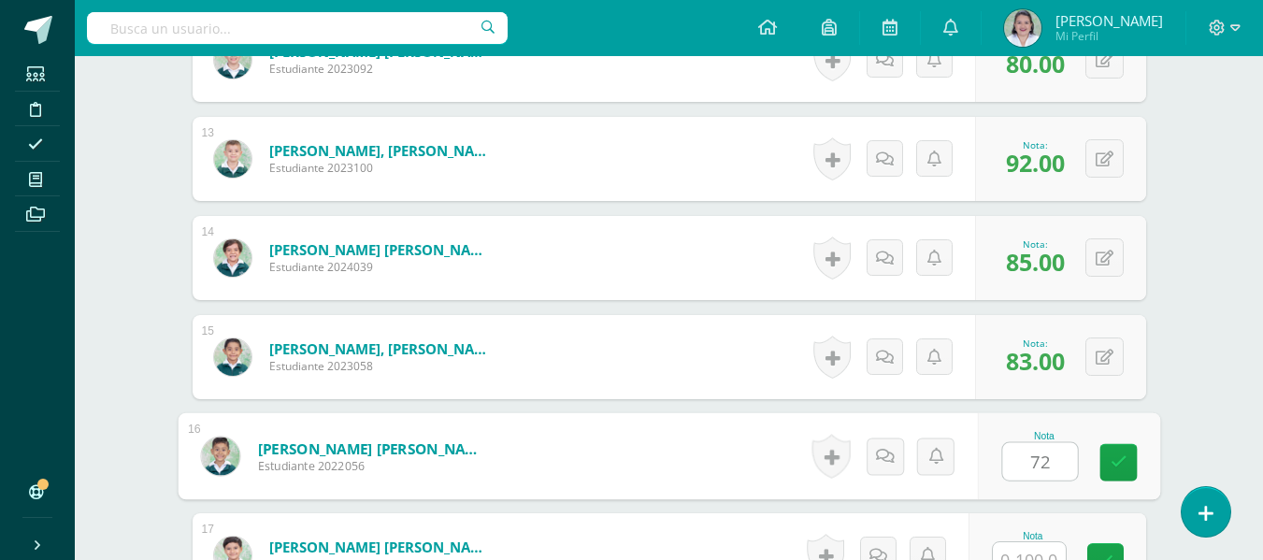
type input "72"
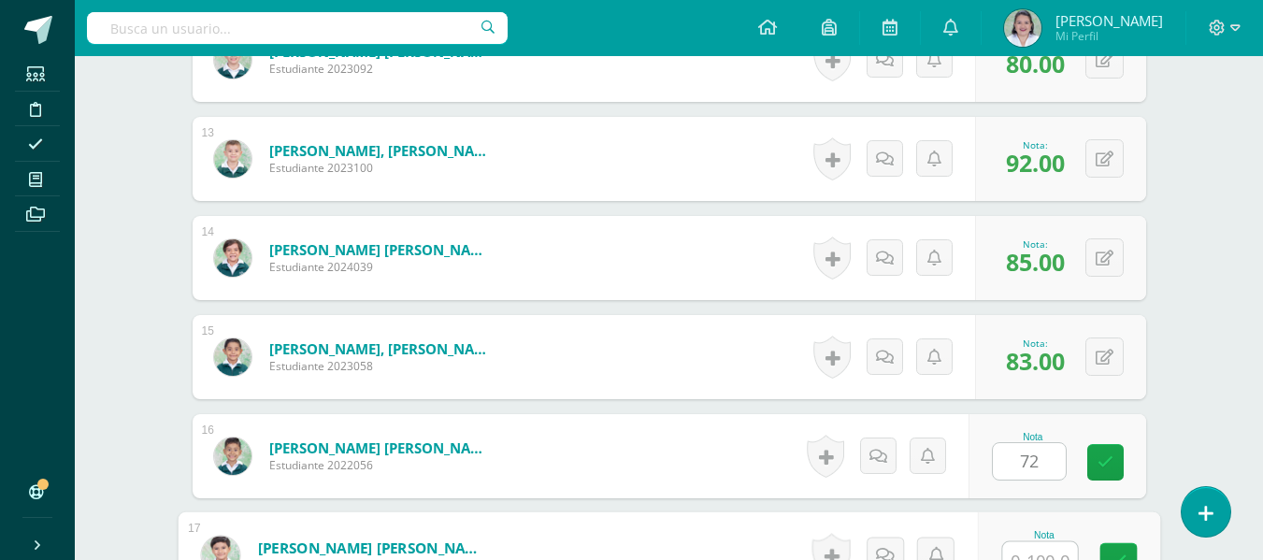
scroll to position [1741, 0]
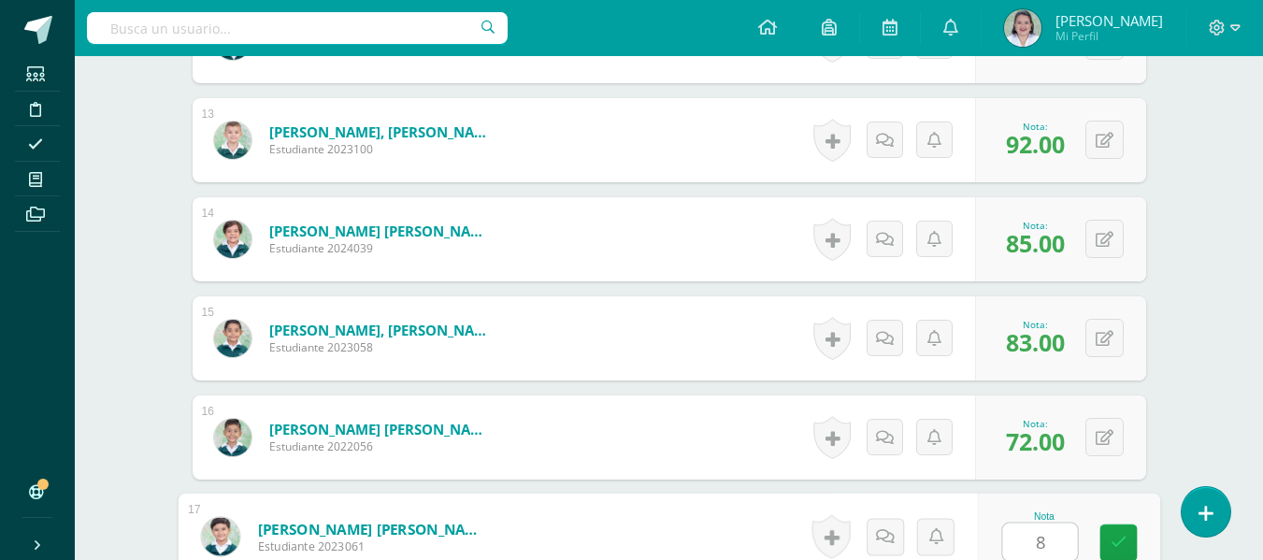
type input "82"
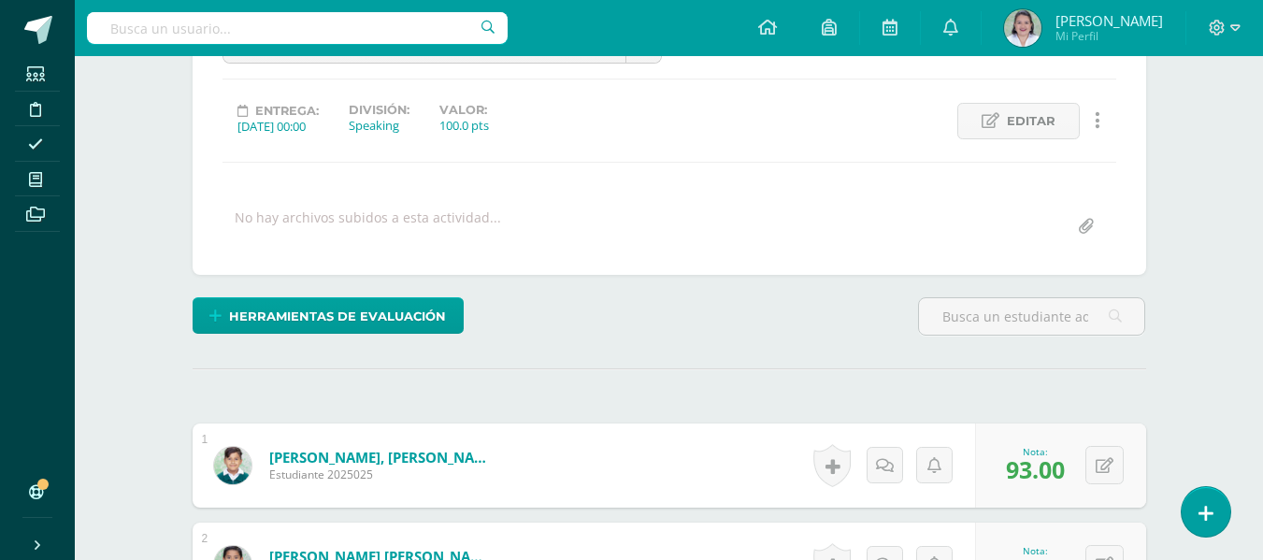
scroll to position [0, 0]
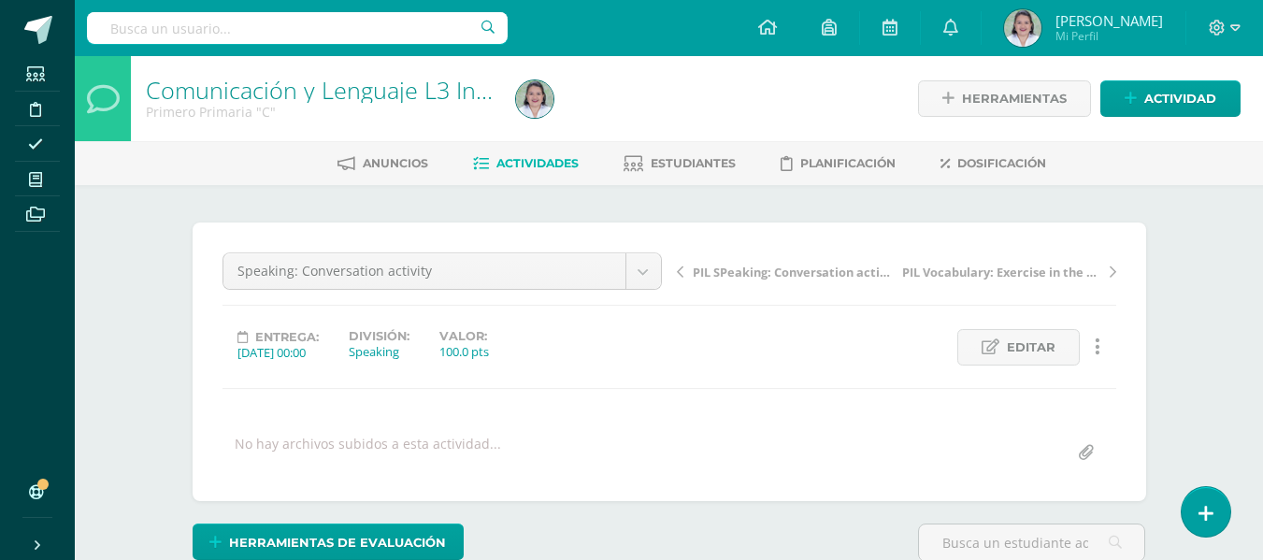
click at [511, 166] on span "Actividades" at bounding box center [537, 163] width 82 height 14
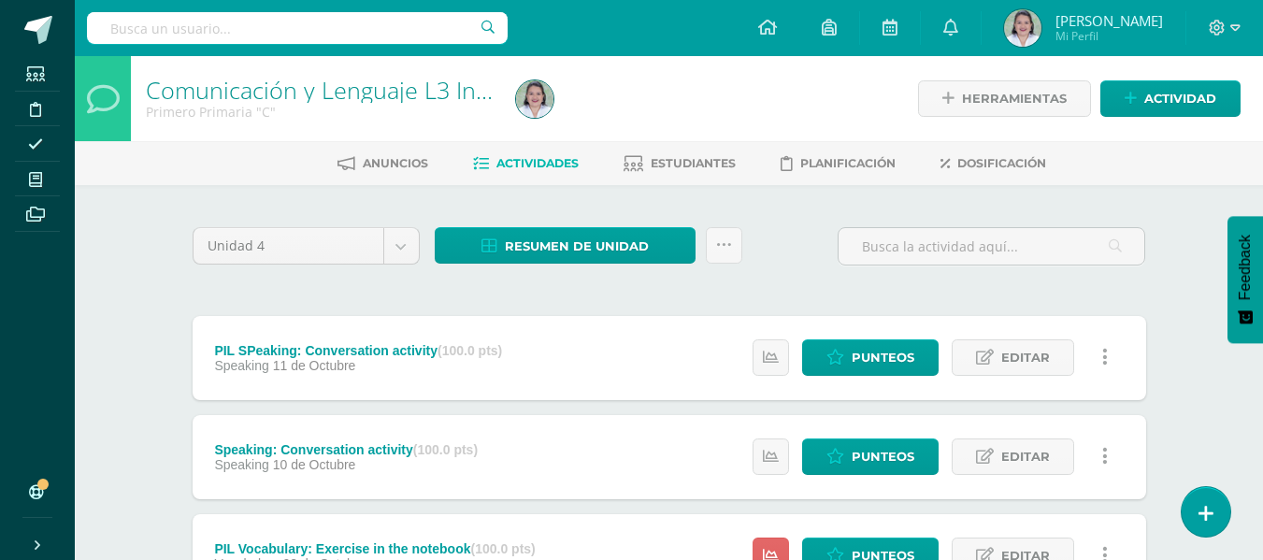
click at [45, 484] on div at bounding box center [42, 484] width 11 height 11
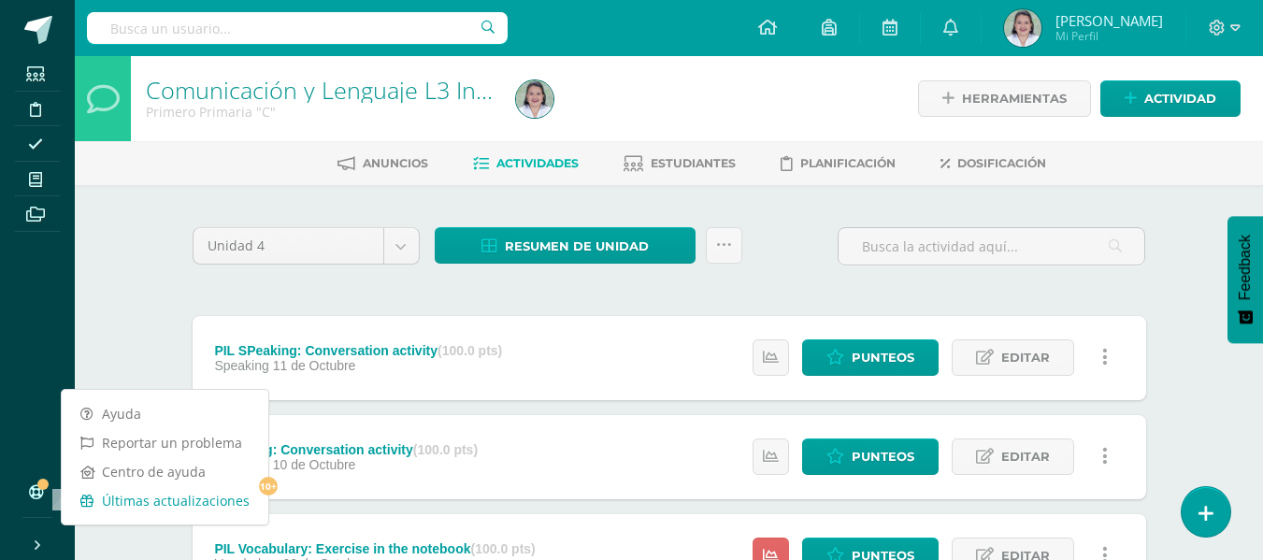
click at [222, 503] on link "Últimas actualizaciones 10+" at bounding box center [165, 500] width 207 height 29
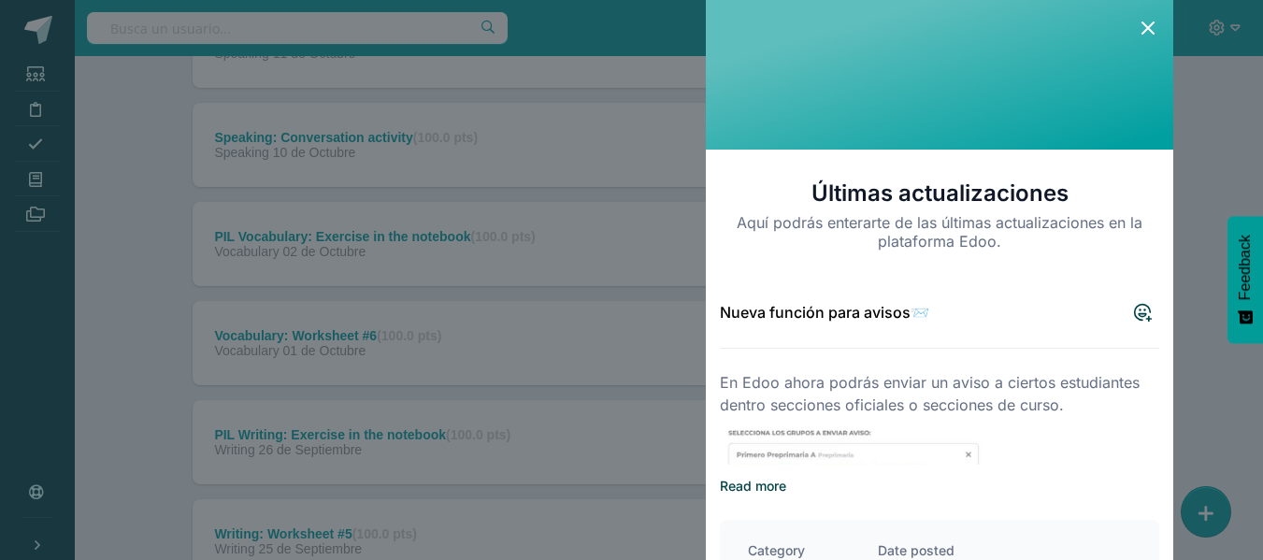
scroll to position [350, 0]
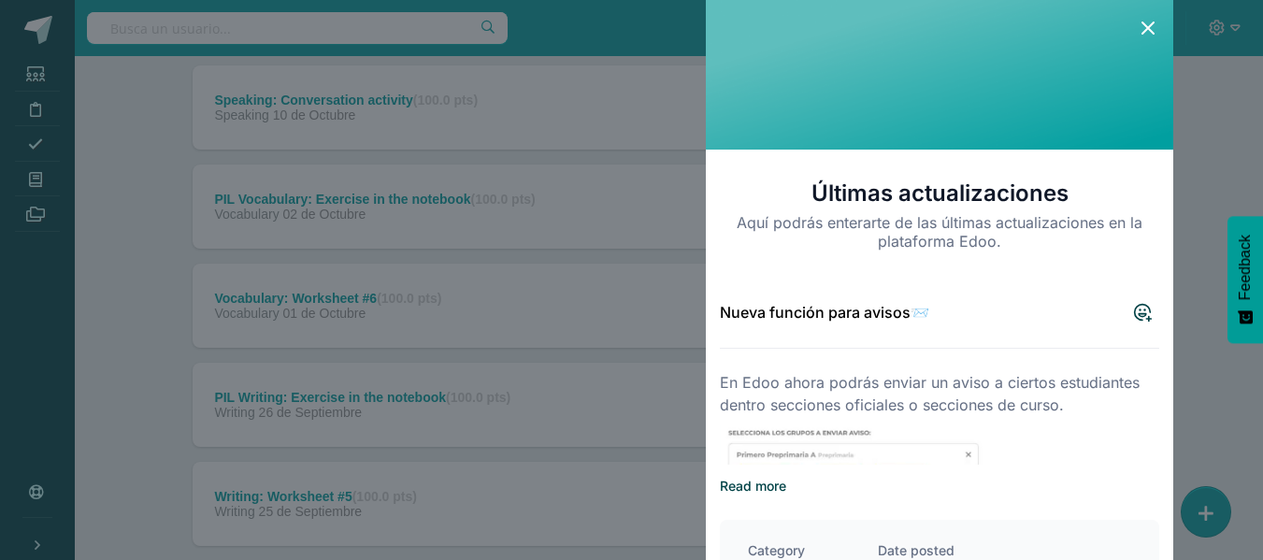
click at [1142, 23] on icon at bounding box center [1148, 28] width 22 height 22
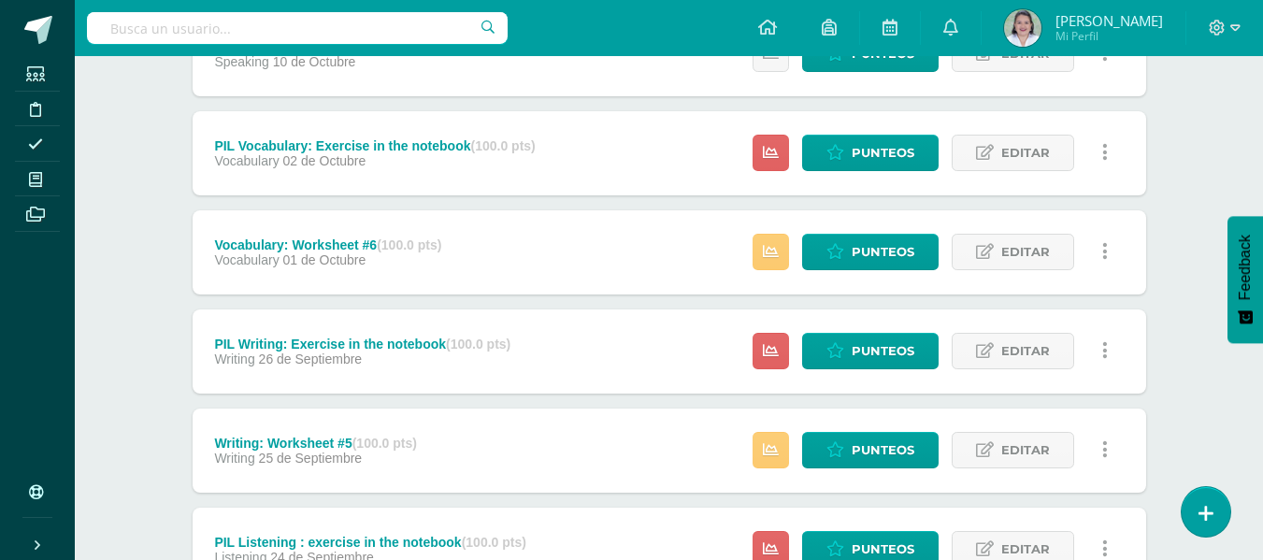
scroll to position [408, 0]
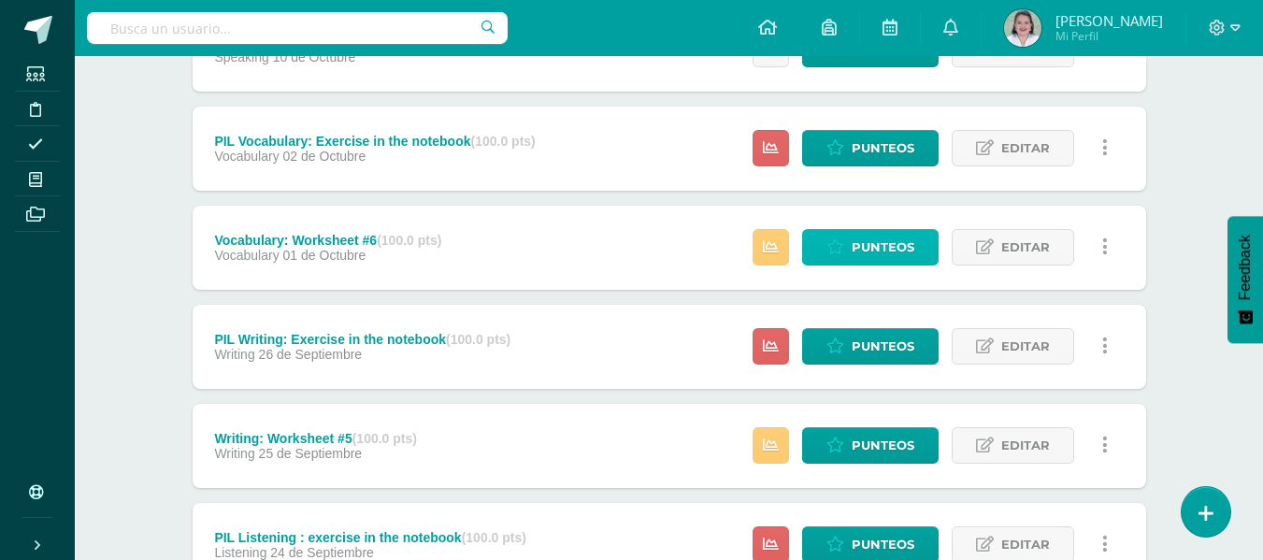
click at [882, 242] on span "Punteos" at bounding box center [883, 247] width 63 height 35
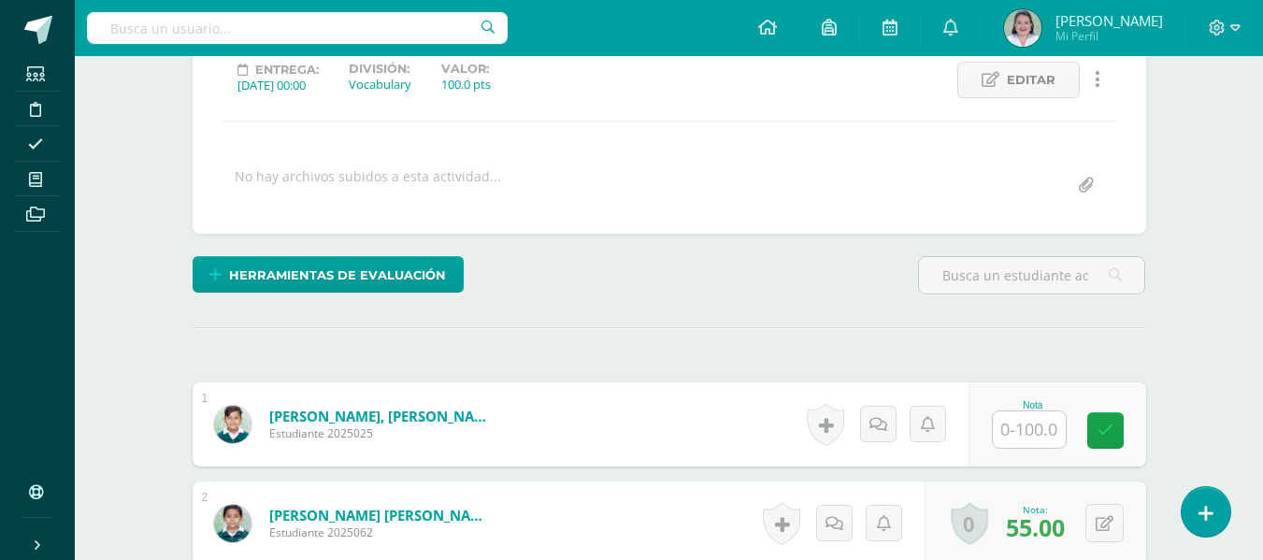
scroll to position [268, 0]
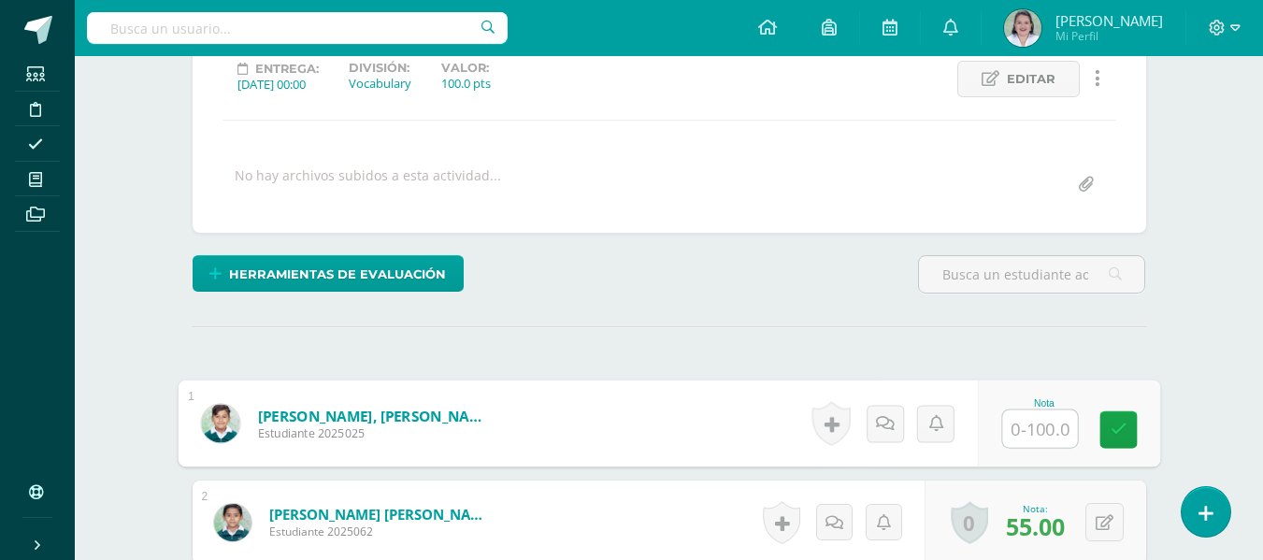
click at [1018, 428] on input "text" at bounding box center [1039, 428] width 75 height 37
type input "100"
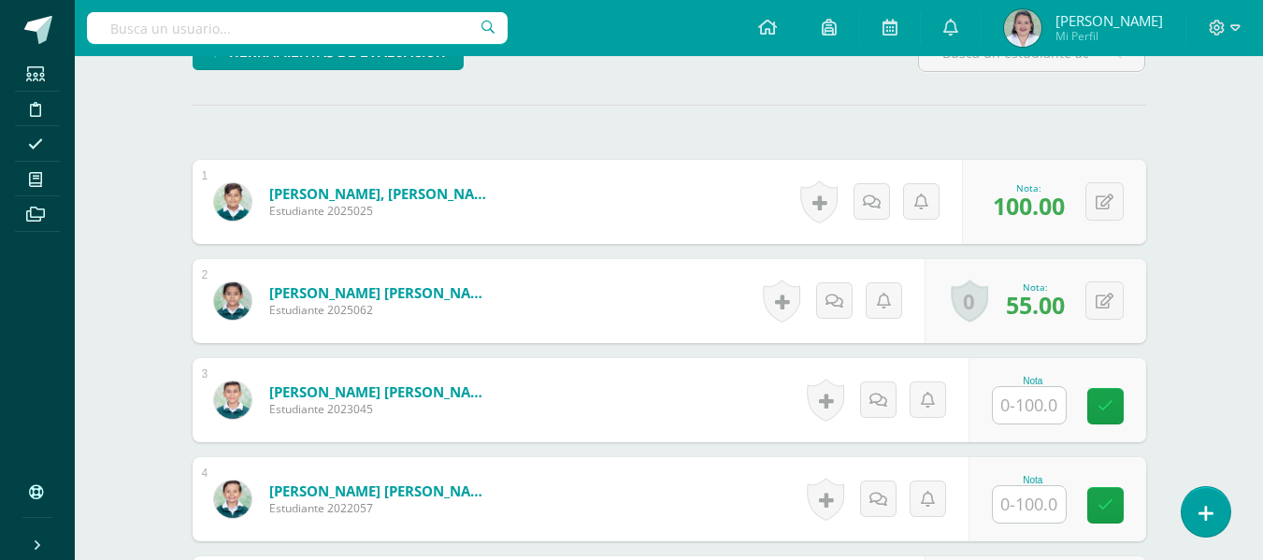
scroll to position [525, 0]
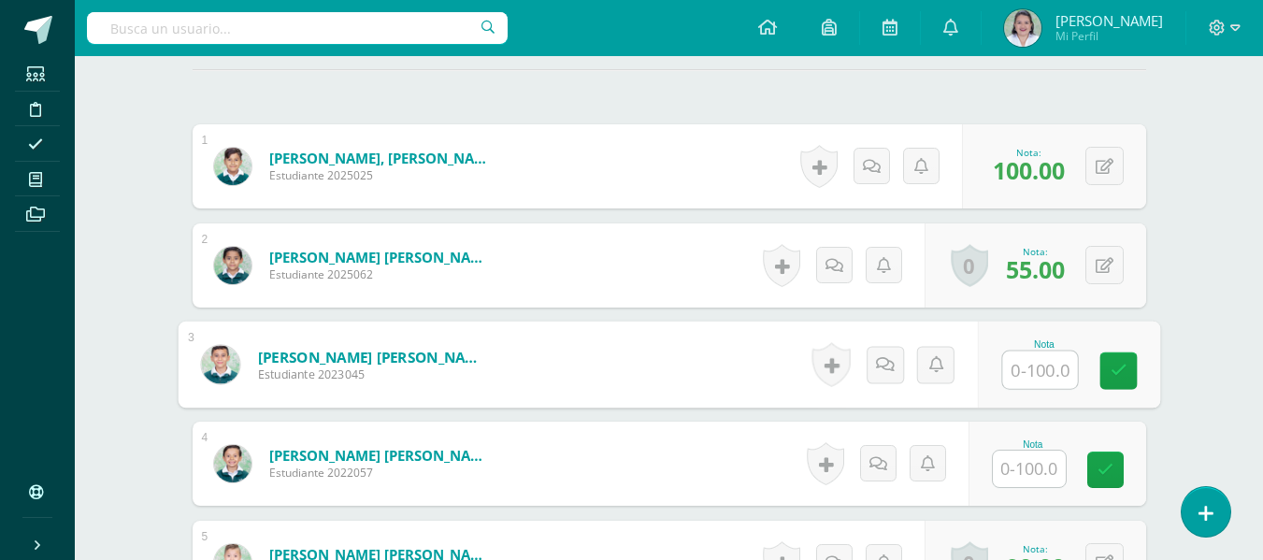
click at [1021, 366] on input "text" at bounding box center [1039, 370] width 75 height 37
type input "90"
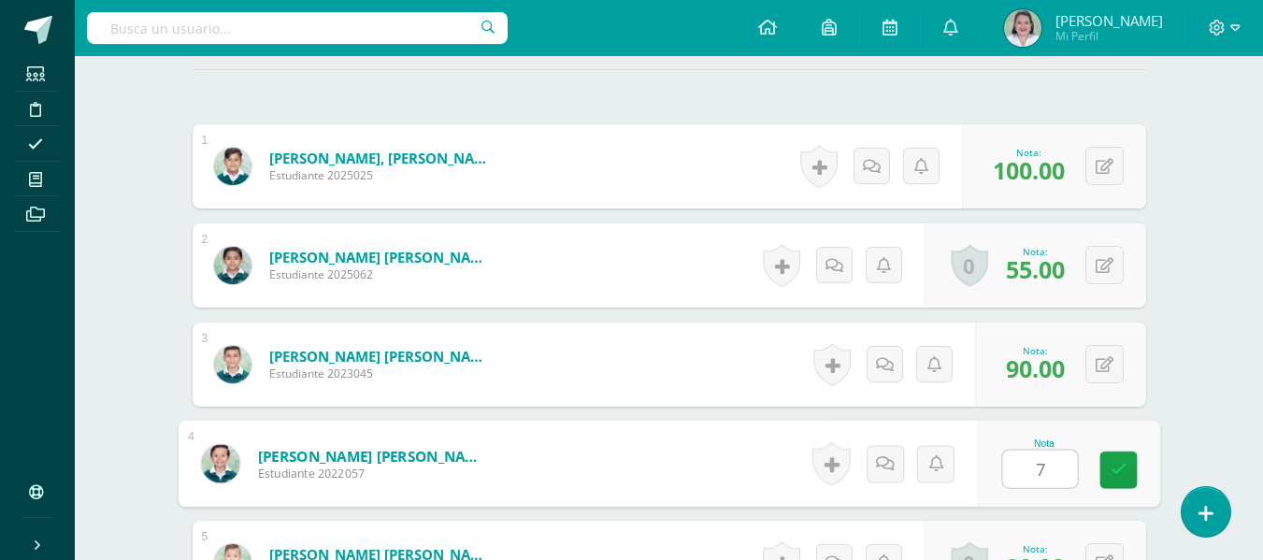
type input "70"
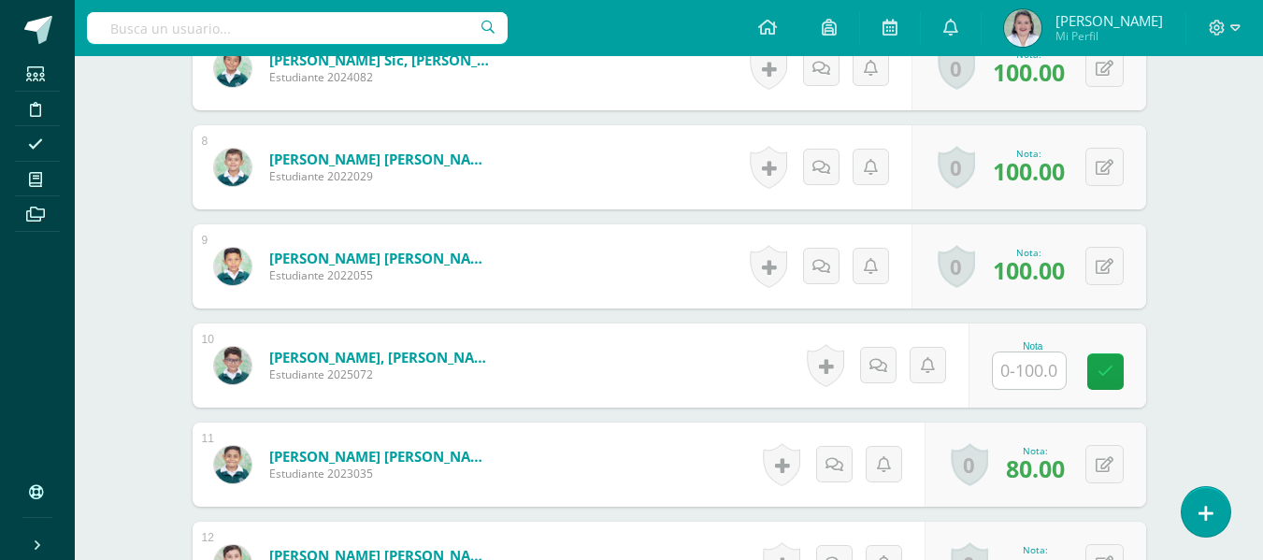
scroll to position [1222, 0]
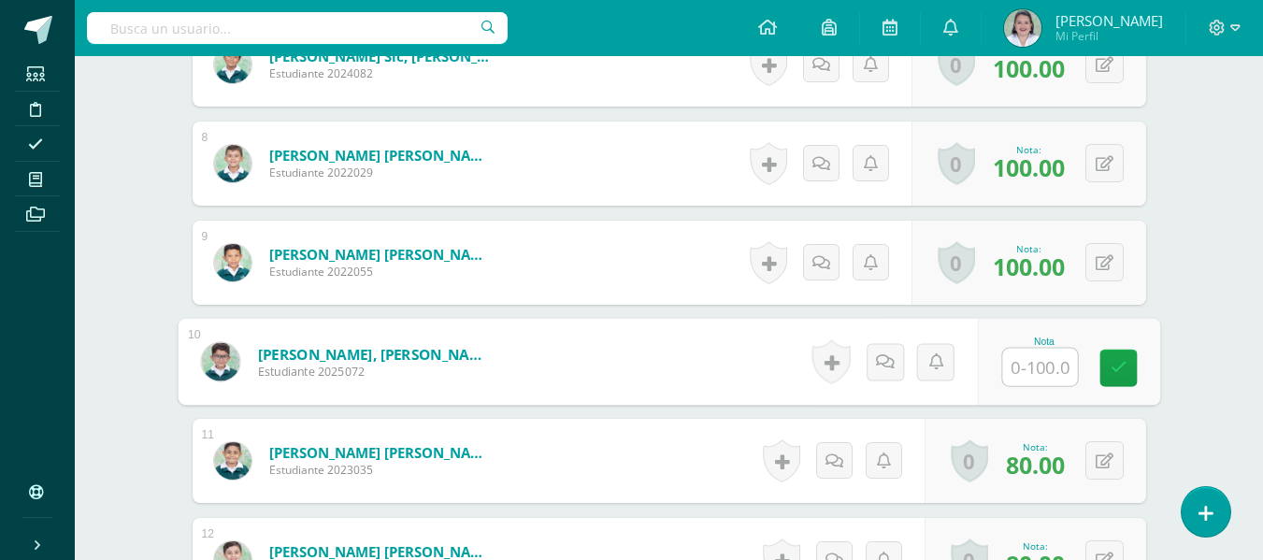
click at [1033, 369] on input "text" at bounding box center [1039, 367] width 75 height 37
click at [1036, 367] on input "text" at bounding box center [1039, 367] width 75 height 37
type input "80"
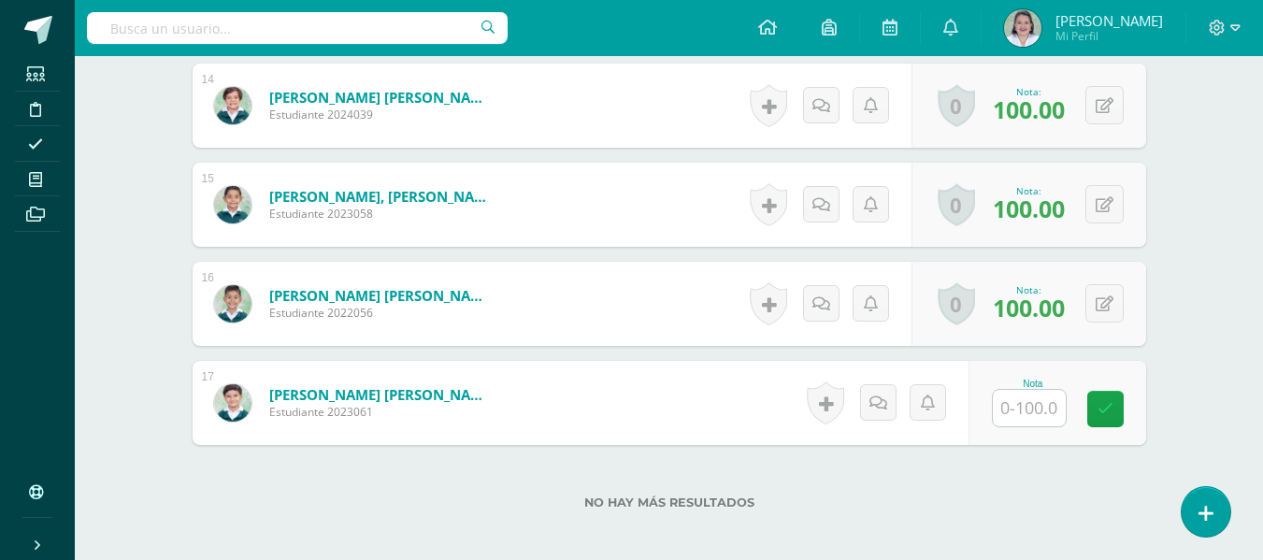
scroll to position [1883, 0]
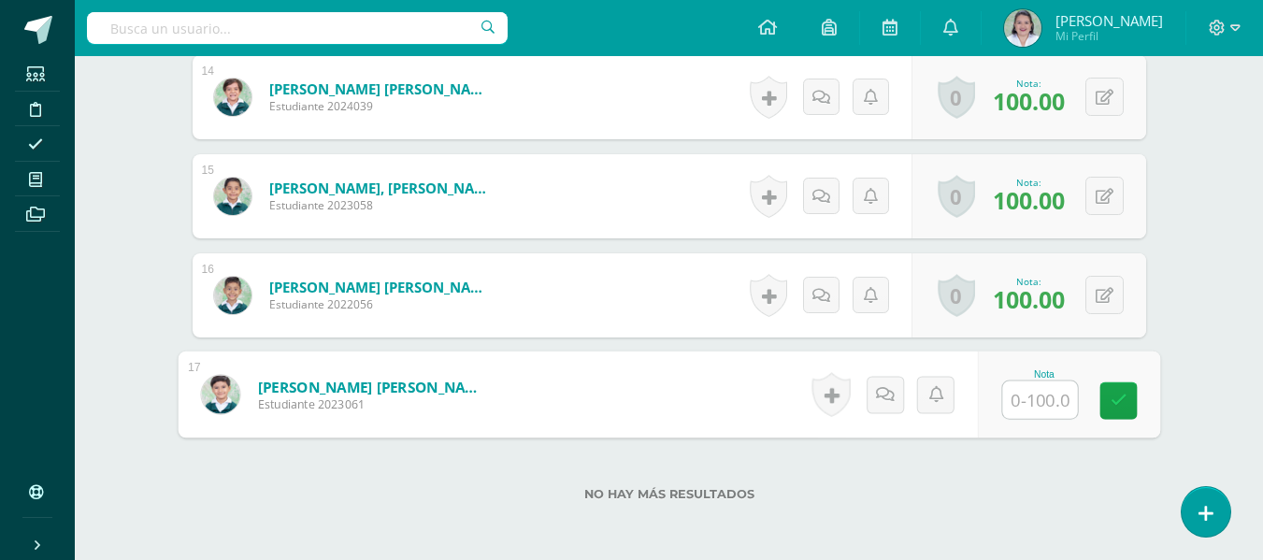
click at [1035, 407] on input "text" at bounding box center [1039, 399] width 75 height 37
type input "100"
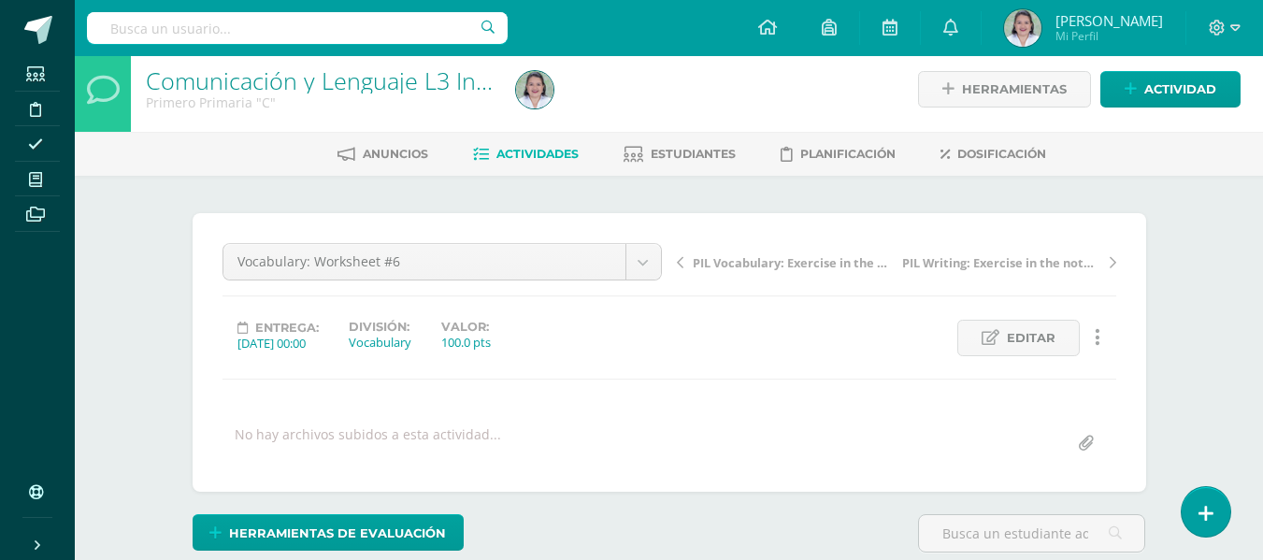
scroll to position [5, 0]
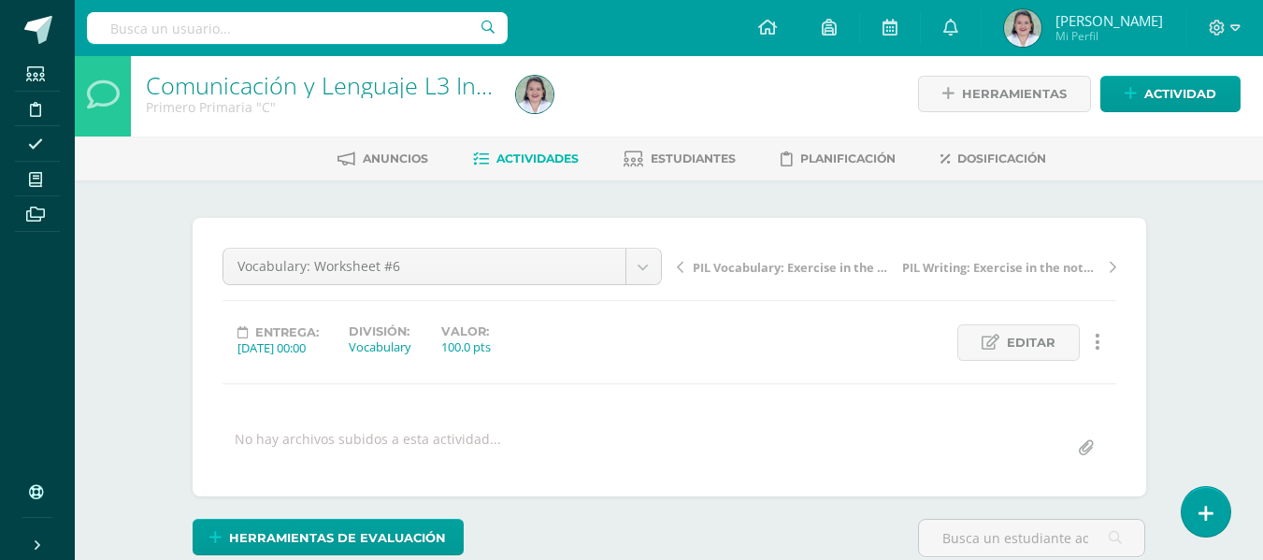
click at [538, 161] on span "Actividades" at bounding box center [537, 158] width 82 height 14
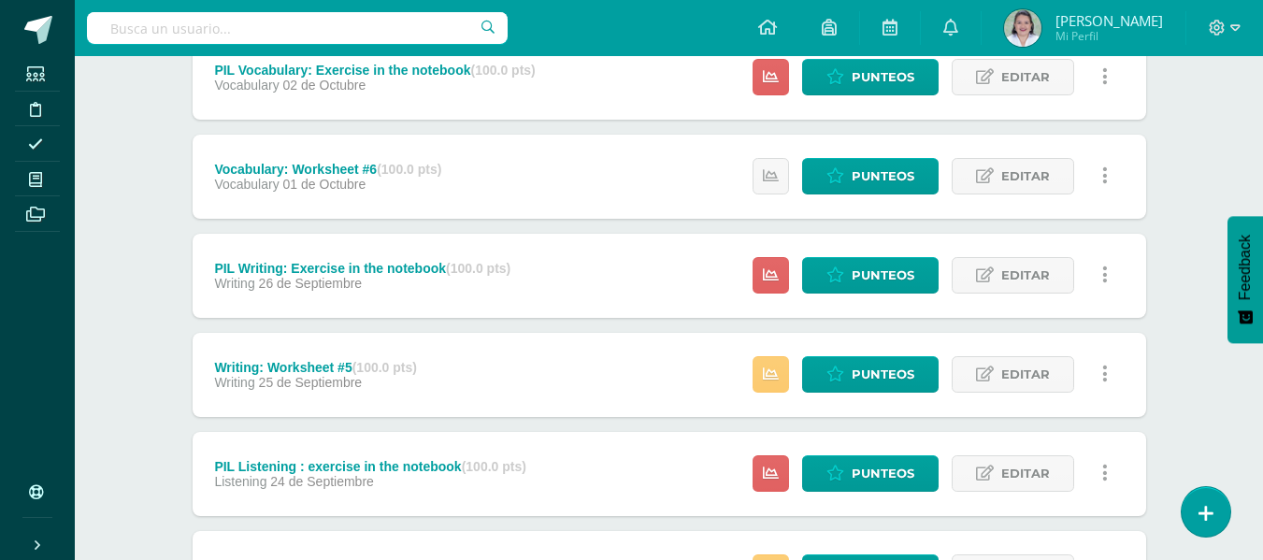
scroll to position [480, 0]
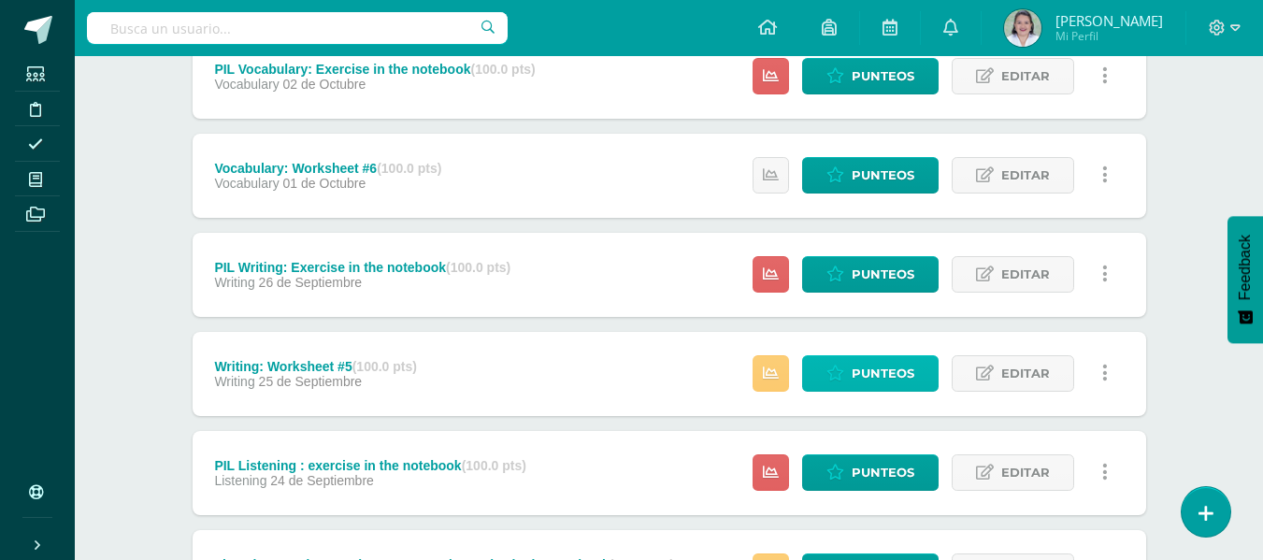
click at [872, 367] on span "Punteos" at bounding box center [883, 373] width 63 height 35
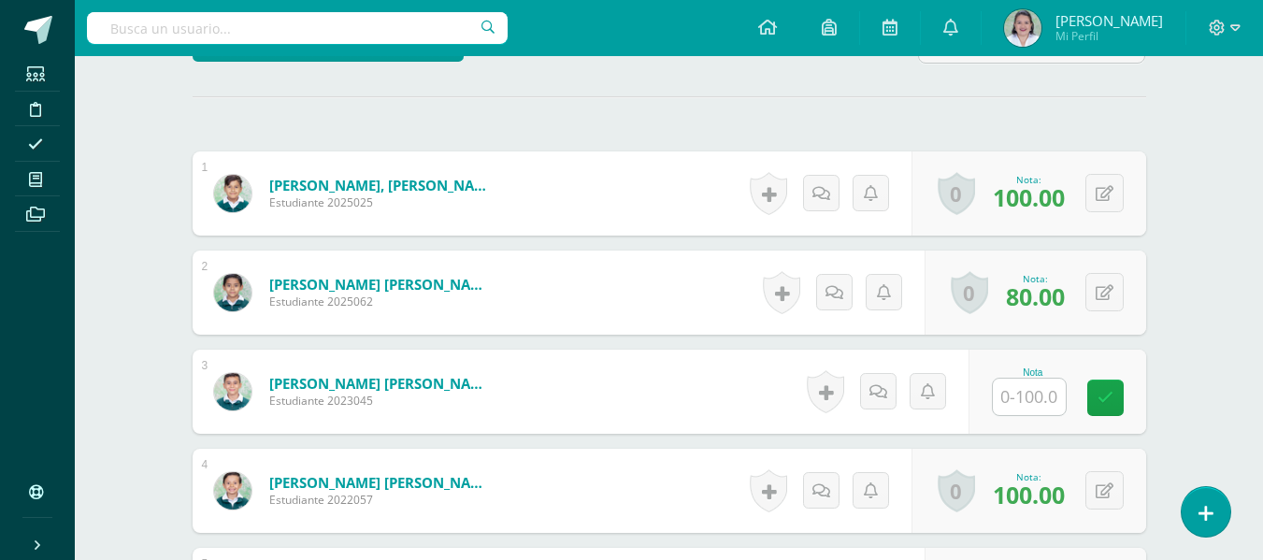
scroll to position [564, 0]
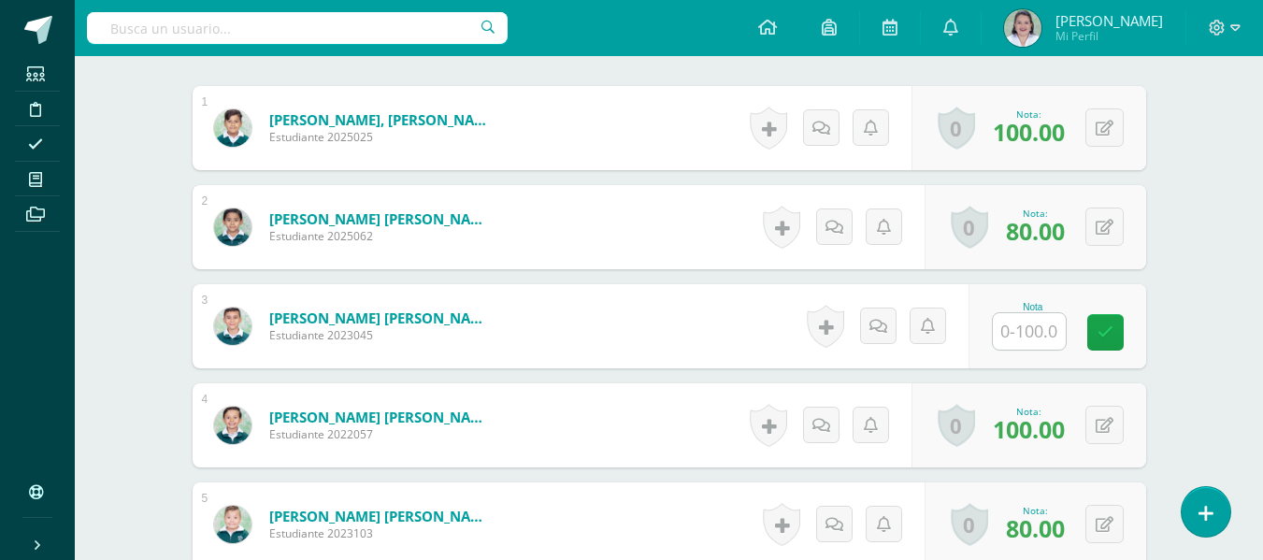
click at [1046, 325] on input "text" at bounding box center [1029, 331] width 73 height 36
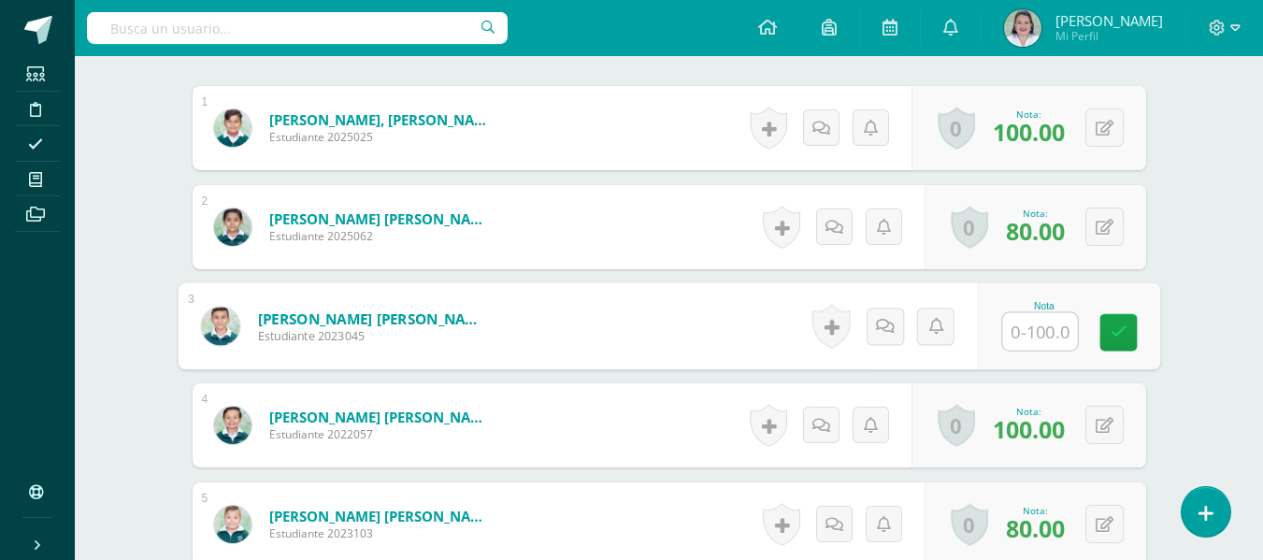
scroll to position [565, 0]
type input "100"
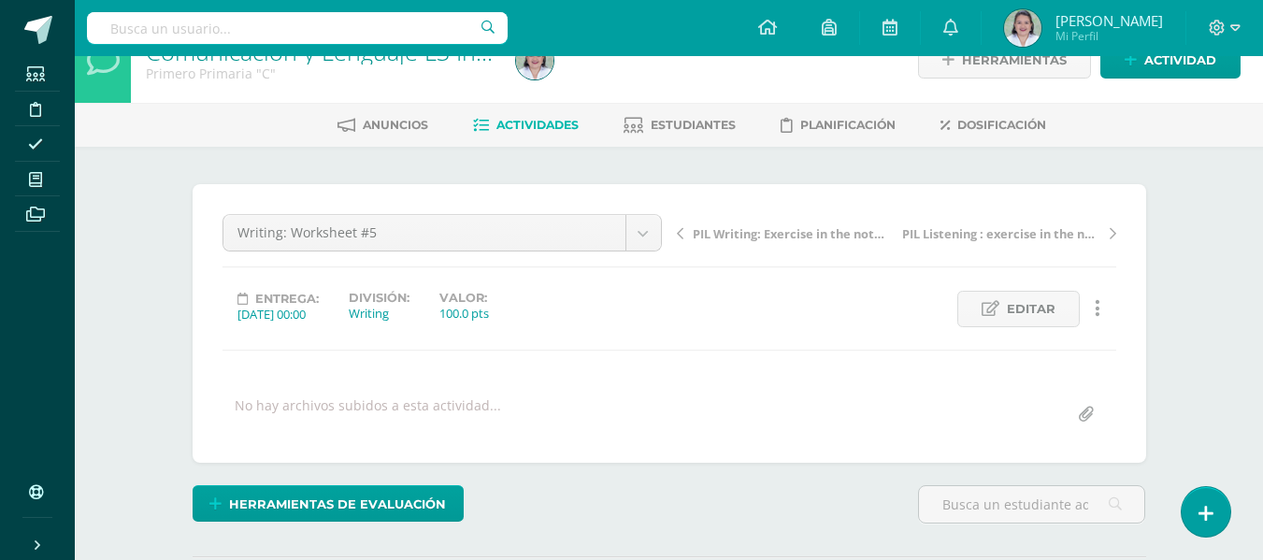
scroll to position [0, 0]
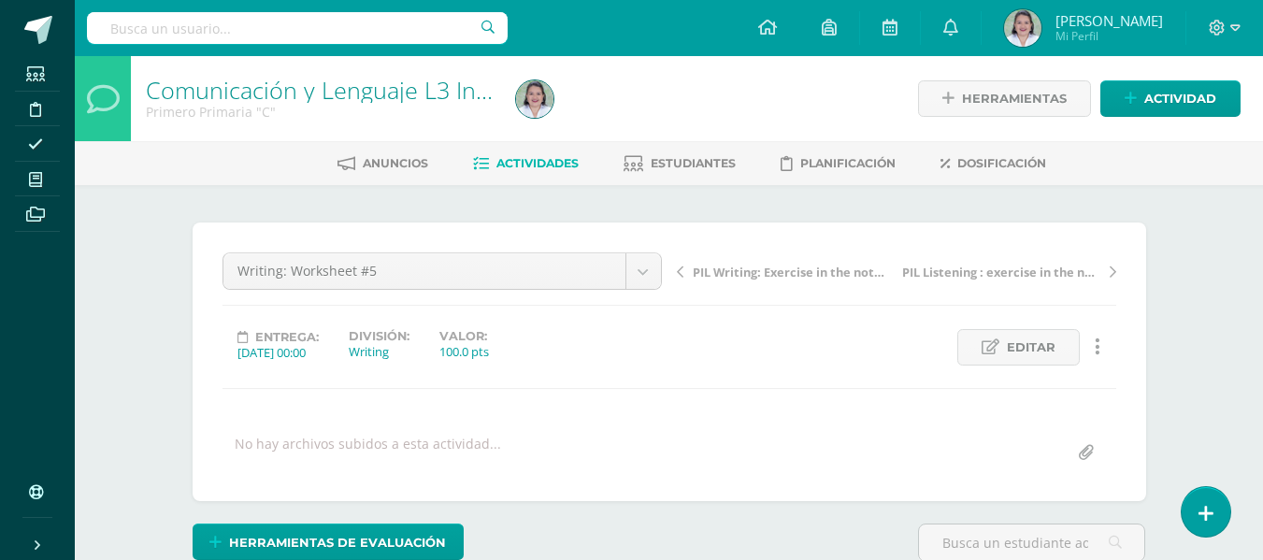
click at [541, 159] on span "Actividades" at bounding box center [537, 163] width 82 height 14
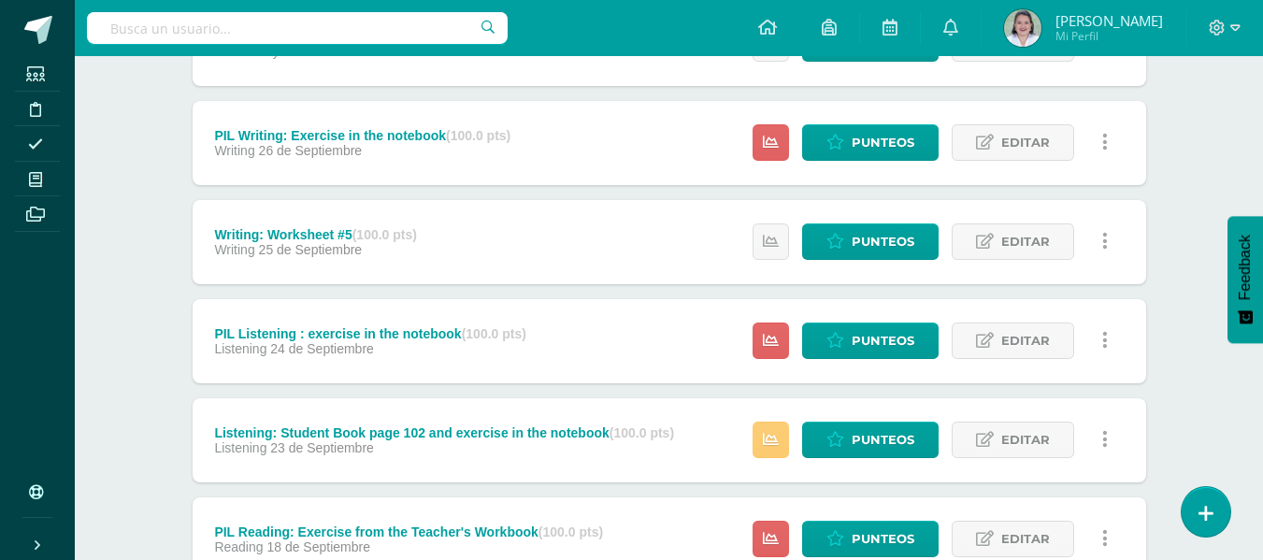
scroll to position [626, 0]
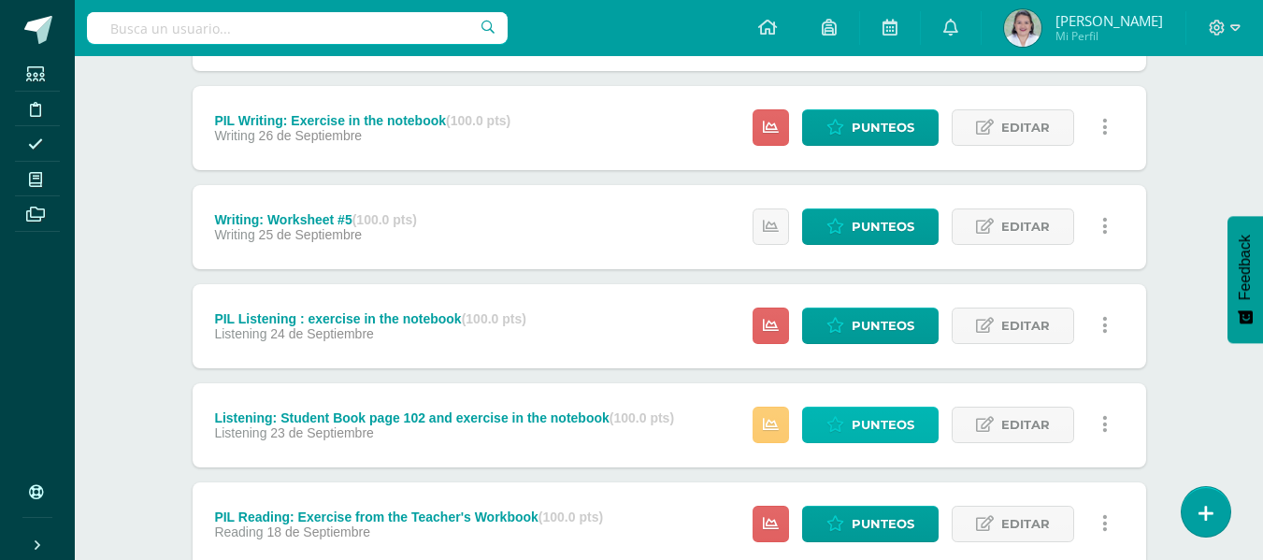
click at [829, 429] on icon at bounding box center [836, 425] width 18 height 16
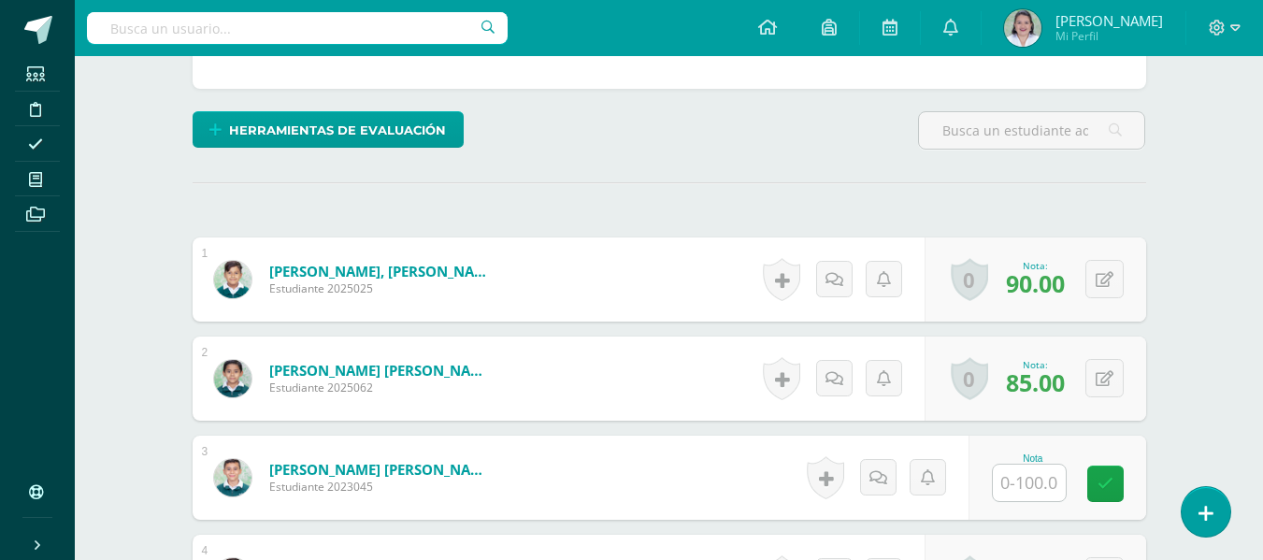
scroll to position [539, 0]
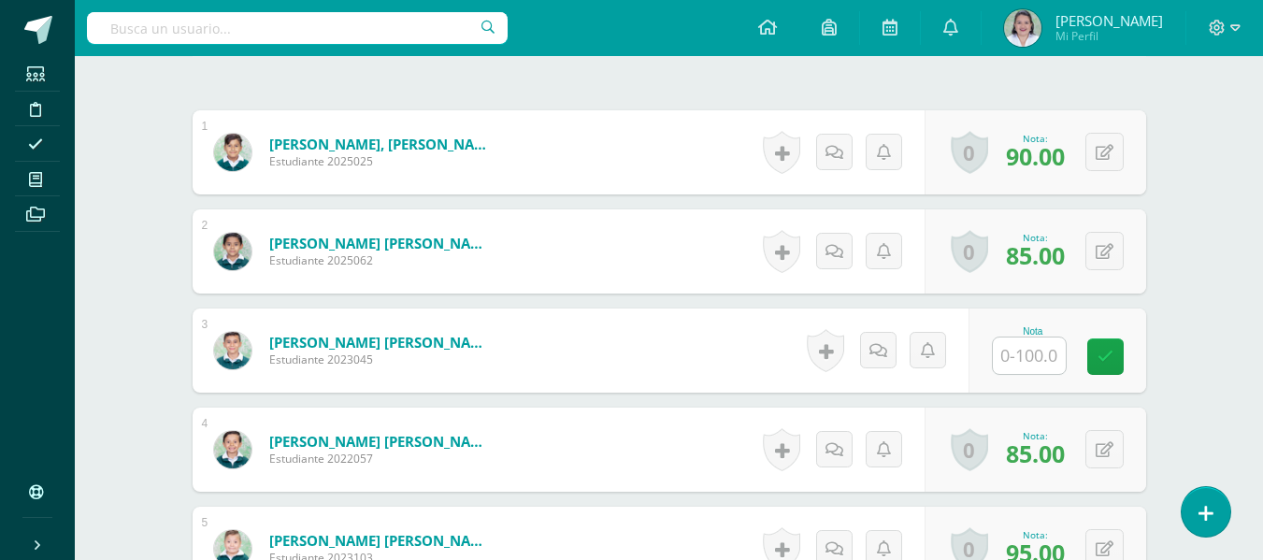
click at [1047, 361] on input "text" at bounding box center [1029, 356] width 73 height 36
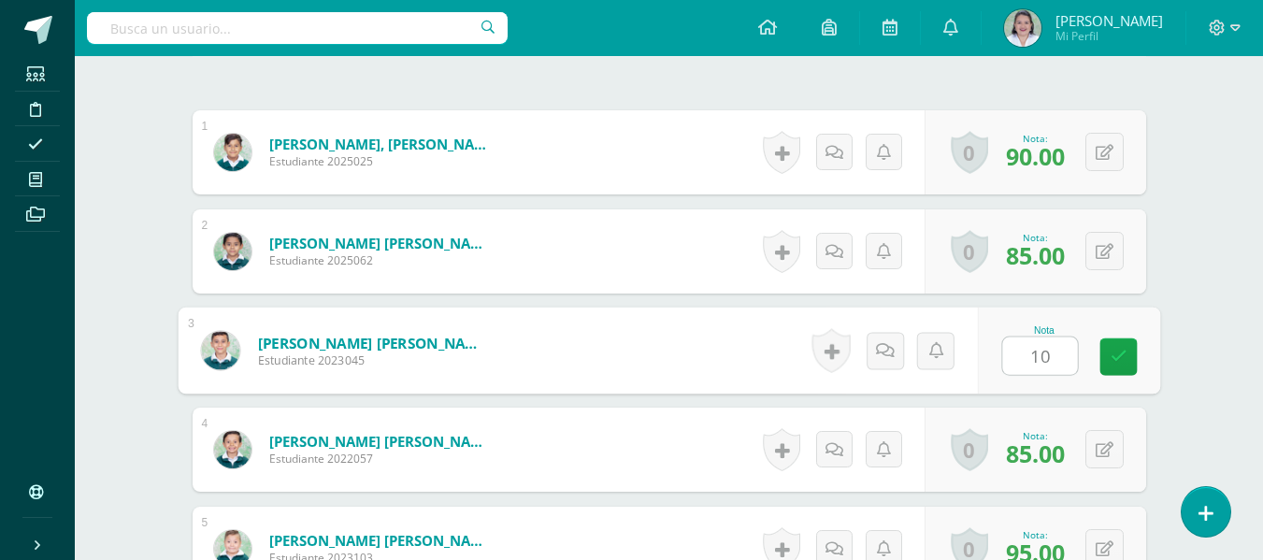
type input "100"
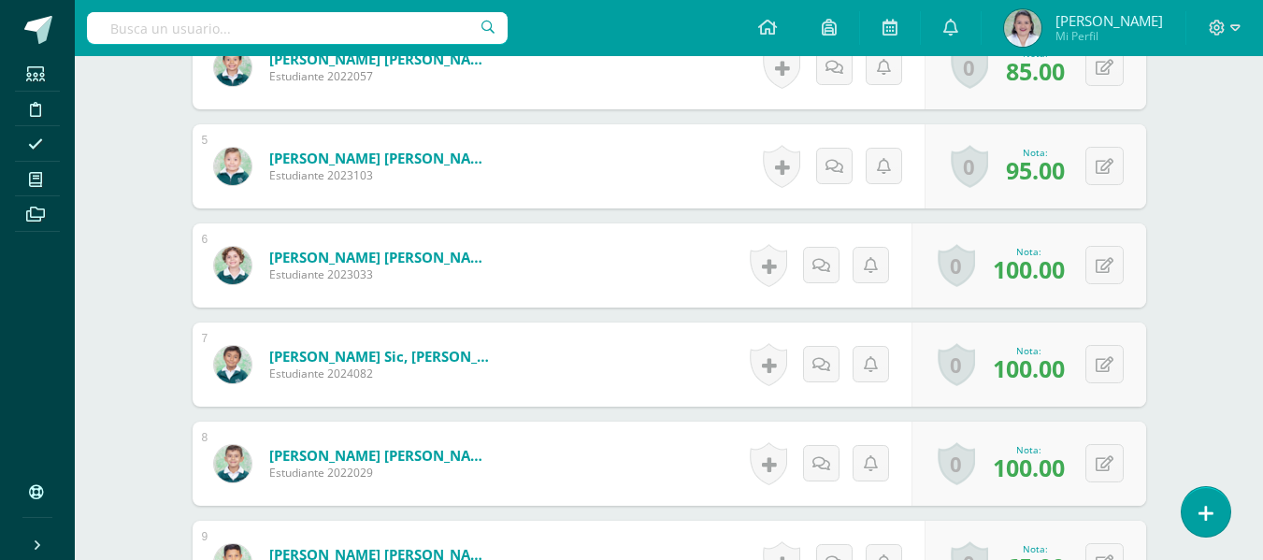
scroll to position [913, 0]
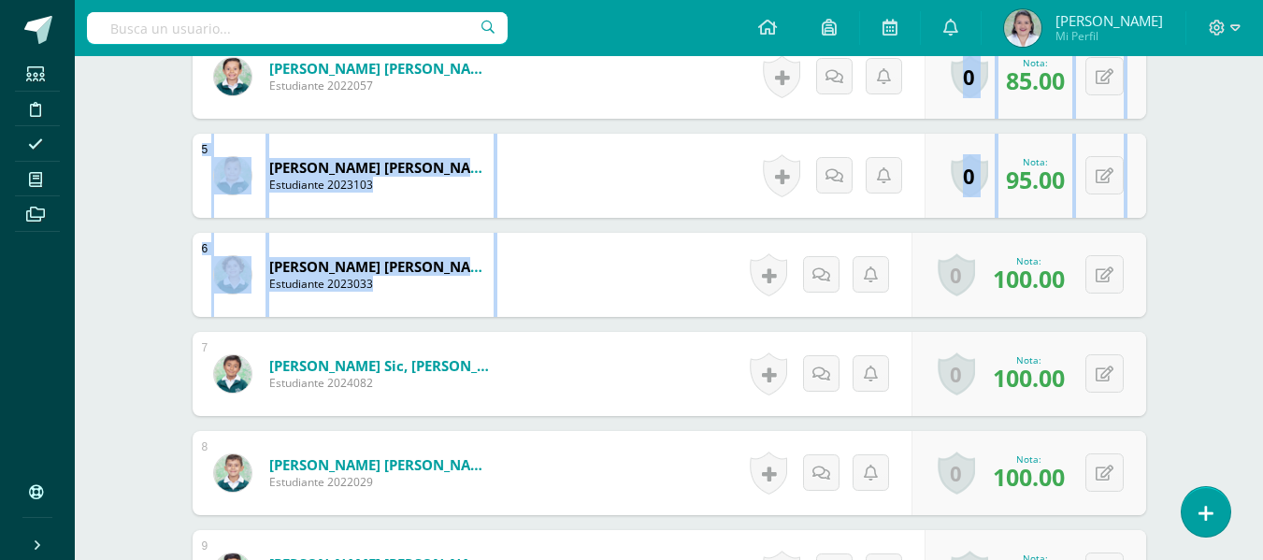
drag, startPoint x: 1262, startPoint y: 246, endPoint x: 1265, endPoint y: 48, distance: 198.2
click at [1263, 48] on html "Estudiantes Disciplina Asistencia Mis cursos Archivos Soporte Ayuda Reportar un…" at bounding box center [631, 354] width 1263 height 2534
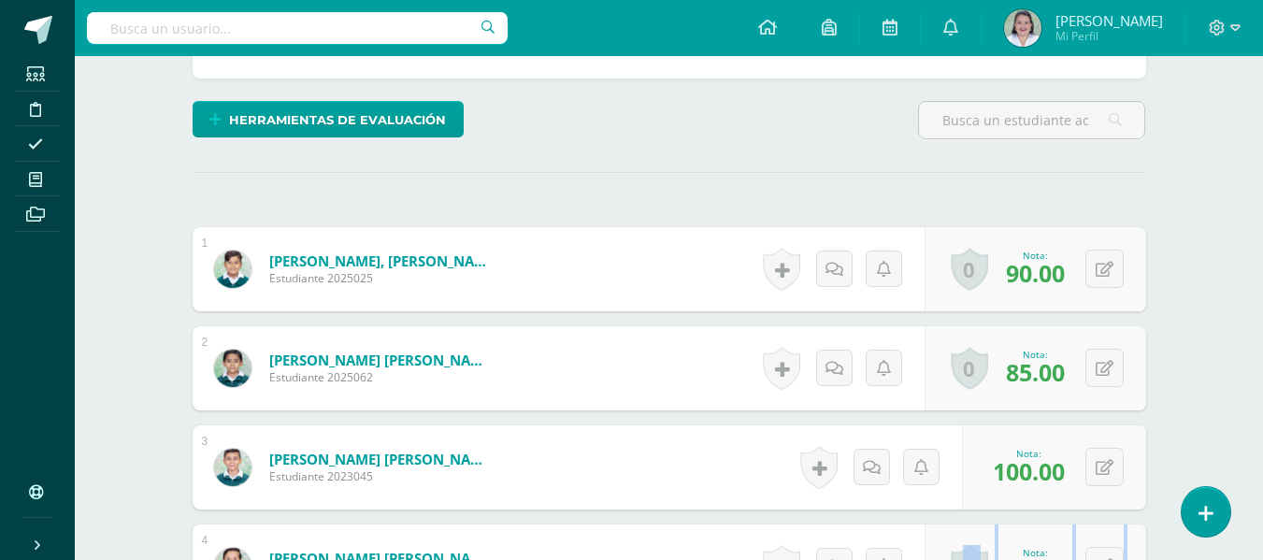
scroll to position [0, 0]
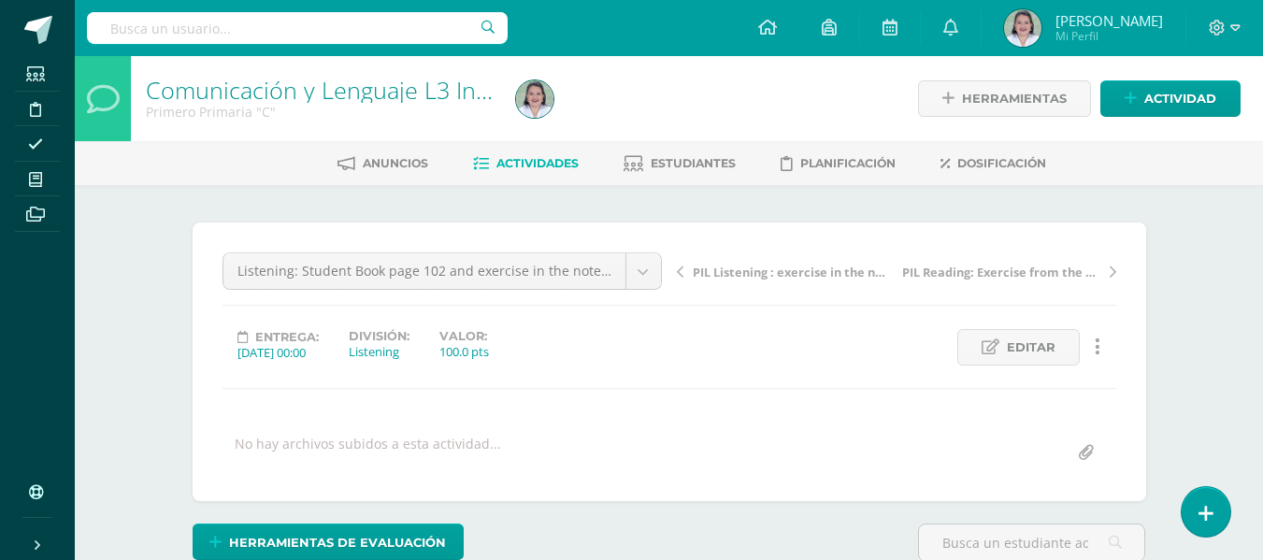
click at [522, 163] on span "Actividades" at bounding box center [537, 163] width 82 height 14
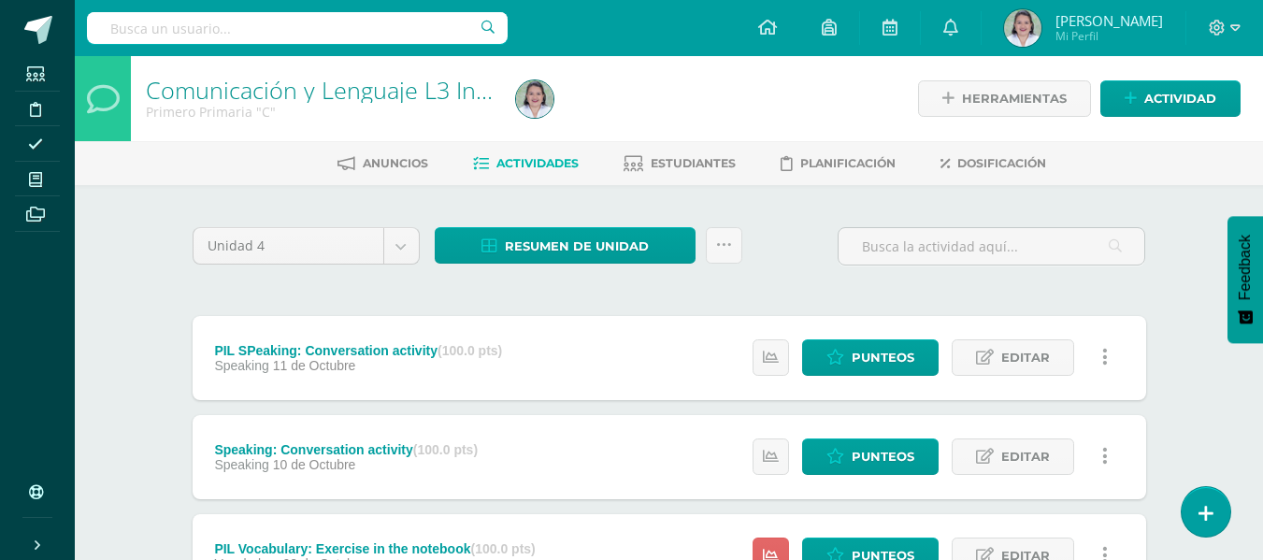
scroll to position [490, 0]
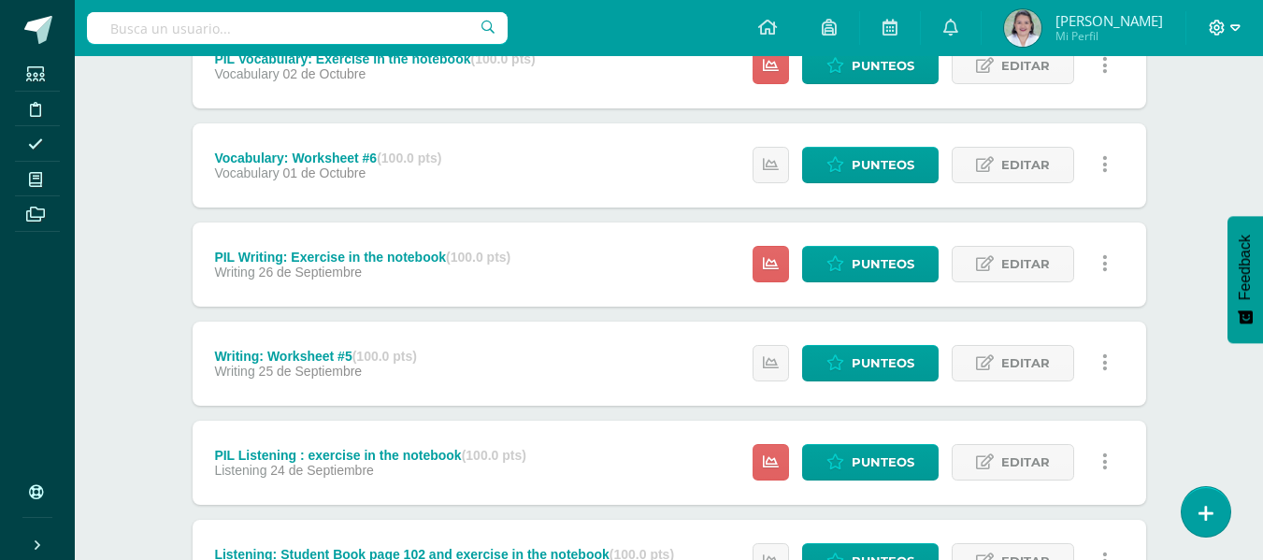
click at [1220, 29] on icon at bounding box center [1217, 28] width 17 height 17
click at [1182, 135] on span "Cerrar sesión" at bounding box center [1176, 128] width 84 height 18
